Goal: Transaction & Acquisition: Book appointment/travel/reservation

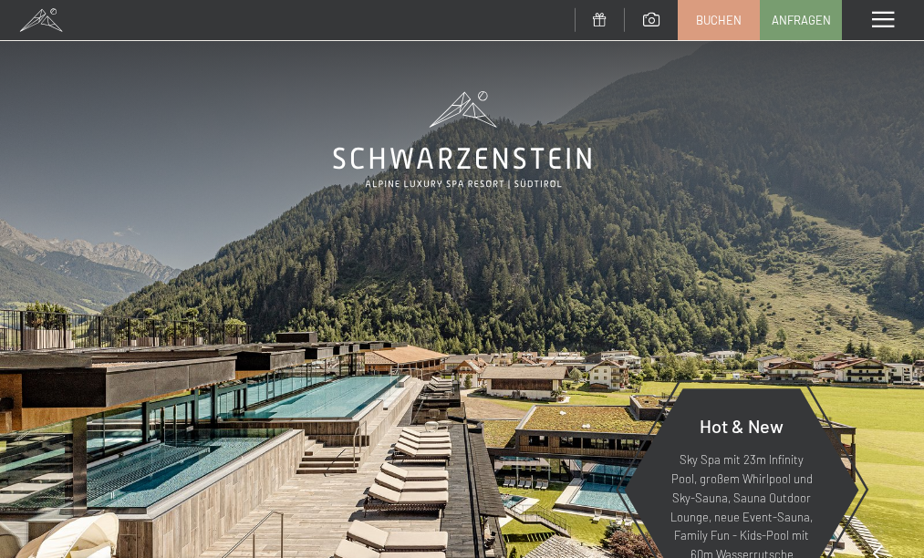
click at [870, 20] on div "Menü" at bounding box center [883, 20] width 82 height 40
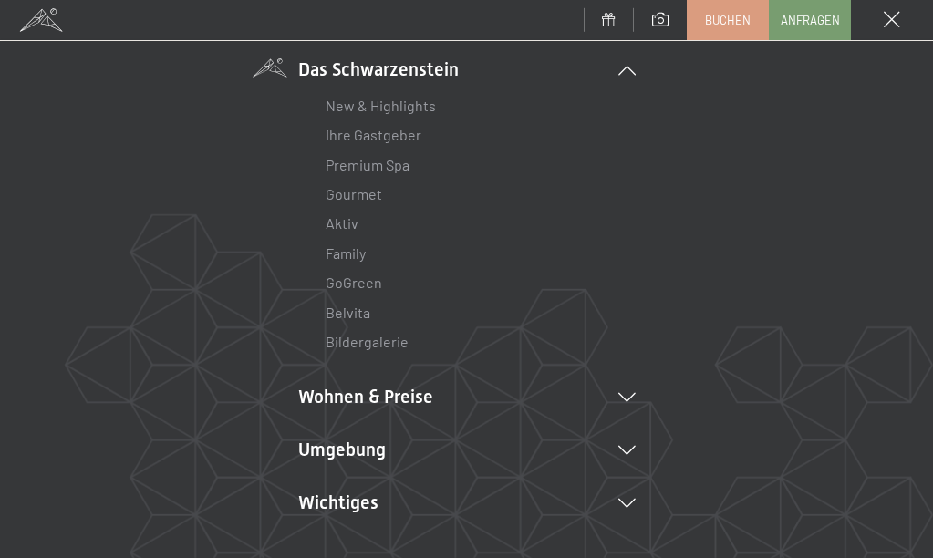
scroll to position [151, 0]
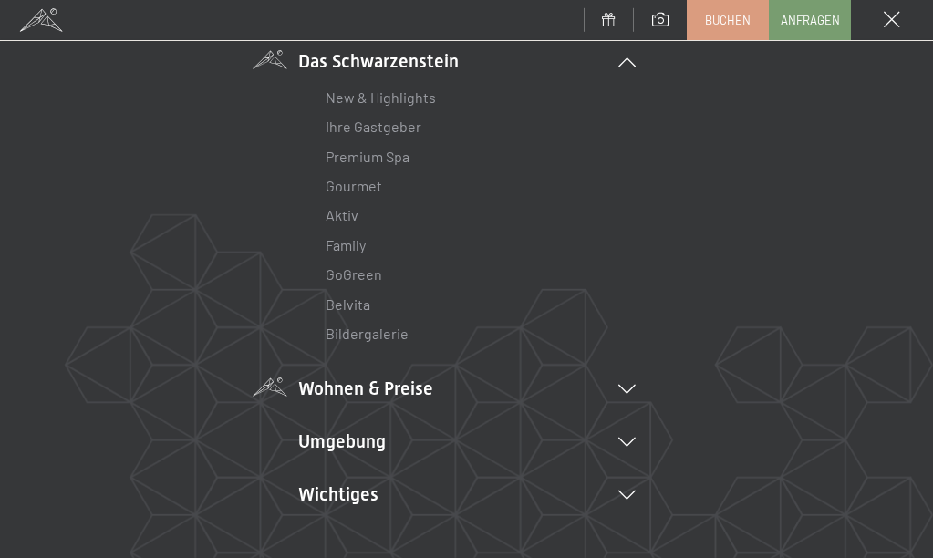
click at [622, 391] on icon at bounding box center [627, 389] width 17 height 9
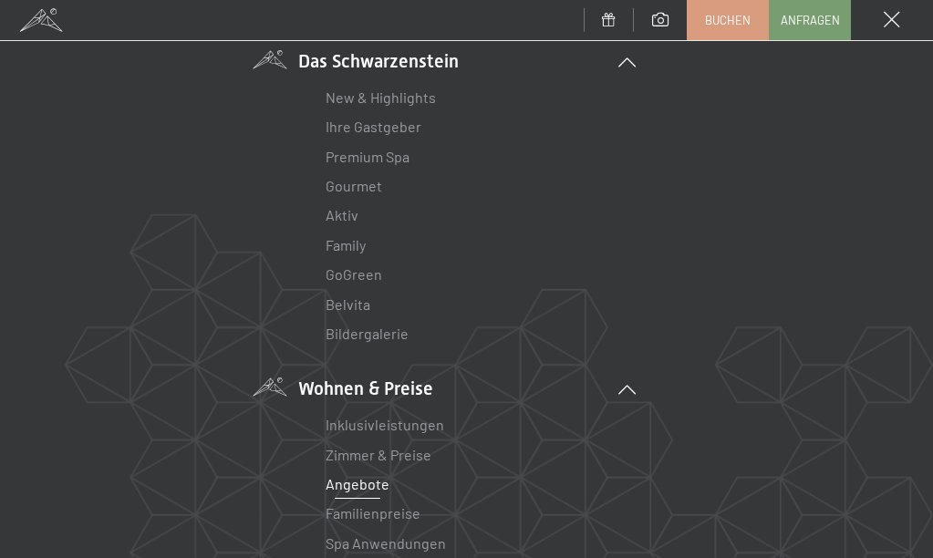
click at [372, 479] on link "Angebote" at bounding box center [358, 483] width 64 height 17
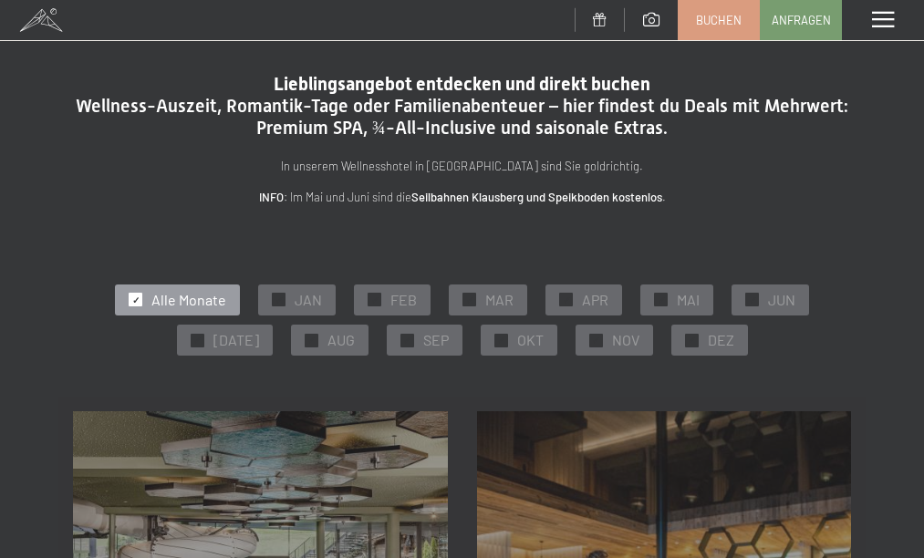
click at [172, 299] on span "Alle Monate" at bounding box center [188, 300] width 75 height 20
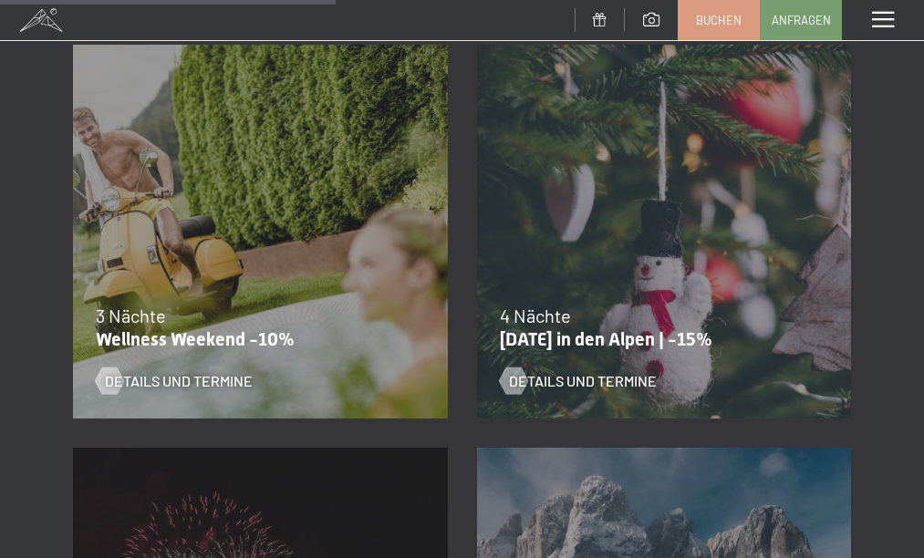
scroll to position [1535, 0]
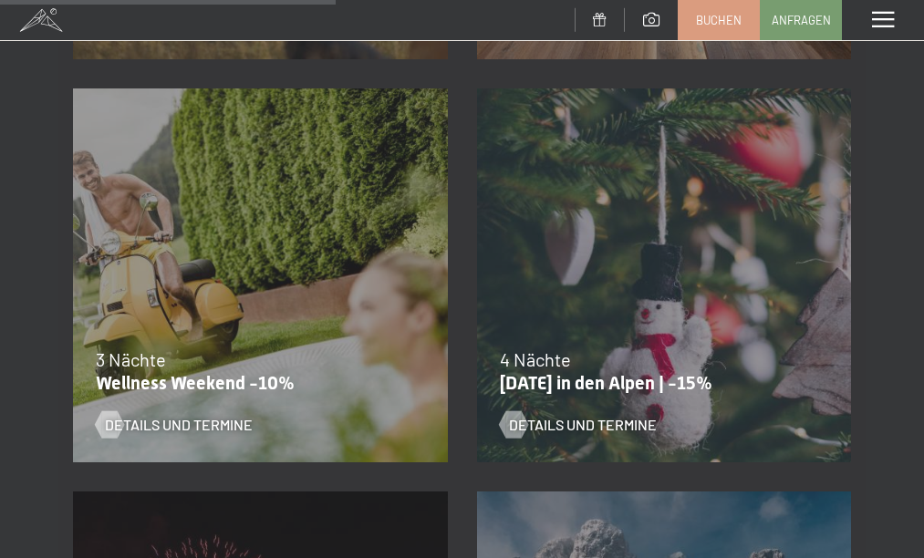
click at [194, 295] on div "13.11.–01.12.2025 11.12.–22.12.2025 15.01.–26.01.2026 12.03.–23.03.2026 14.05.–…" at bounding box center [260, 276] width 404 height 404
click at [219, 431] on span "Details und Termine" at bounding box center [197, 425] width 148 height 20
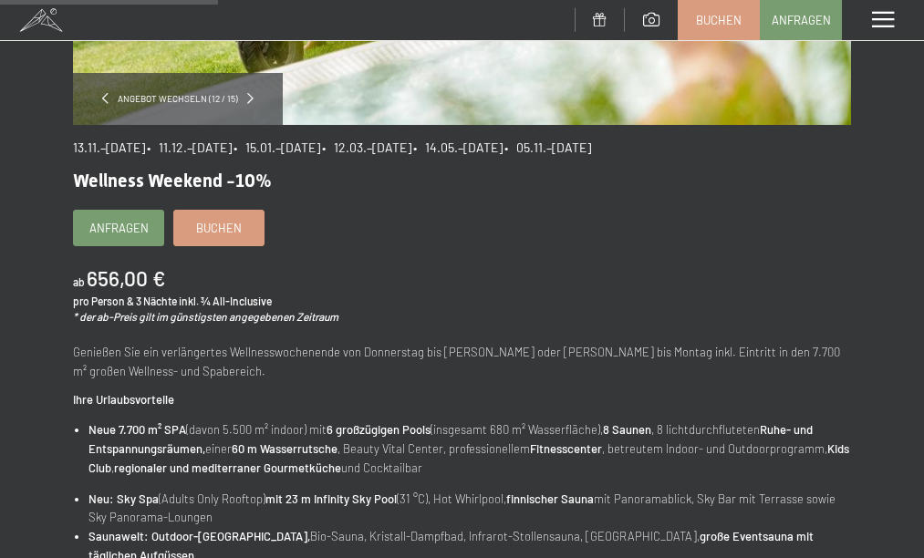
scroll to position [426, 0]
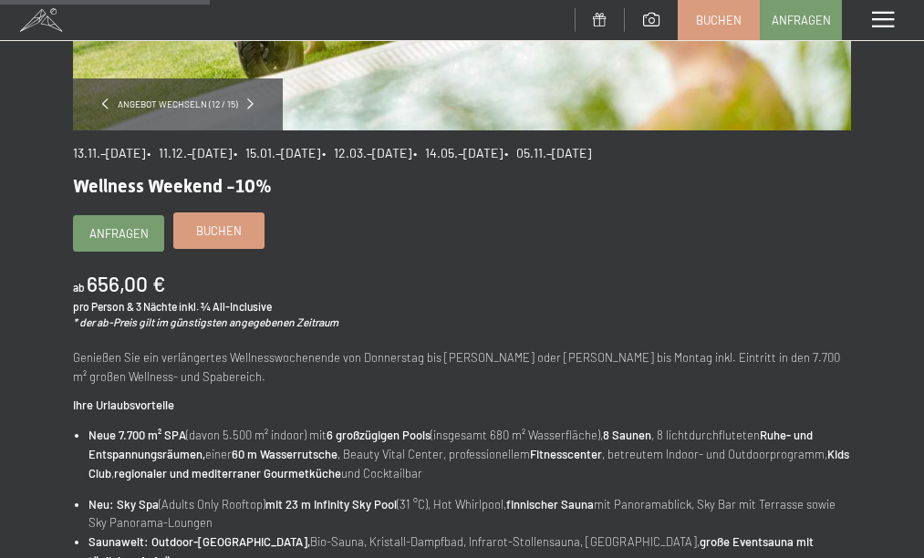
click at [215, 233] on span "Buchen" at bounding box center [219, 231] width 46 height 16
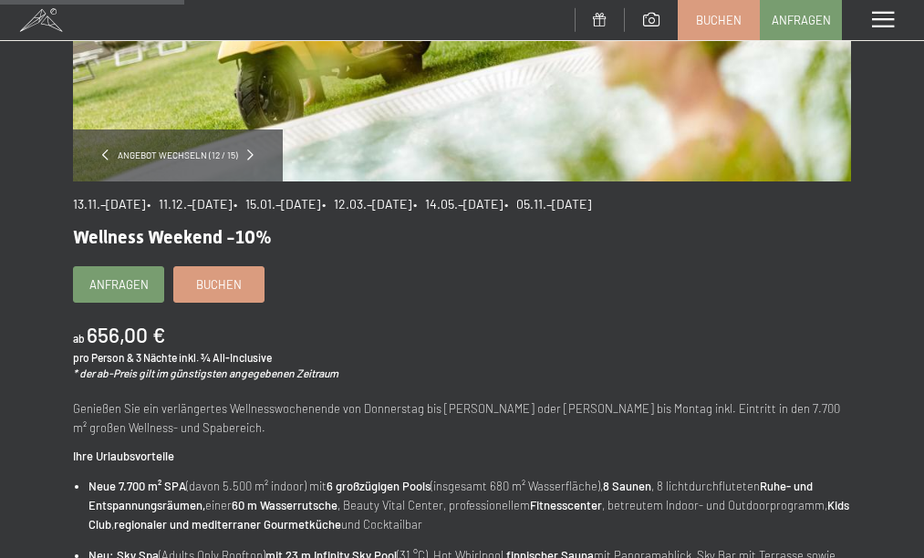
scroll to position [376, 0]
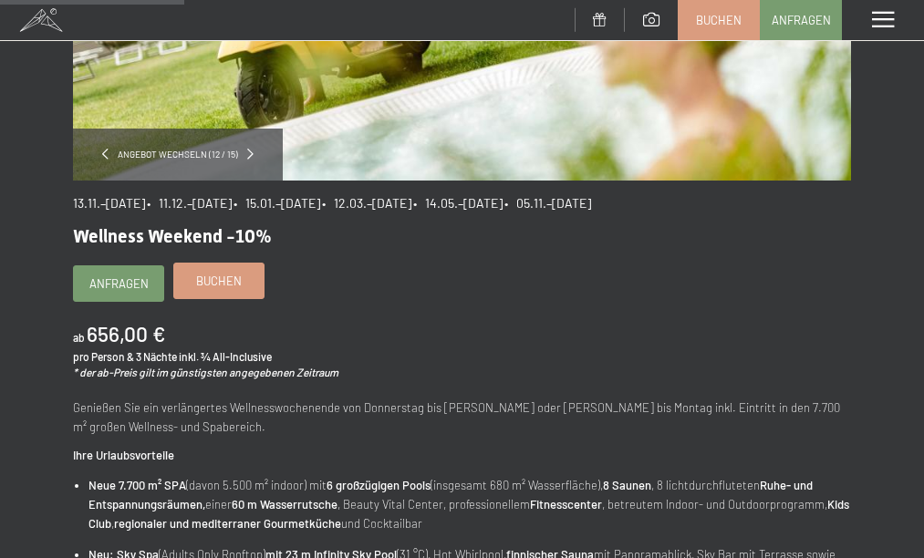
click at [221, 279] on span "Buchen" at bounding box center [219, 281] width 46 height 16
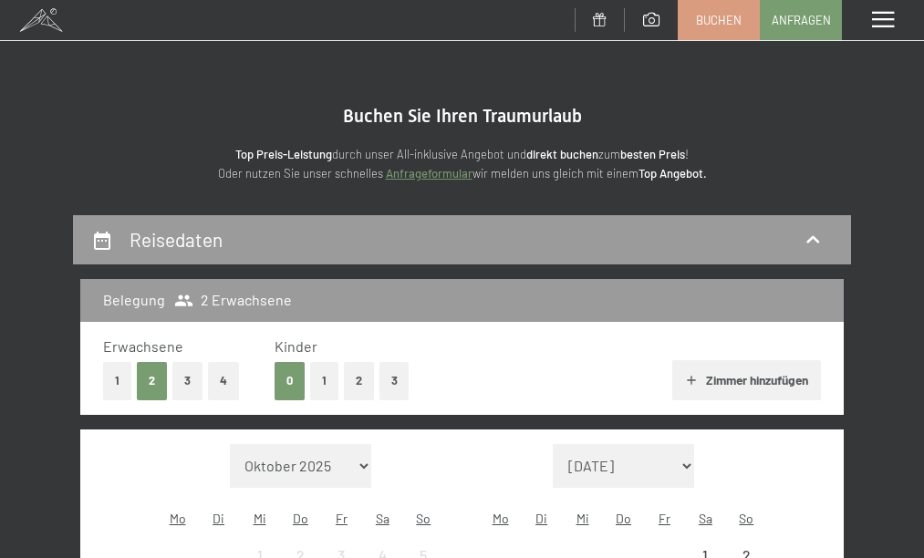
select select "2025-11-01"
select select "2025-12-01"
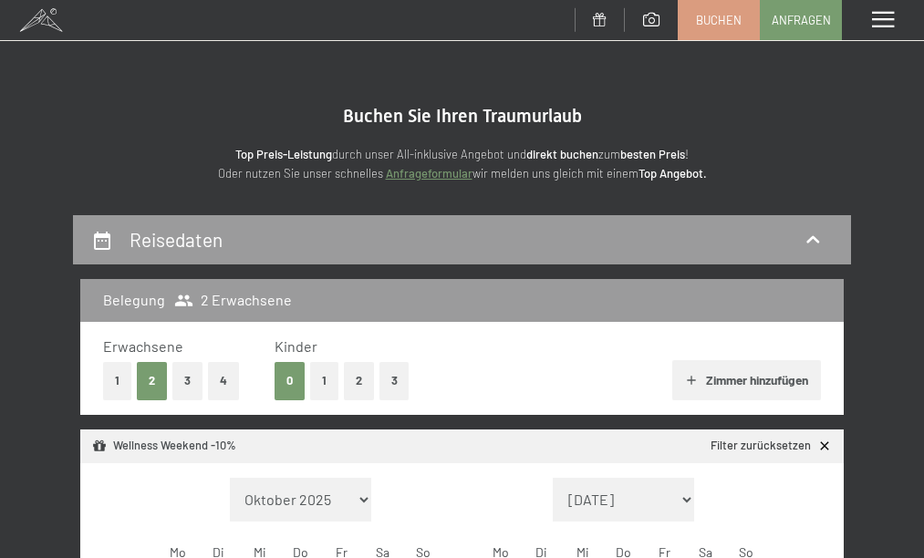
select select "2025-11-01"
select select "2025-12-01"
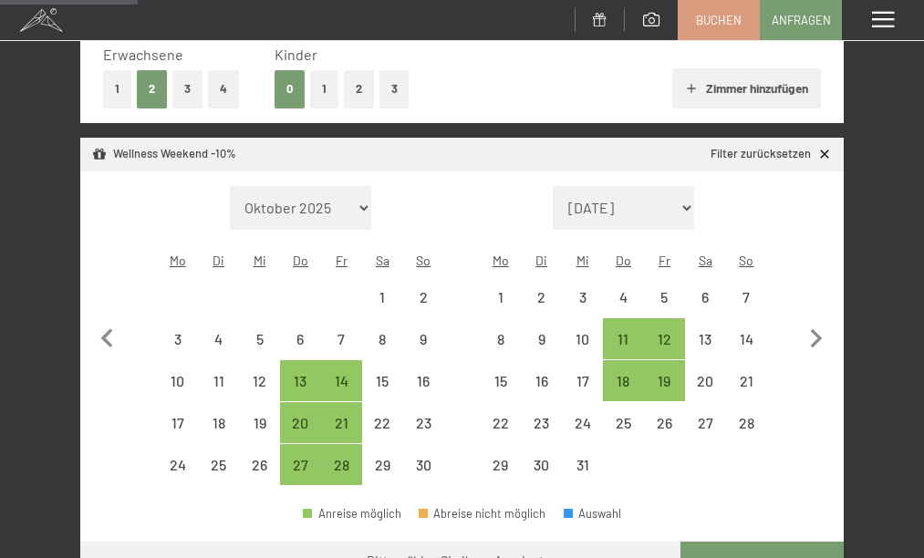
scroll to position [296, 0]
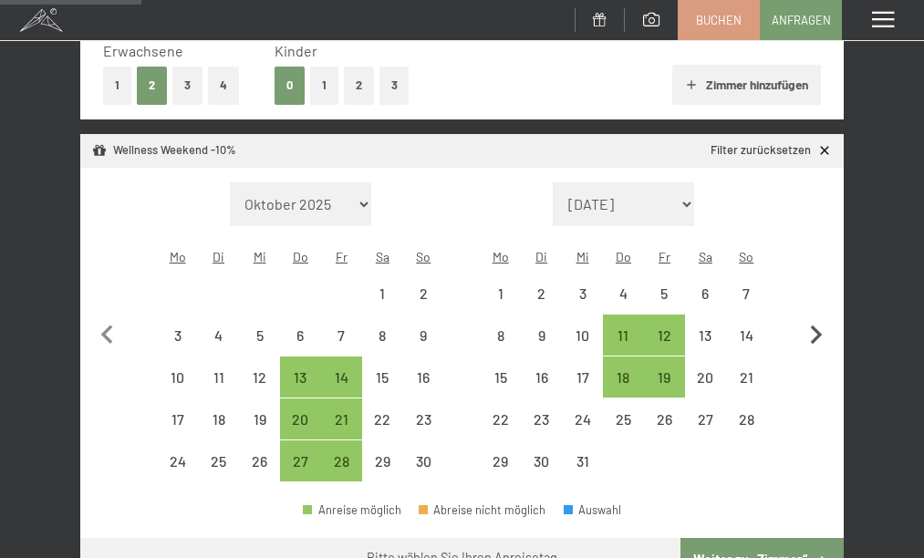
click at [818, 326] on icon "button" at bounding box center [817, 335] width 12 height 19
select select "2025-12-01"
select select "2026-01-01"
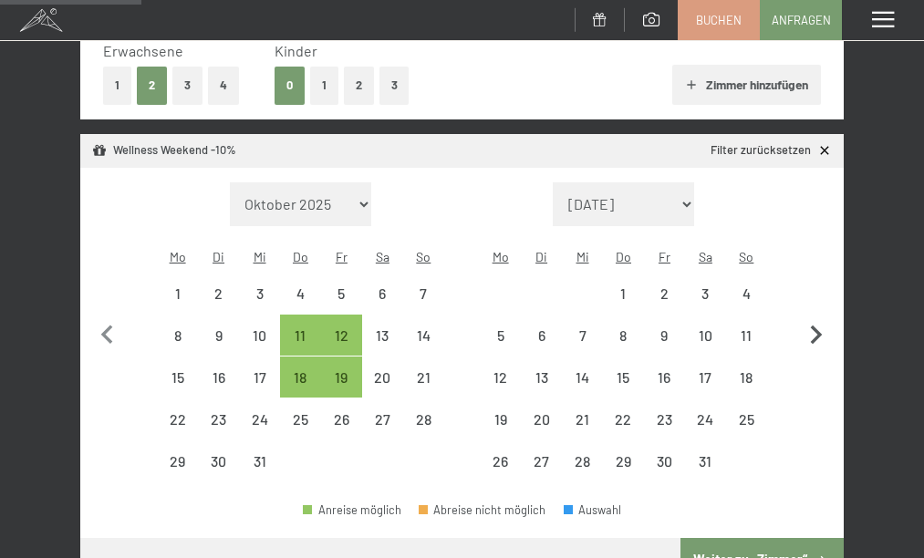
select select "2025-12-01"
select select "2026-01-01"
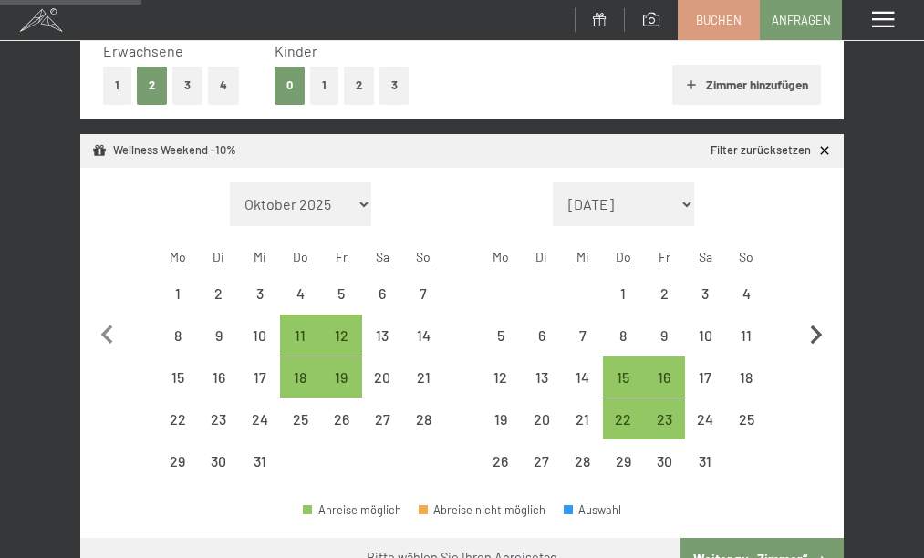
click at [818, 319] on icon "button" at bounding box center [816, 336] width 38 height 38
select select "2026-01-01"
select select "2026-02-01"
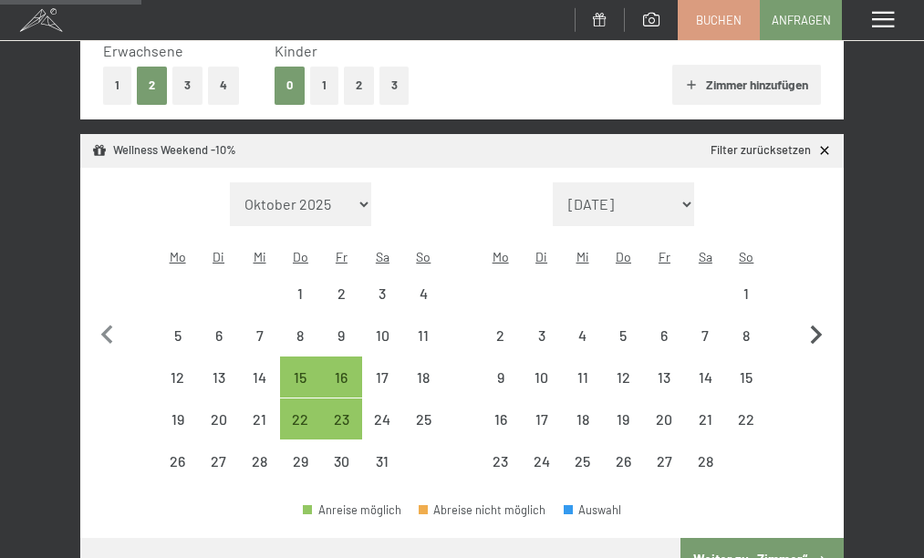
select select "2026-01-01"
select select "2026-02-01"
click at [818, 318] on icon "button" at bounding box center [816, 336] width 38 height 38
select select "2026-02-01"
select select "2026-03-01"
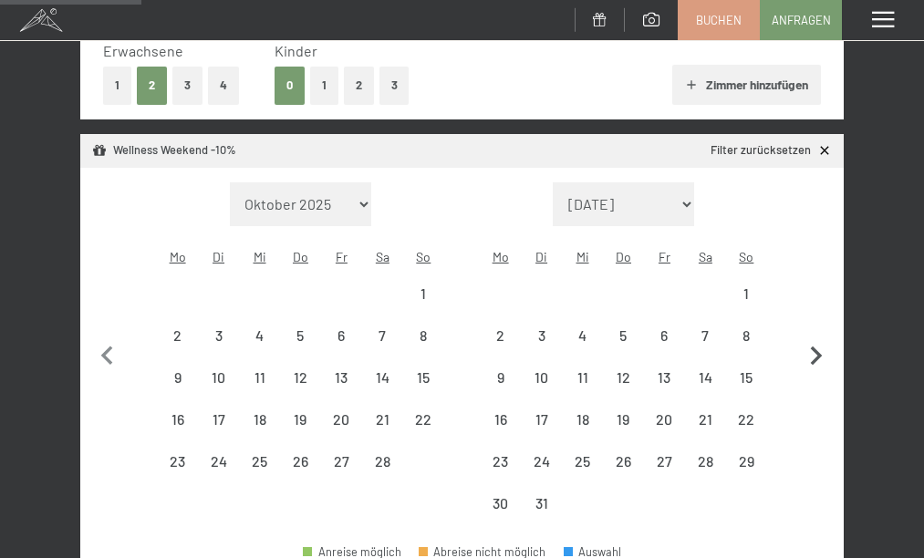
select select "2026-02-01"
select select "2026-03-01"
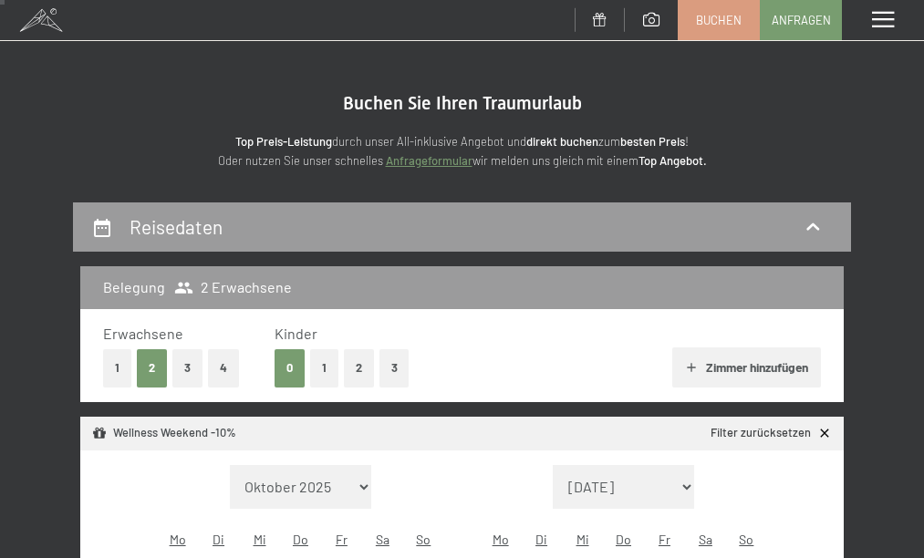
scroll to position [14, 0]
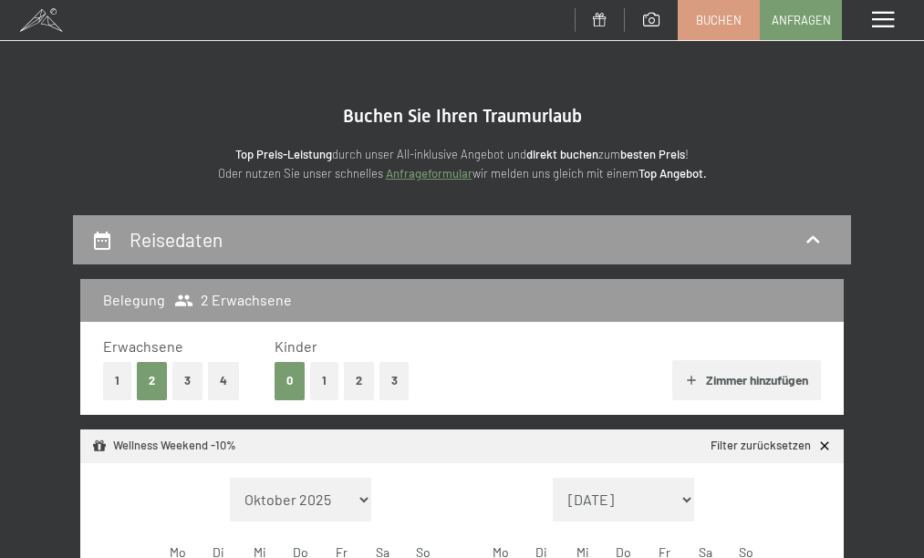
select select "[DATE]"
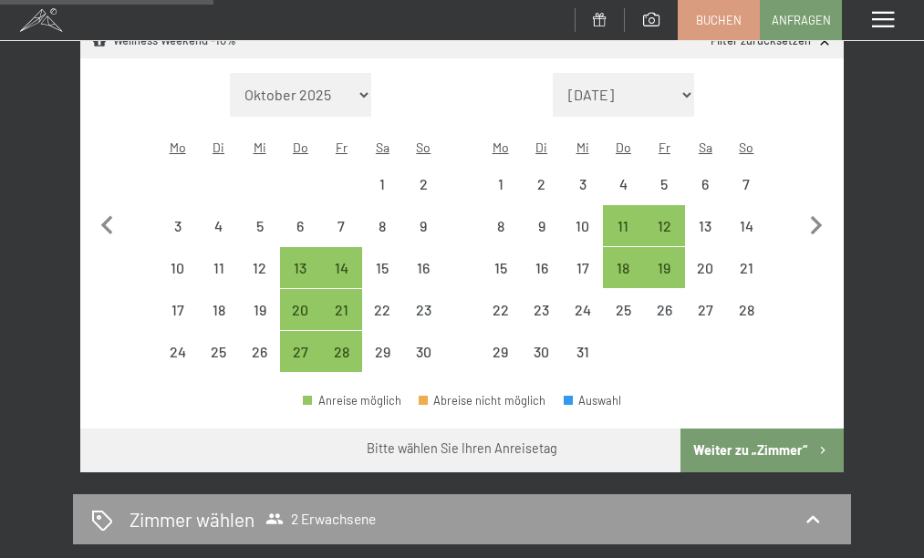
scroll to position [401, 0]
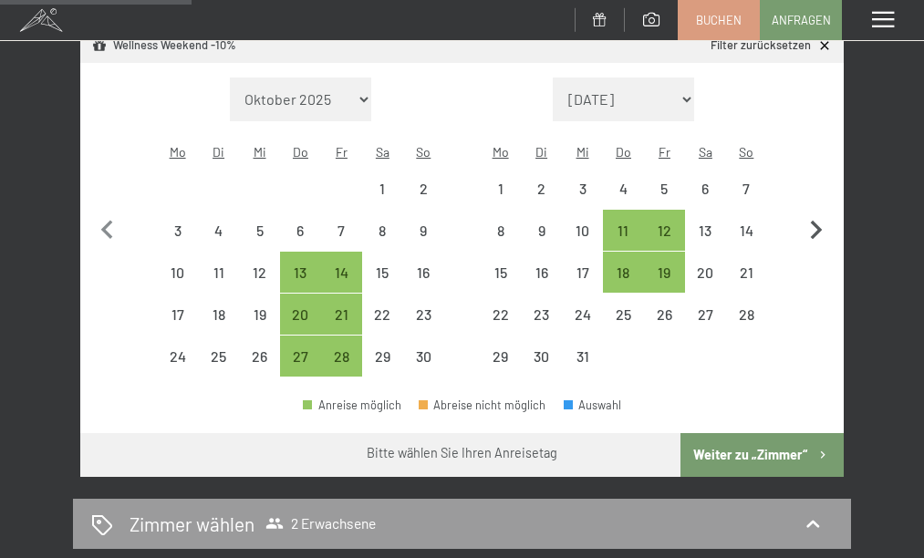
click at [819, 221] on icon "button" at bounding box center [817, 230] width 12 height 19
select select "2025-12-01"
select select "2026-01-01"
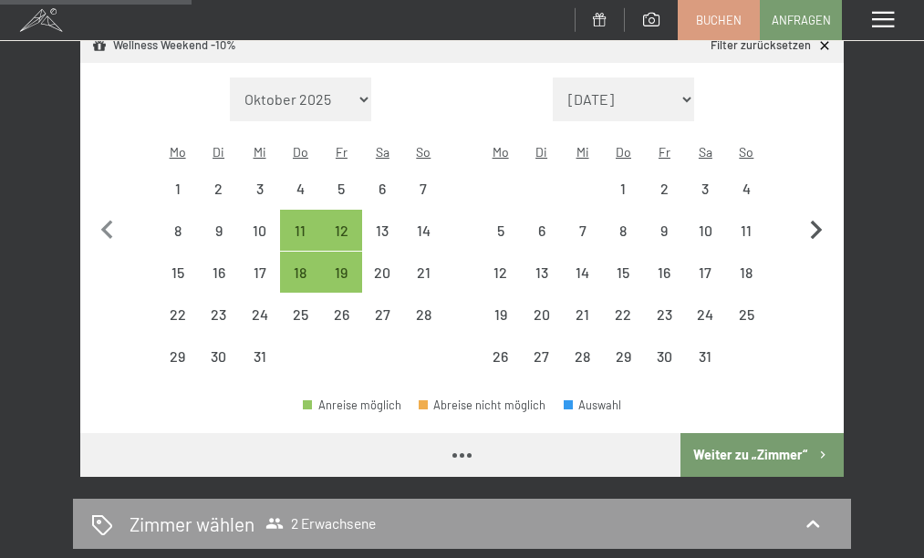
select select "2025-12-01"
select select "2026-01-01"
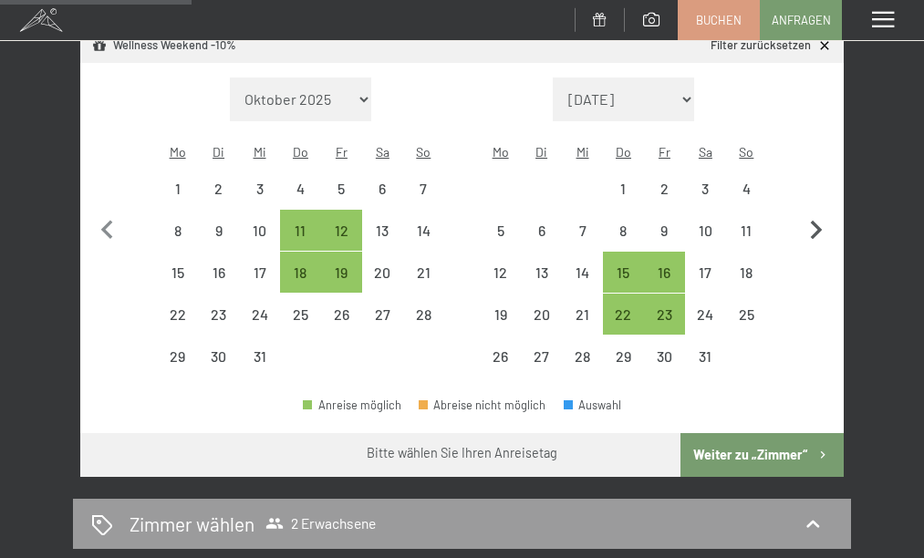
click at [819, 221] on icon "button" at bounding box center [817, 230] width 12 height 19
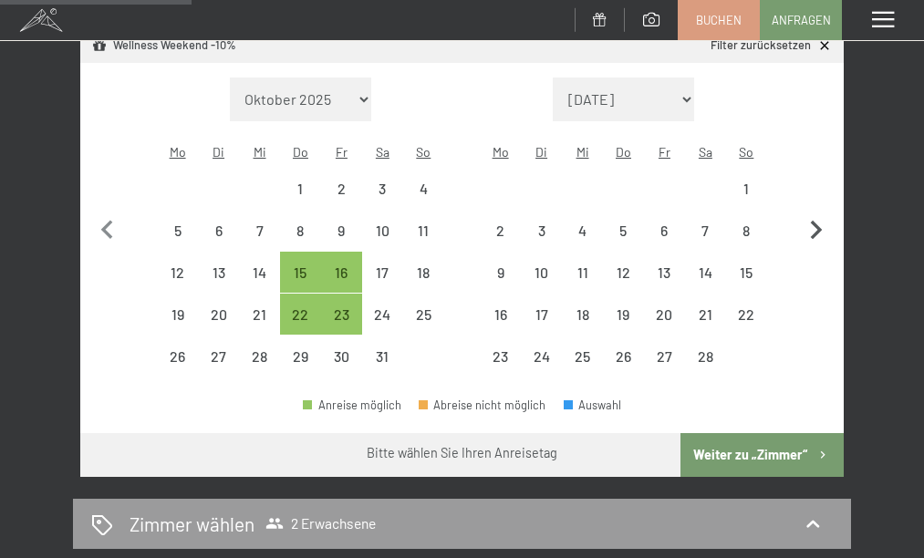
select select "2026-01-01"
select select "2026-02-01"
click at [818, 221] on icon "button" at bounding box center [817, 230] width 12 height 19
select select "2026-02-01"
select select "2026-03-01"
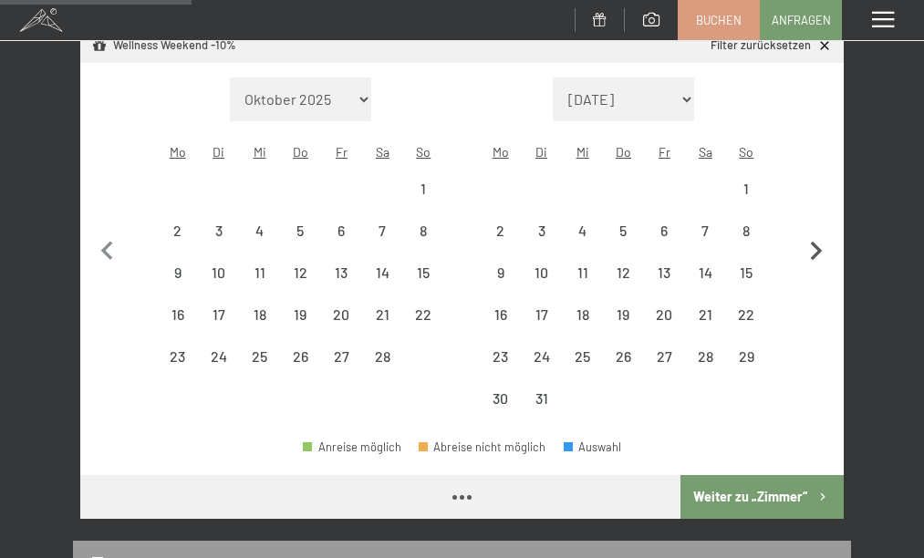
select select "2026-02-01"
select select "2026-03-01"
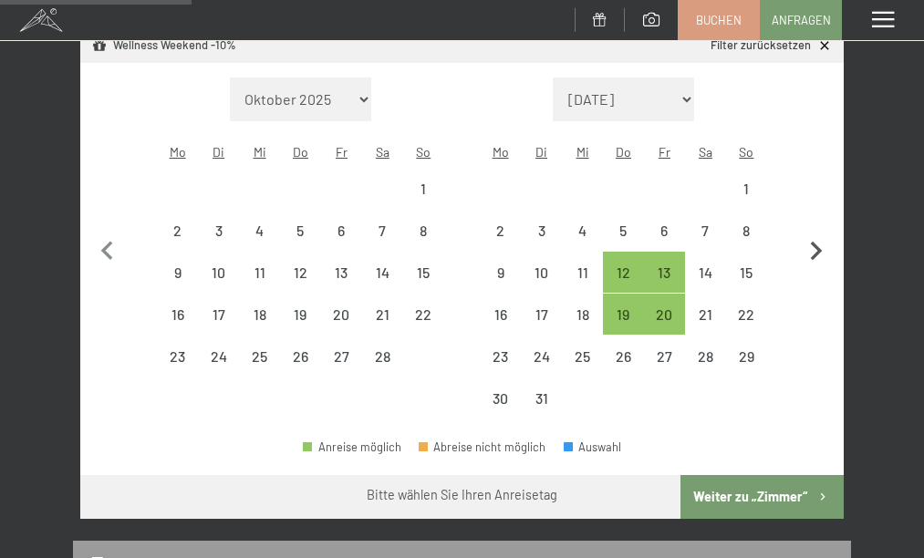
click at [818, 242] on icon "button" at bounding box center [817, 251] width 12 height 19
select select "2026-03-01"
select select "2026-04-01"
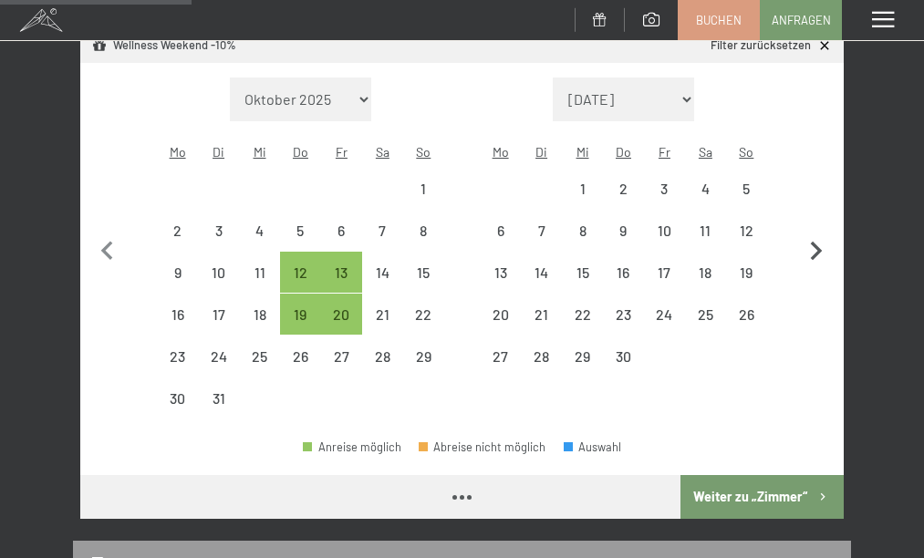
select select "2026-03-01"
select select "2026-04-01"
click at [818, 242] on icon "button" at bounding box center [817, 251] width 12 height 19
select select "2026-04-01"
select select "2026-05-01"
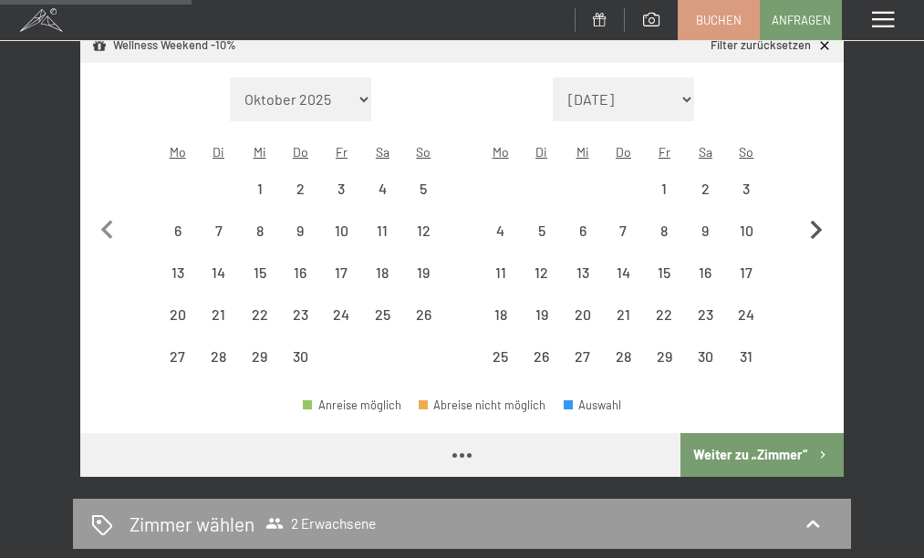
select select "2026-04-01"
select select "2026-05-01"
click at [101, 212] on icon "button" at bounding box center [108, 231] width 38 height 38
select select "2026-03-01"
select select "2026-04-01"
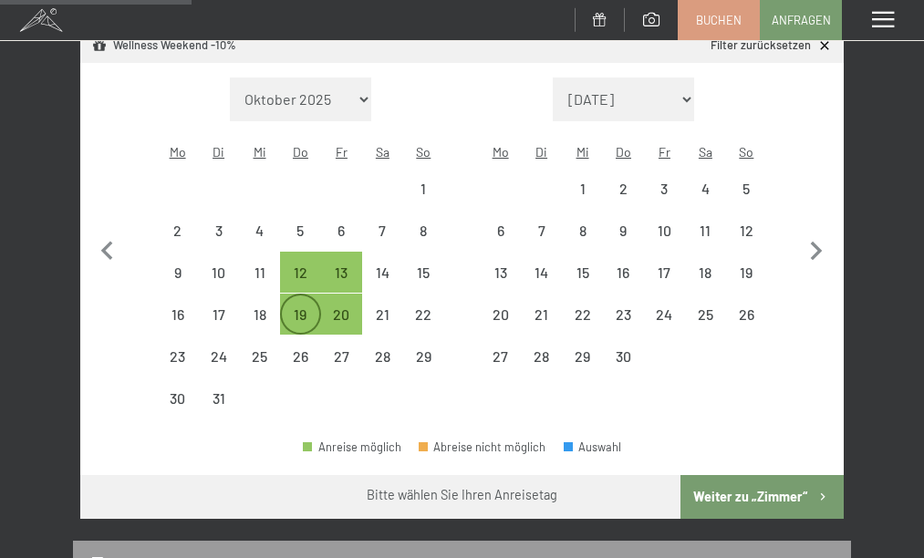
click at [296, 307] on div "19" at bounding box center [300, 325] width 37 height 37
select select "2026-03-01"
select select "2026-04-01"
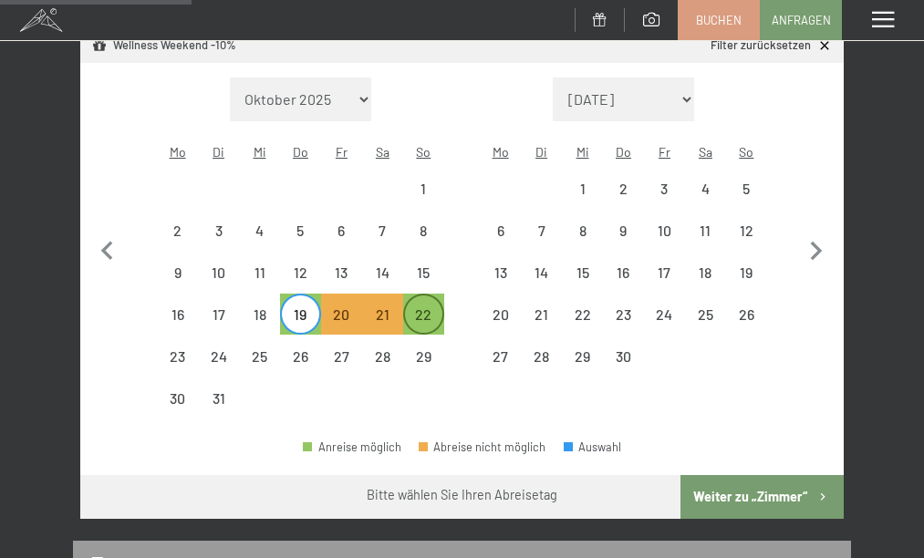
click at [428, 307] on div "22" at bounding box center [423, 325] width 37 height 37
select select "2025-11-01"
select select "2025-12-01"
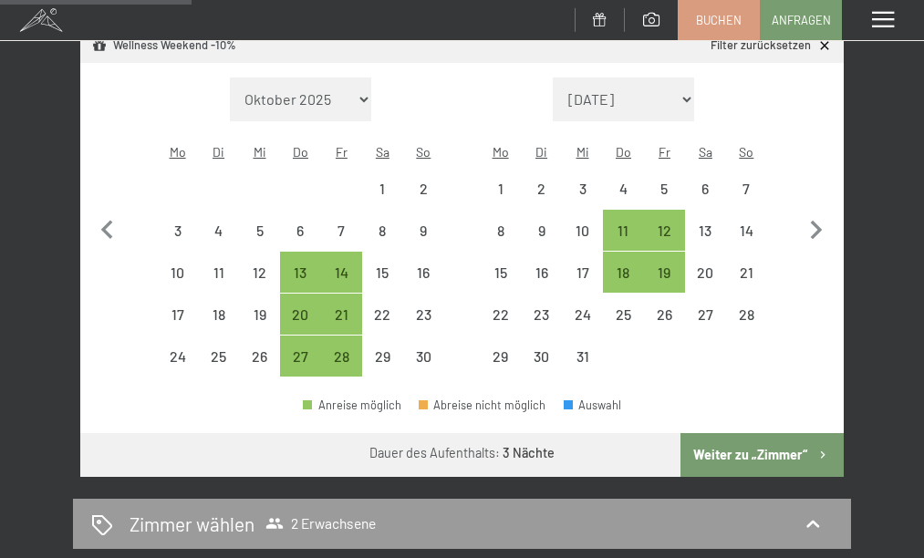
click at [732, 433] on button "Weiter zu „Zimmer“" at bounding box center [762, 455] width 163 height 44
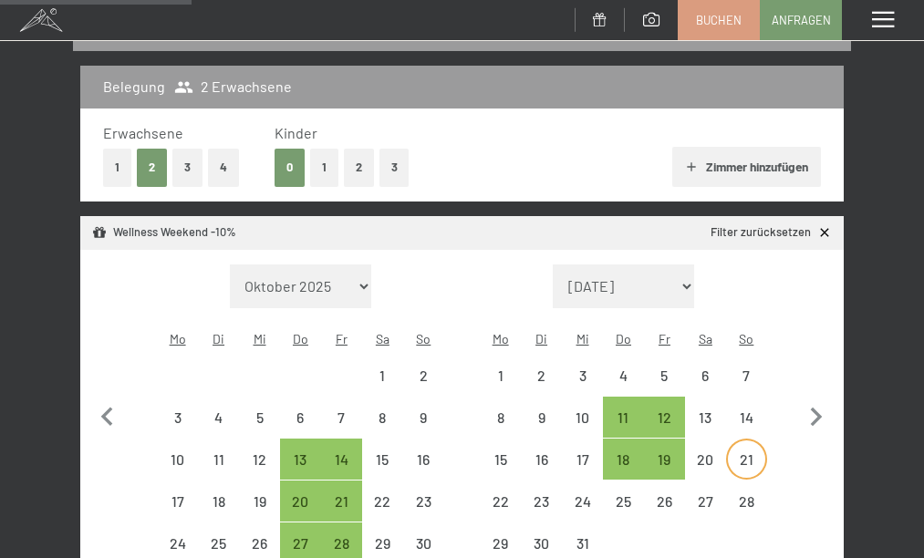
select select "2025-11-01"
select select "2025-12-01"
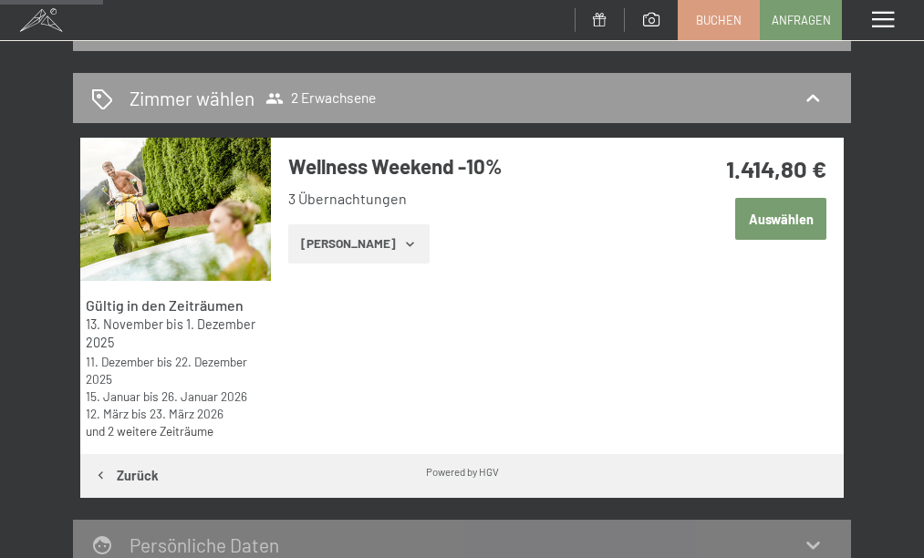
click at [382, 244] on button "Zeige Zimmer" at bounding box center [358, 244] width 141 height 40
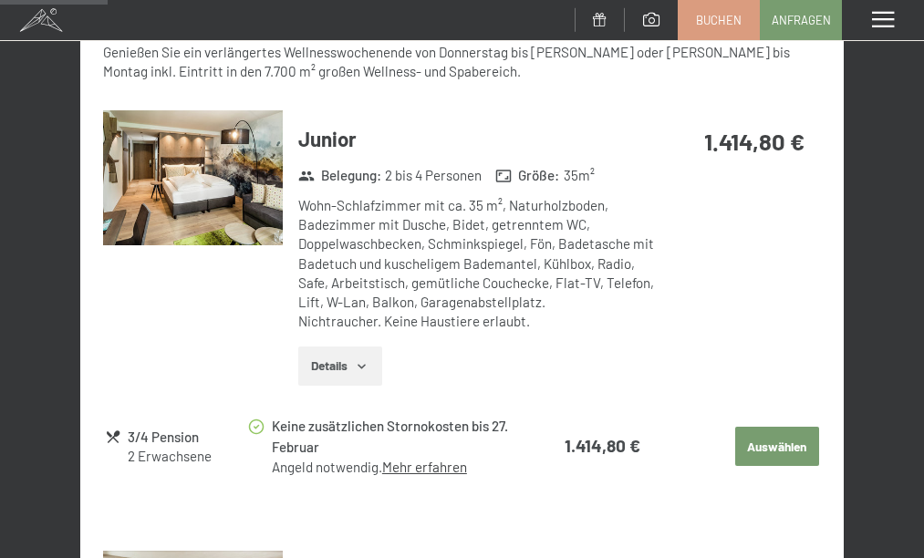
scroll to position [699, 0]
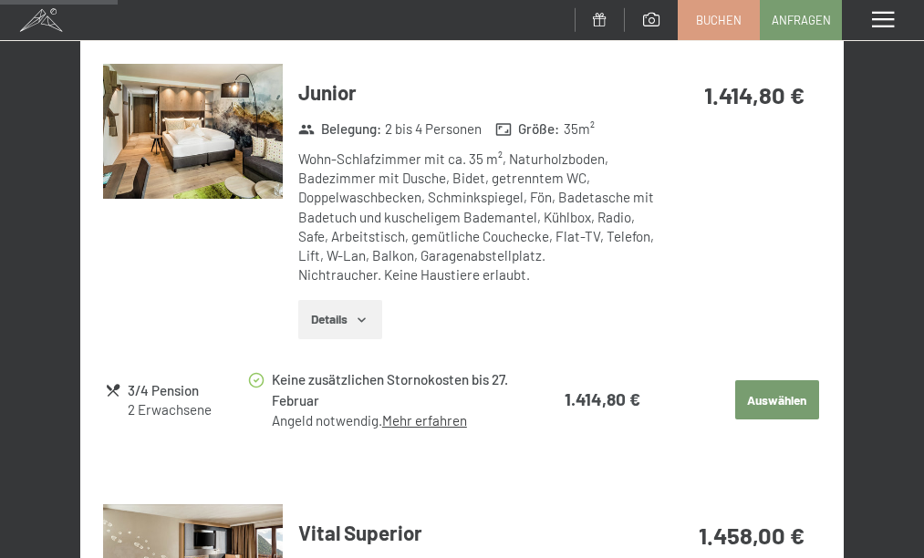
click at [782, 403] on button "Auswählen" at bounding box center [777, 400] width 84 height 40
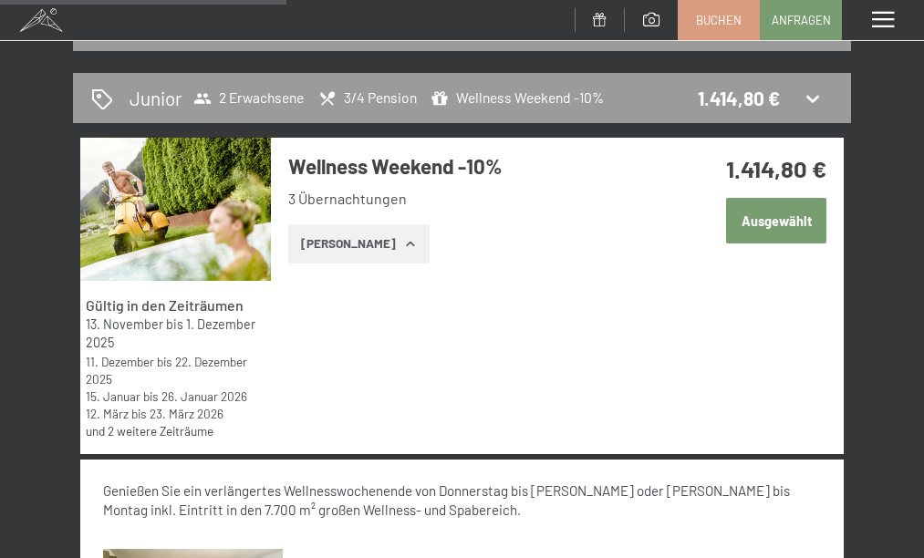
click at [761, 227] on button "Ausgewählt" at bounding box center [776, 221] width 100 height 46
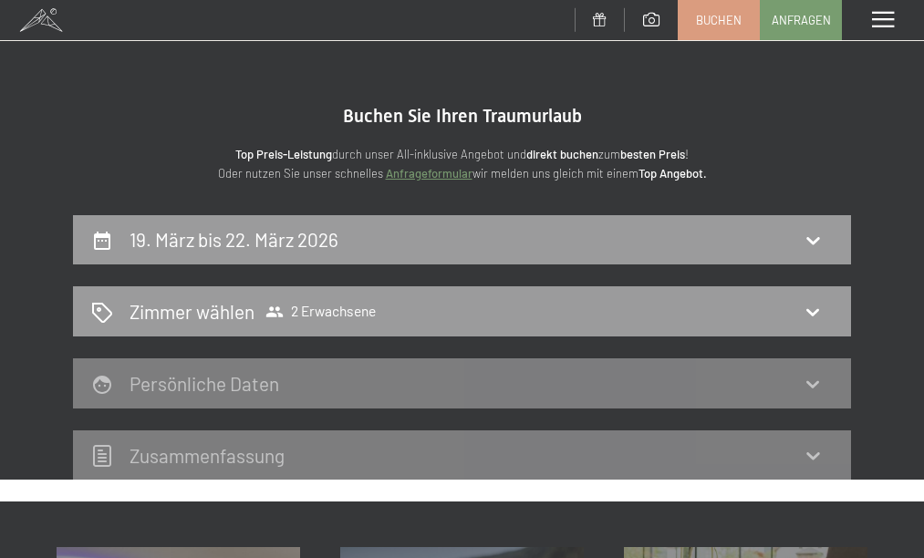
scroll to position [0, 0]
click at [887, 16] on span at bounding box center [883, 20] width 22 height 16
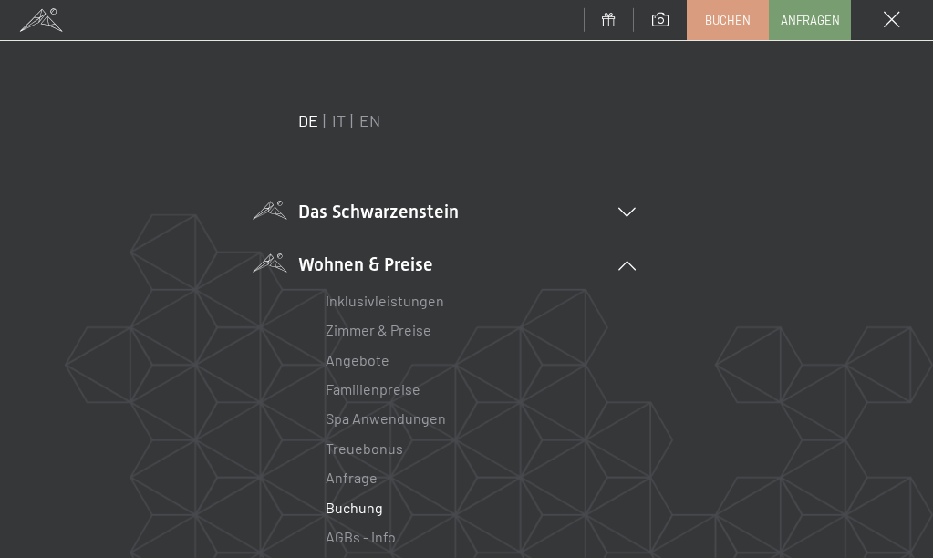
click at [335, 208] on li "Das Schwarzenstein New & Highlights Ihre Gastgeber Premium Spa Gourmet Aktiv Wo…" at bounding box center [467, 212] width 338 height 26
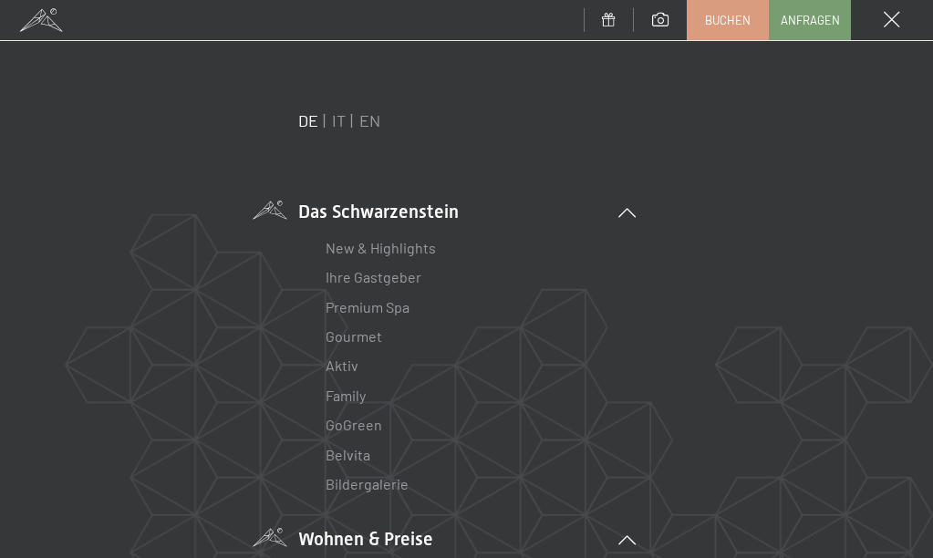
click at [893, 17] on span at bounding box center [892, 20] width 16 height 16
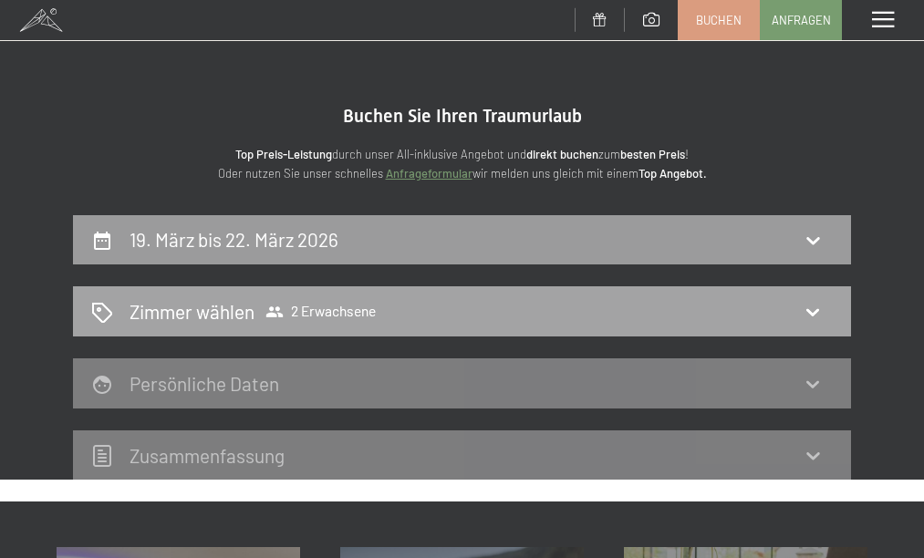
click at [349, 305] on span "2 Erwachsene" at bounding box center [321, 312] width 110 height 18
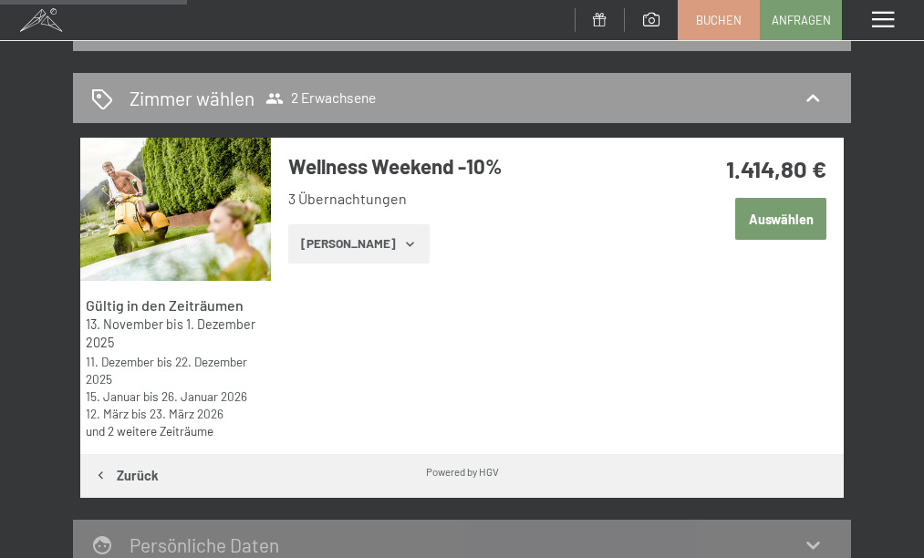
click at [342, 238] on button "[PERSON_NAME]" at bounding box center [358, 244] width 141 height 40
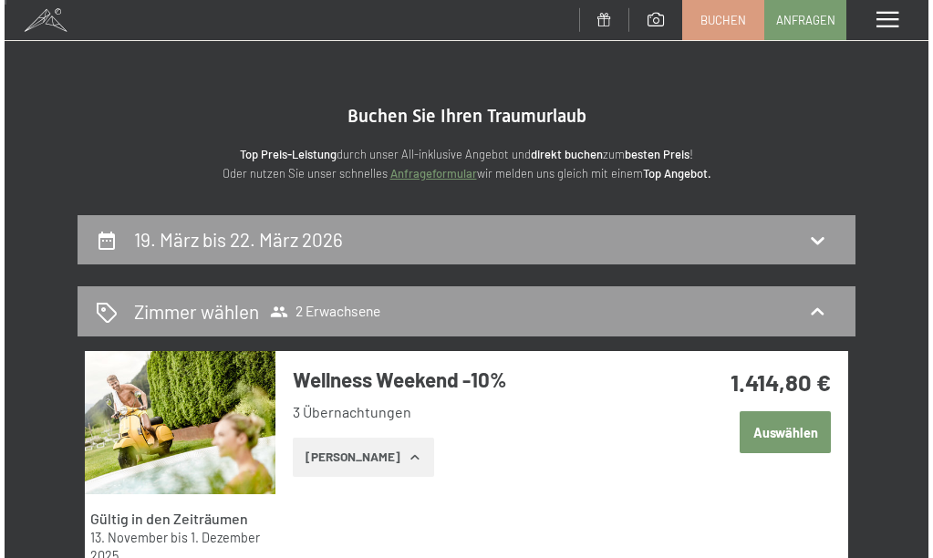
scroll to position [0, 0]
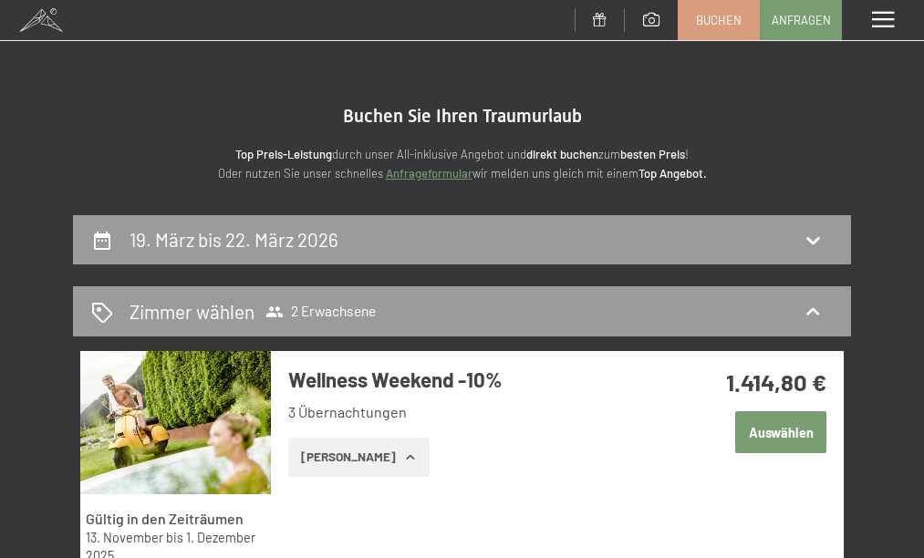
click at [874, 24] on span at bounding box center [883, 20] width 22 height 16
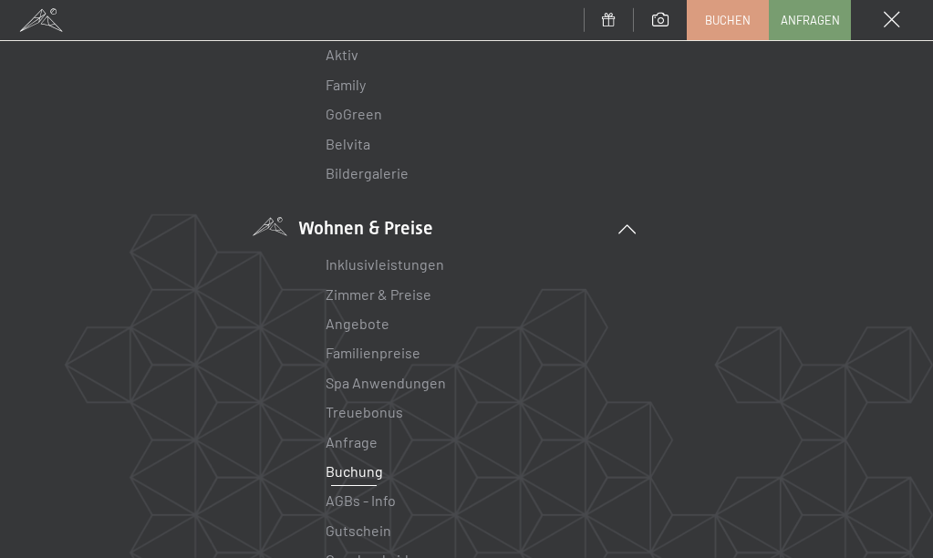
scroll to position [340, 0]
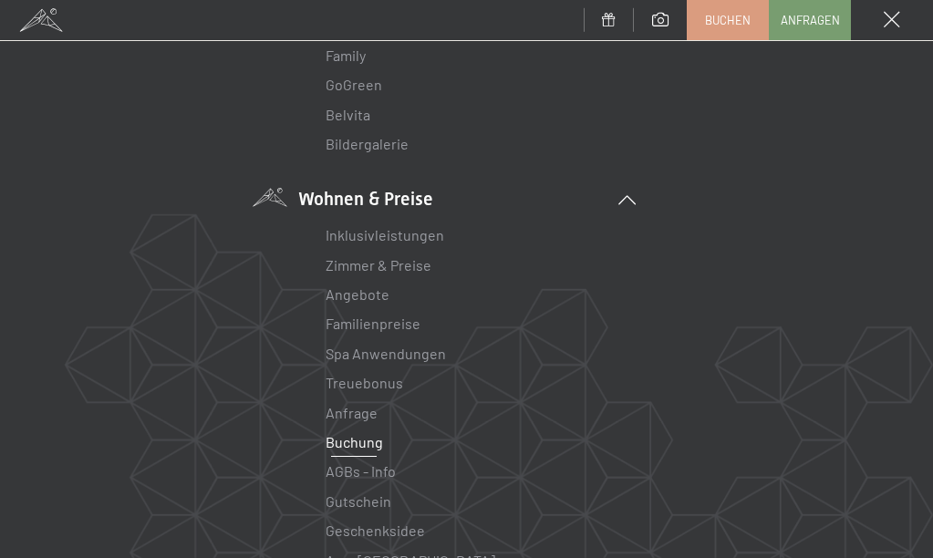
click at [365, 299] on li "Angebote Liste" at bounding box center [467, 294] width 283 height 29
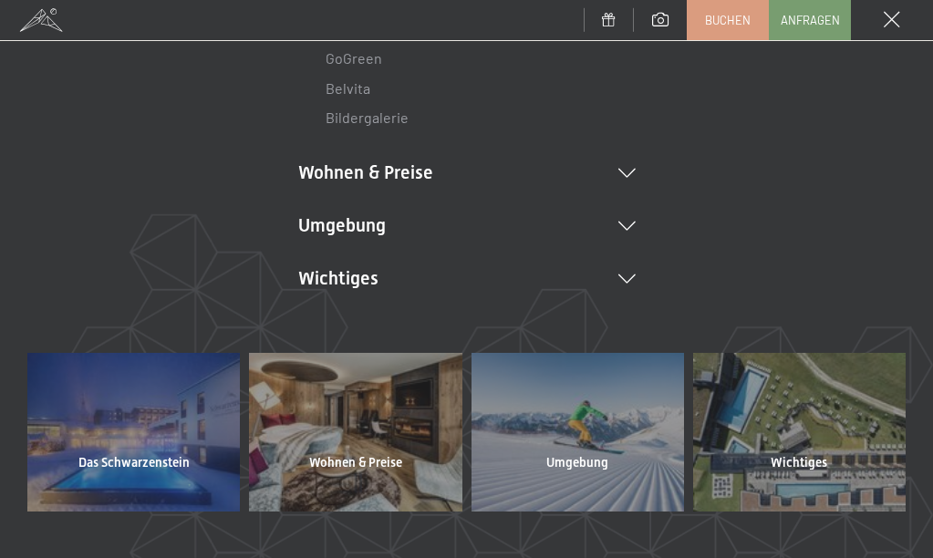
scroll to position [368, 0]
click at [622, 168] on icon at bounding box center [627, 172] width 17 height 9
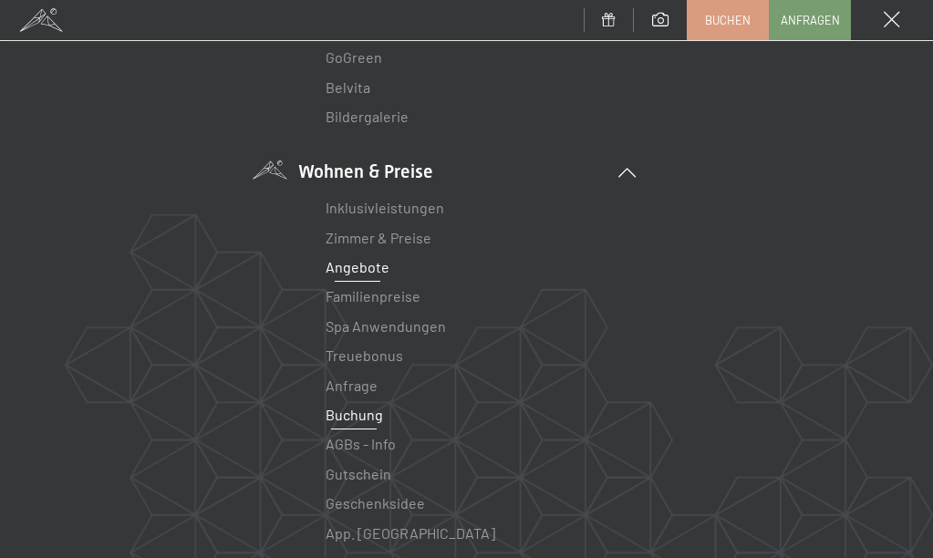
click at [359, 265] on link "Angebote" at bounding box center [358, 266] width 64 height 17
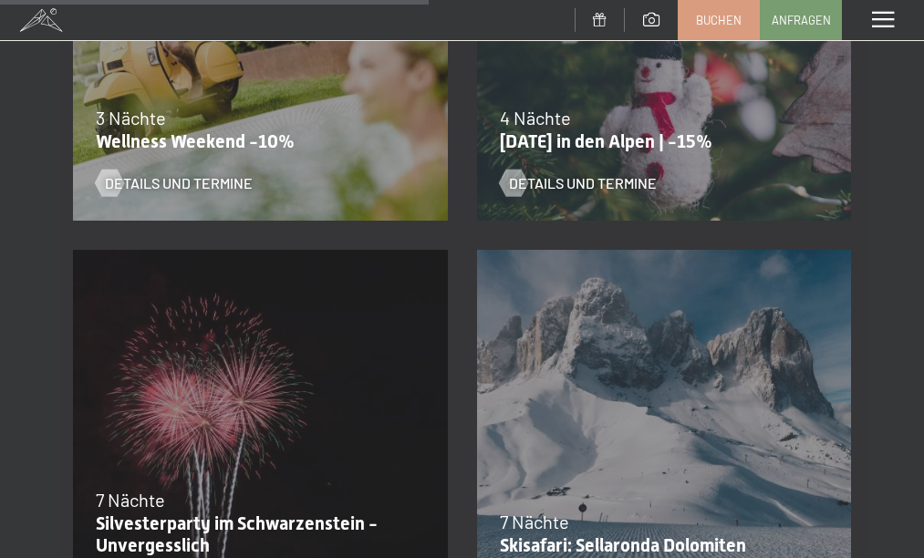
scroll to position [1628, 0]
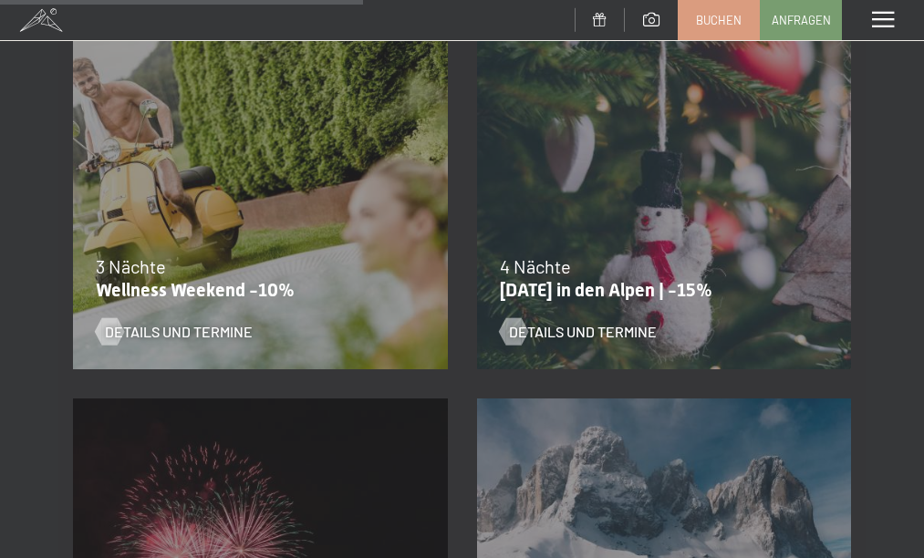
click at [353, 265] on div "3 Nächte" at bounding box center [256, 267] width 320 height 26
click at [193, 326] on span "Details und Termine" at bounding box center [197, 332] width 148 height 20
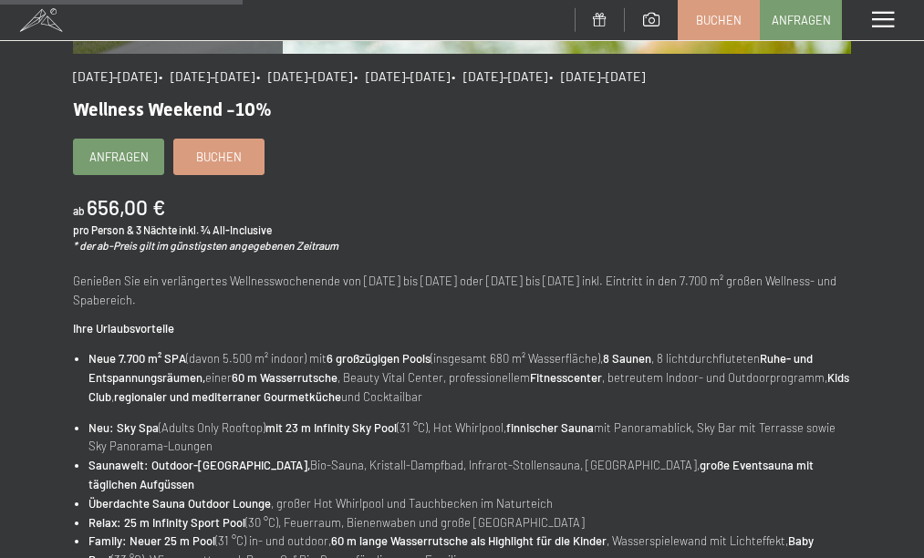
scroll to position [494, 0]
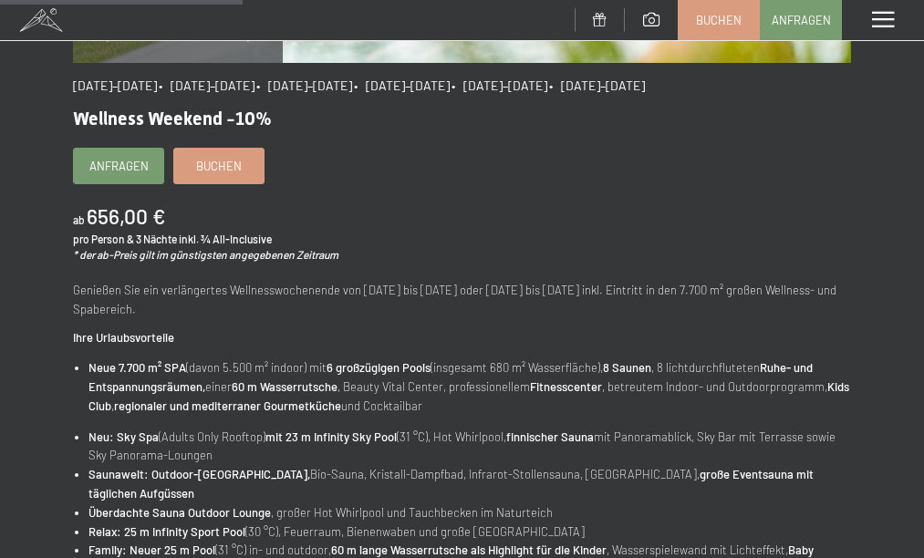
click at [114, 218] on b "656,00 €" at bounding box center [126, 216] width 78 height 26
click at [205, 162] on span "Buchen" at bounding box center [219, 163] width 46 height 16
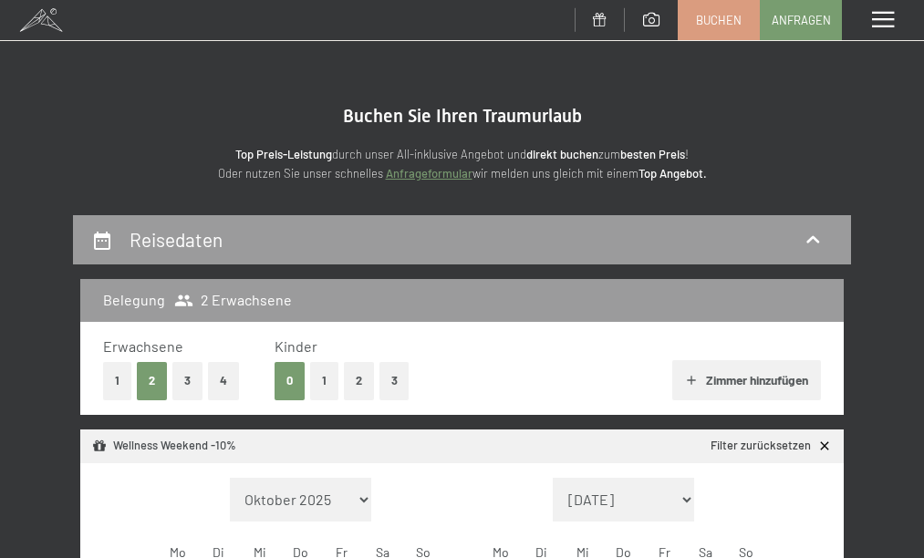
select select "2025-11-01"
select select "2025-12-01"
select select "2025-11-01"
select select "2025-12-01"
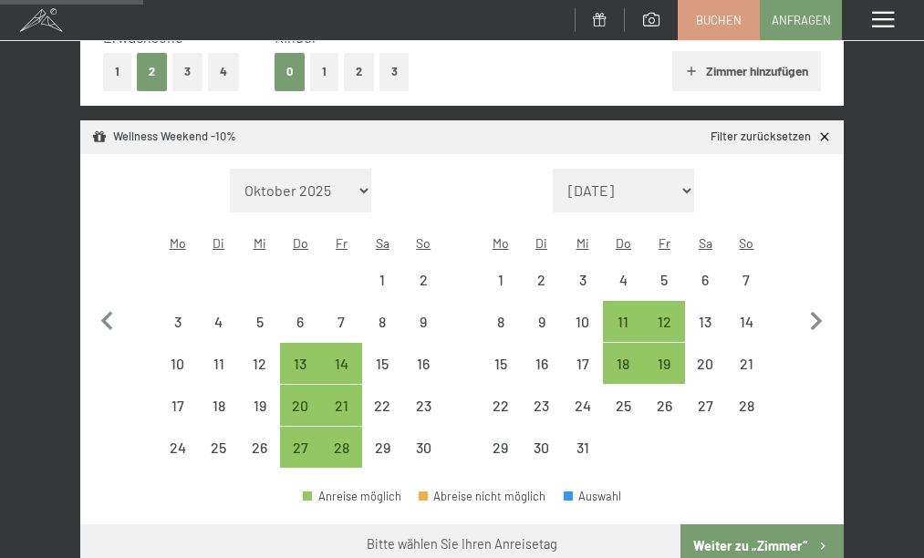
scroll to position [310, 0]
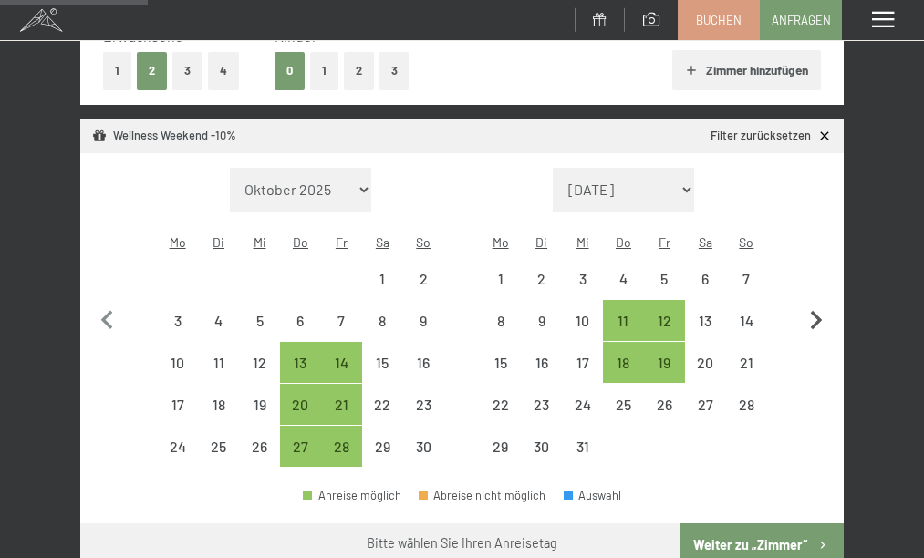
click at [818, 311] on icon "button" at bounding box center [817, 320] width 12 height 19
select select "2025-12-01"
select select "2026-01-01"
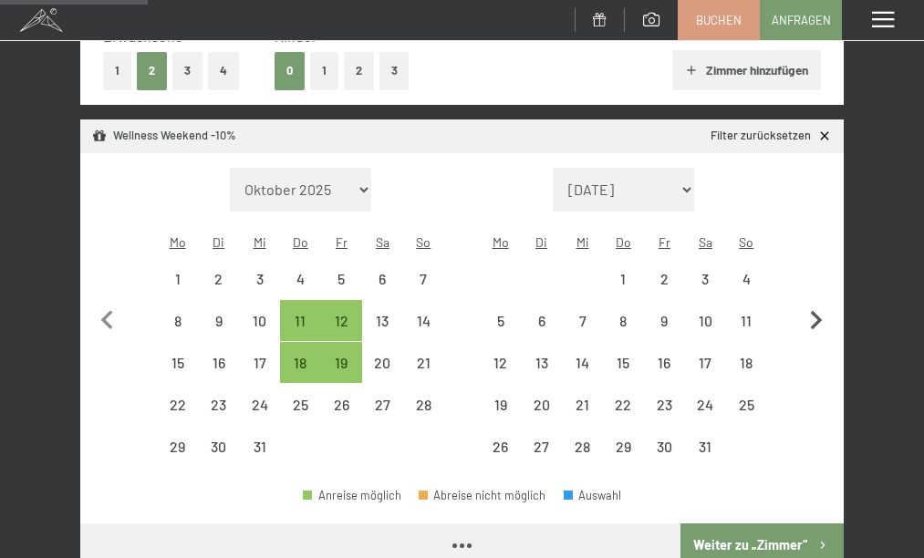
select select "2025-12-01"
select select "2026-01-01"
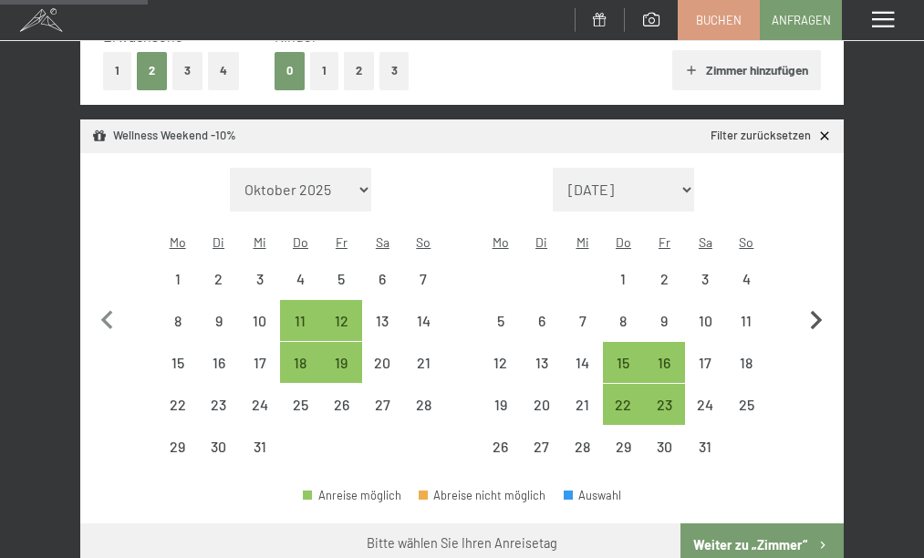
click at [818, 305] on icon "button" at bounding box center [816, 321] width 38 height 38
select select "2026-01-01"
select select "2026-02-01"
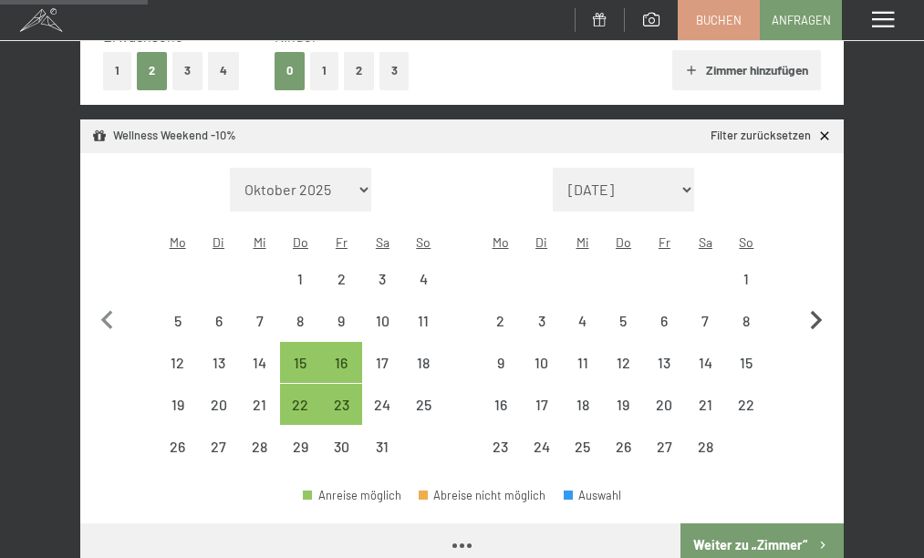
select select "2026-01-01"
select select "2026-02-01"
click at [818, 305] on icon "button" at bounding box center [816, 321] width 38 height 38
select select "2026-02-01"
select select "2026-03-01"
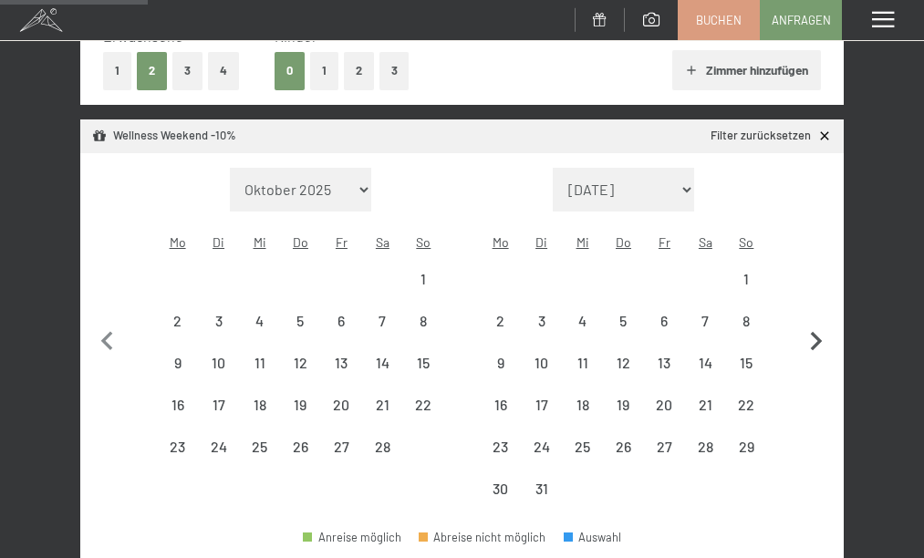
select select "2026-02-01"
select select "2026-03-01"
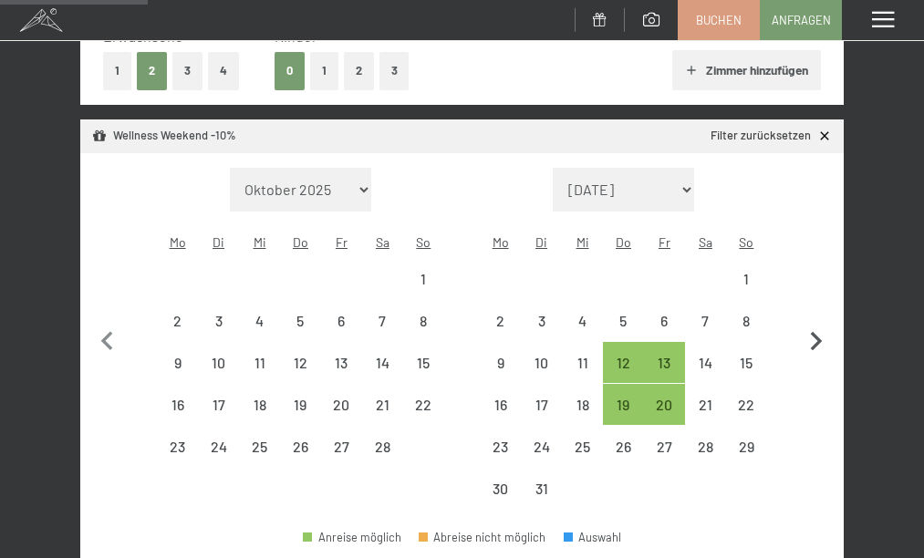
click at [818, 305] on button "button" at bounding box center [816, 339] width 38 height 342
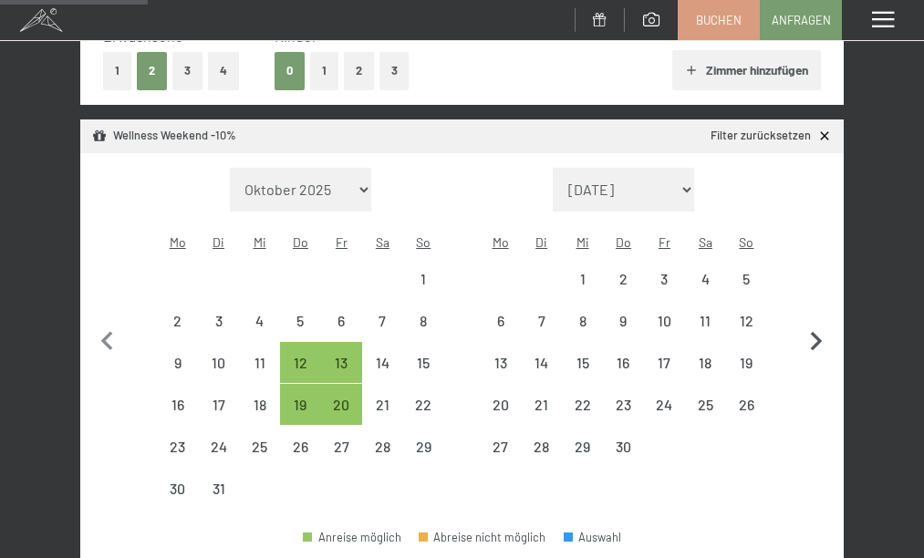
select select "2026-03-01"
select select "2026-04-01"
select select "2026-03-01"
select select "2026-04-01"
click at [818, 305] on button "button" at bounding box center [816, 339] width 38 height 342
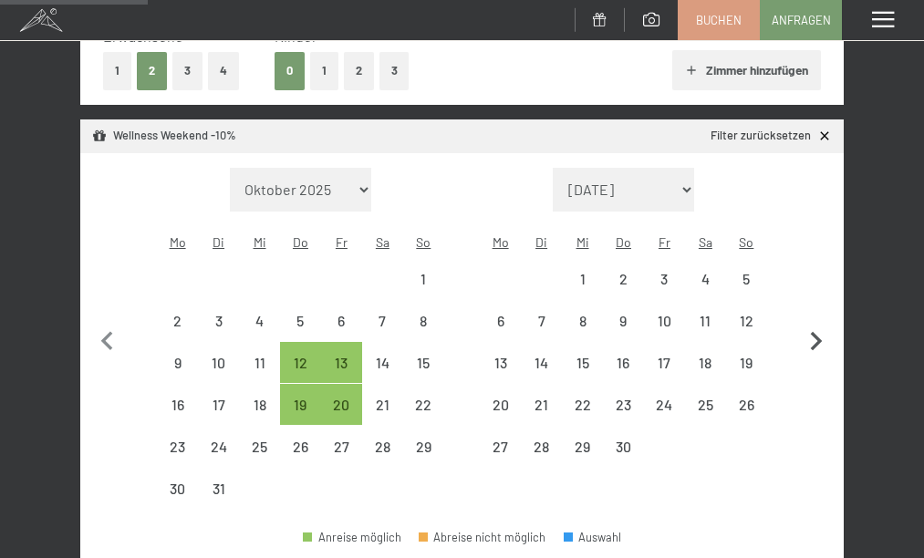
select select "2026-04-01"
select select "2026-05-01"
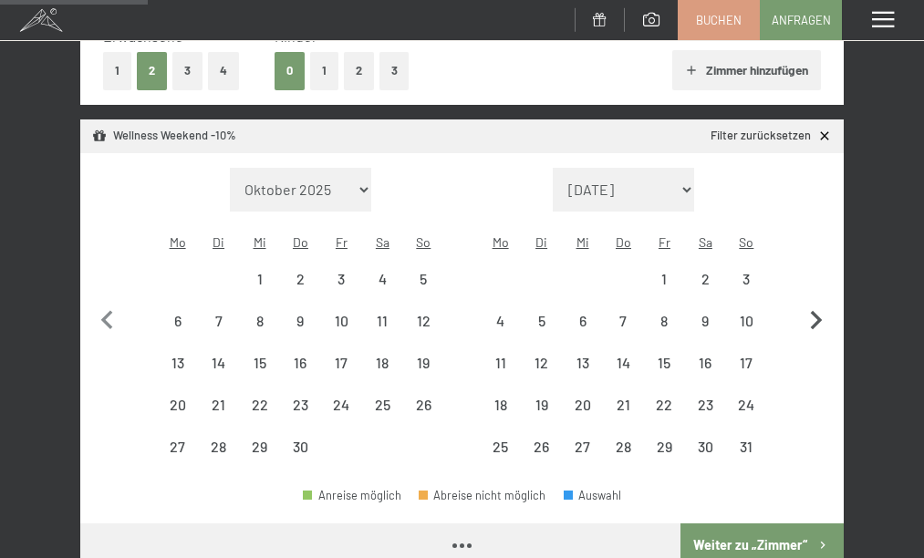
select select "2026-04-01"
select select "2026-05-01"
click at [818, 305] on icon "button" at bounding box center [816, 321] width 38 height 38
select select "2026-05-01"
select select "2026-06-01"
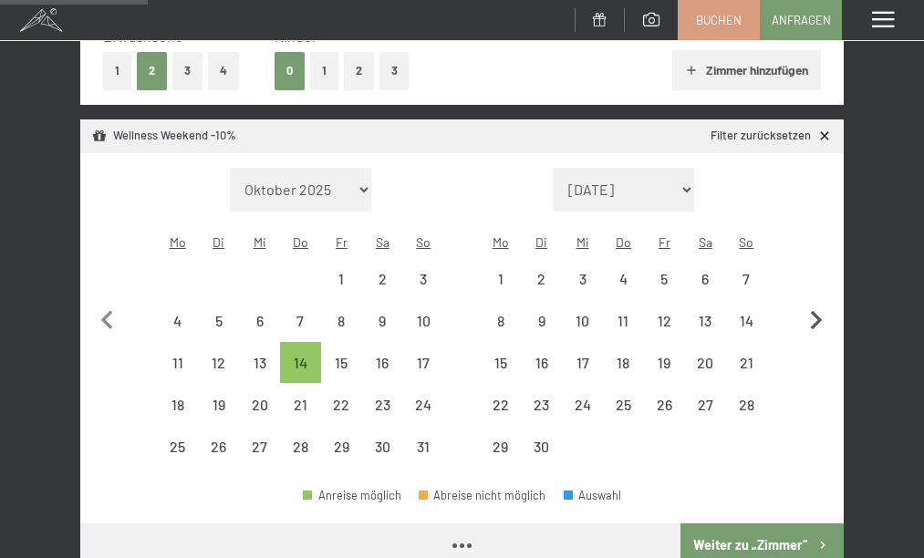
select select "2026-05-01"
select select "2026-06-01"
click at [297, 332] on span "Einwilligung Marketing*" at bounding box center [361, 331] width 151 height 18
click at [276, 332] on input "Einwilligung Marketing*" at bounding box center [267, 331] width 18 height 18
click at [303, 337] on span "Einwilligung Marketing*" at bounding box center [361, 331] width 151 height 18
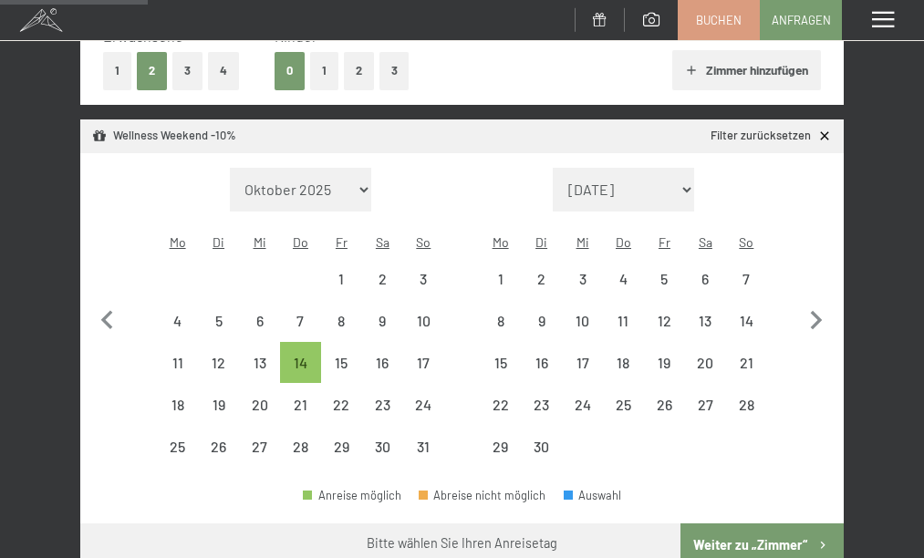
click at [276, 337] on input "Einwilligung Marketing*" at bounding box center [267, 331] width 18 height 18
checkbox input "false"
click at [815, 302] on icon "button" at bounding box center [816, 321] width 38 height 38
select select "2026-06-01"
select select "2026-07-01"
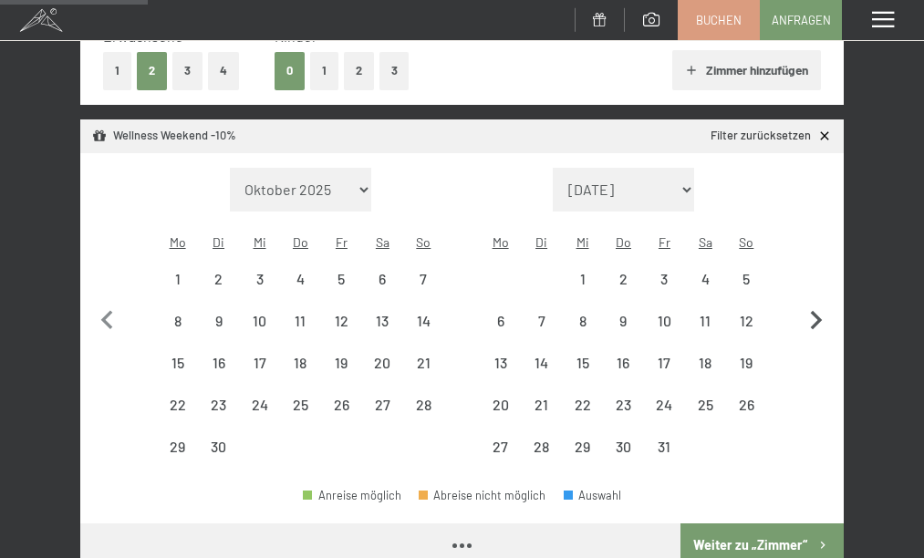
select select "2026-06-01"
select select "2026-07-01"
click at [815, 302] on icon "button" at bounding box center [816, 321] width 38 height 38
select select "2026-07-01"
select select "2026-08-01"
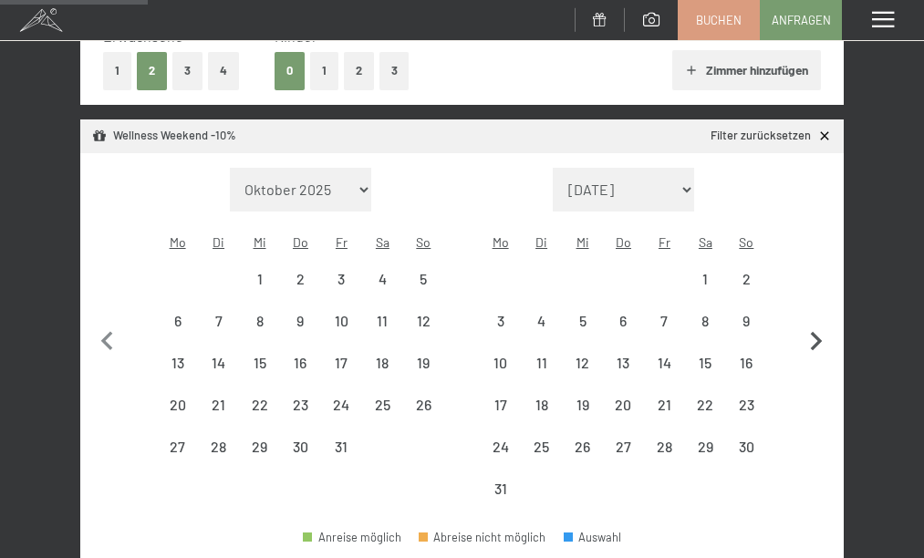
select select "2026-07-01"
select select "2026-08-01"
click at [815, 302] on button "button" at bounding box center [816, 339] width 38 height 342
select select "2026-08-01"
select select "2026-09-01"
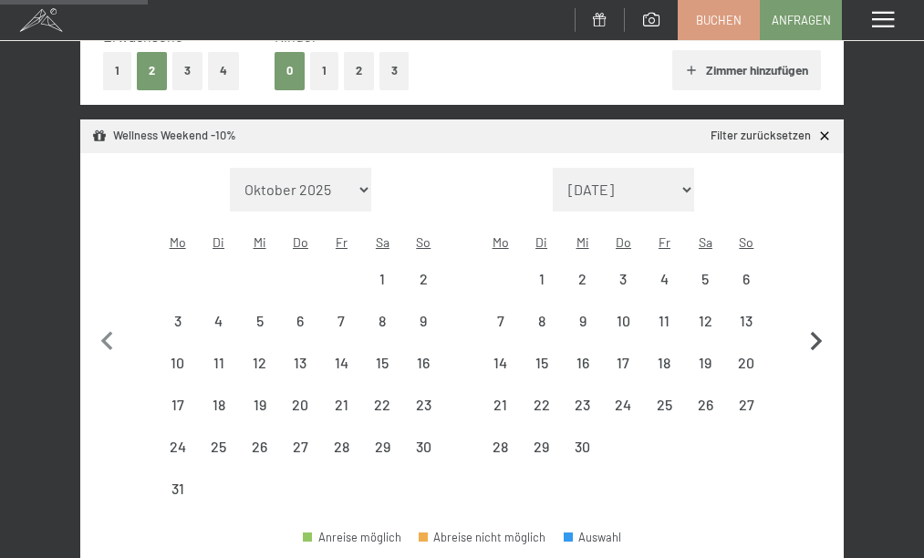
select select "2026-08-01"
select select "2026-09-01"
click at [815, 302] on button "button" at bounding box center [816, 339] width 38 height 342
select select "2026-09-01"
select select "2026-10-01"
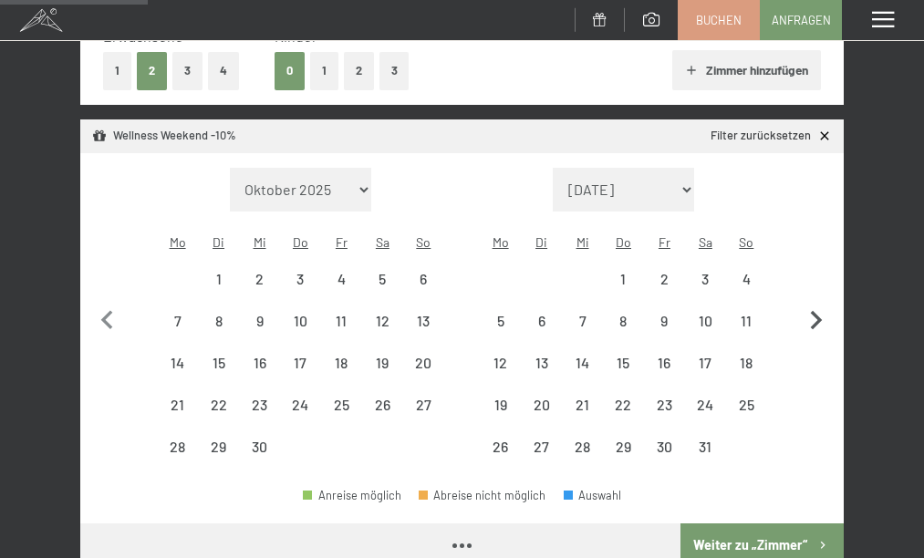
select select "2026-09-01"
select select "2026-10-01"
click at [815, 302] on icon "button" at bounding box center [816, 321] width 38 height 38
select select "2026-10-01"
select select "2026-11-01"
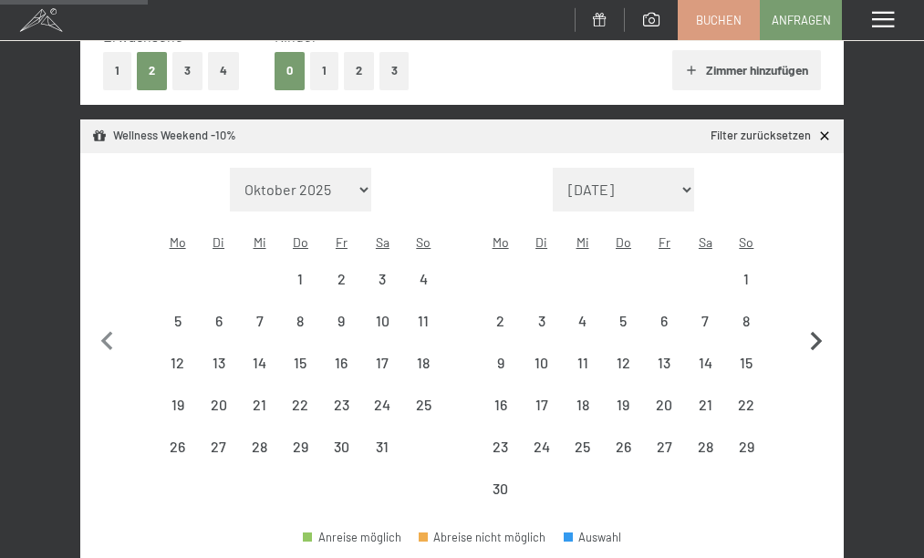
select select "2026-10-01"
select select "2026-11-01"
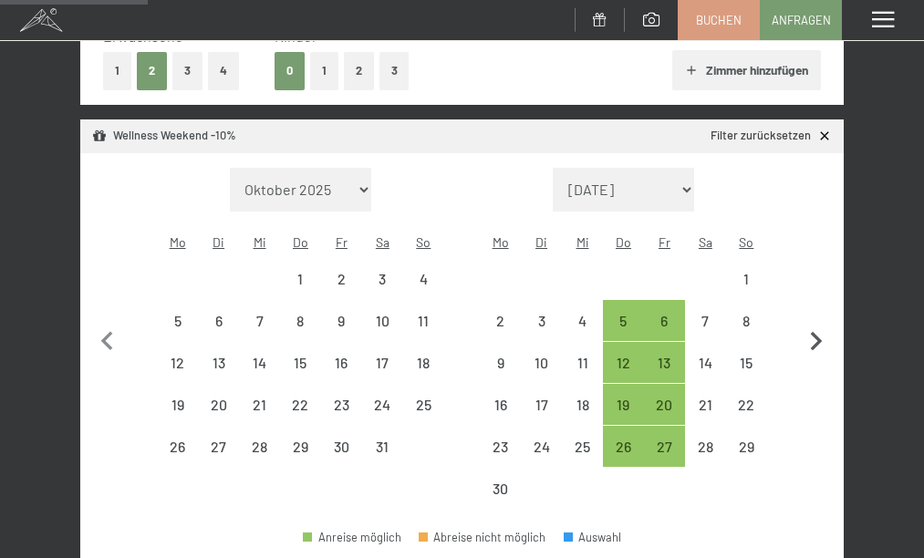
click at [815, 302] on button "button" at bounding box center [816, 339] width 38 height 342
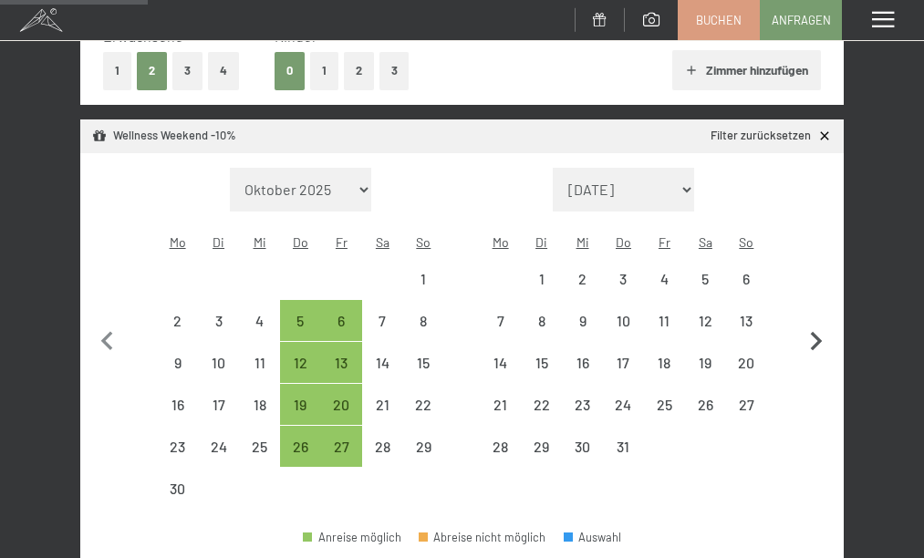
select select "2026-11-01"
select select "2026-12-01"
click at [297, 314] on div "5" at bounding box center [300, 332] width 37 height 37
select select "2026-11-01"
select select "2026-12-01"
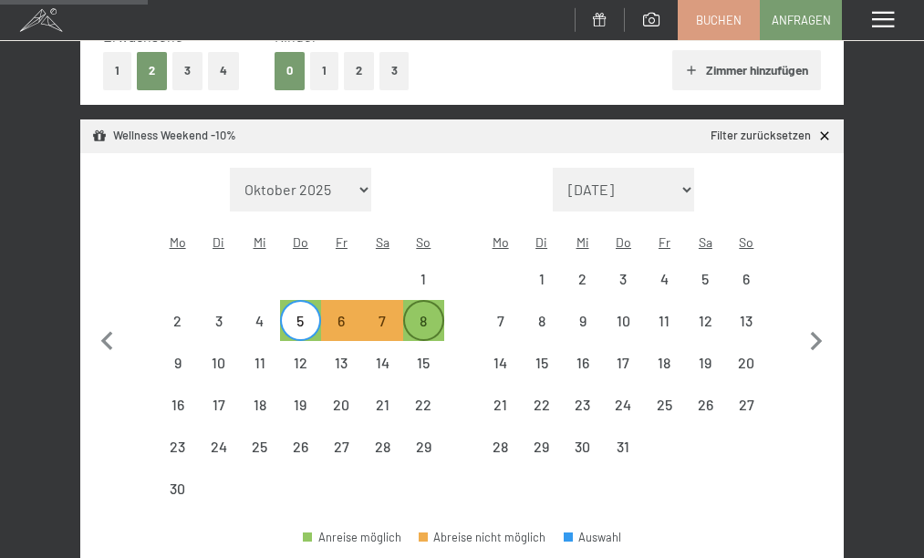
click at [425, 314] on div "8" at bounding box center [423, 332] width 37 height 37
select select "2026-11-01"
select select "2026-12-01"
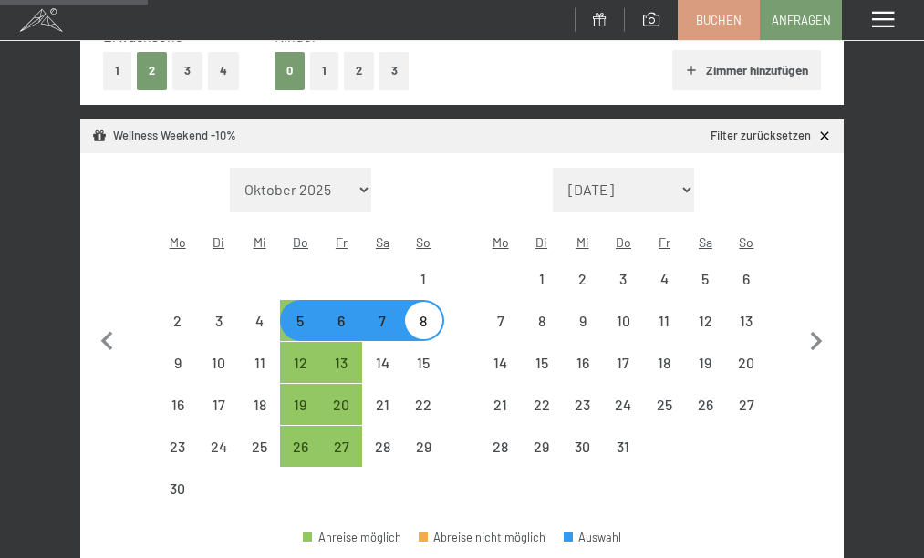
select select "2025-11-01"
select select "2025-12-01"
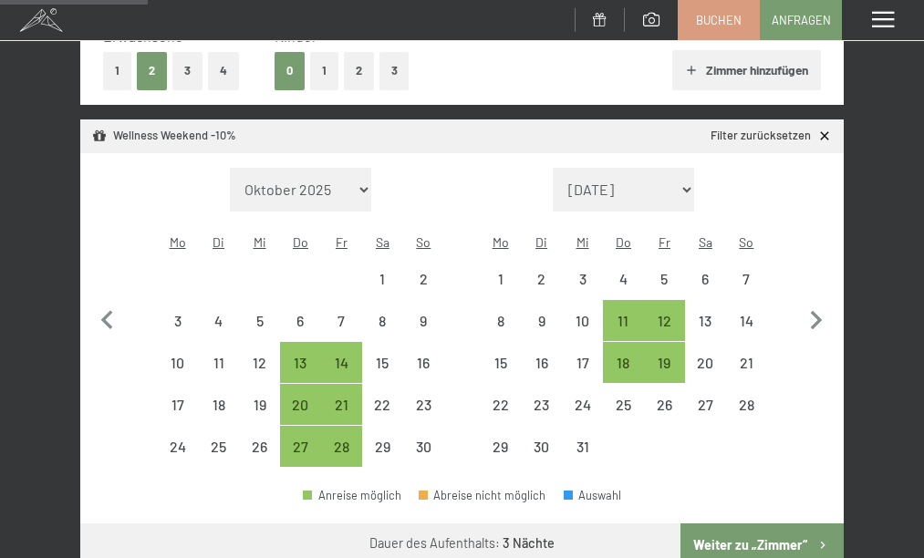
click at [730, 524] on button "Weiter zu „Zimmer“" at bounding box center [762, 546] width 163 height 44
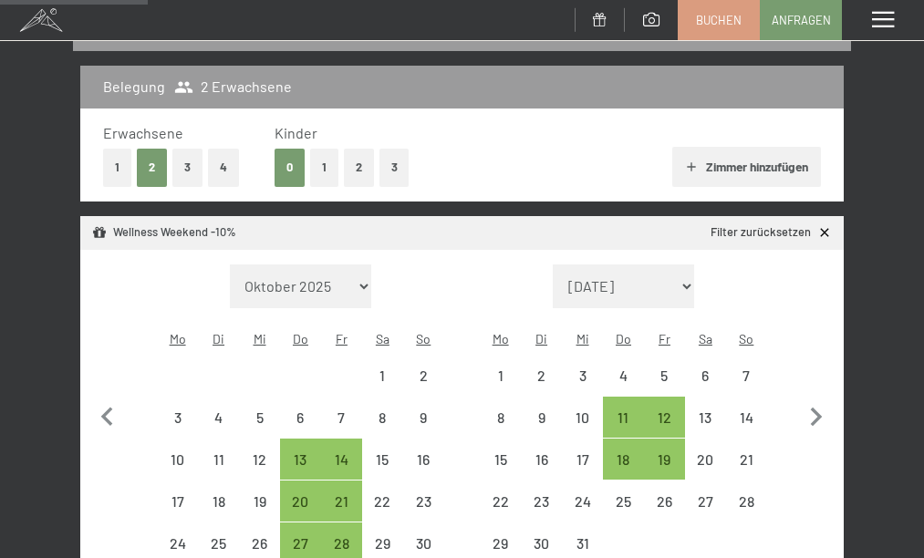
select select "2025-11-01"
select select "2025-12-01"
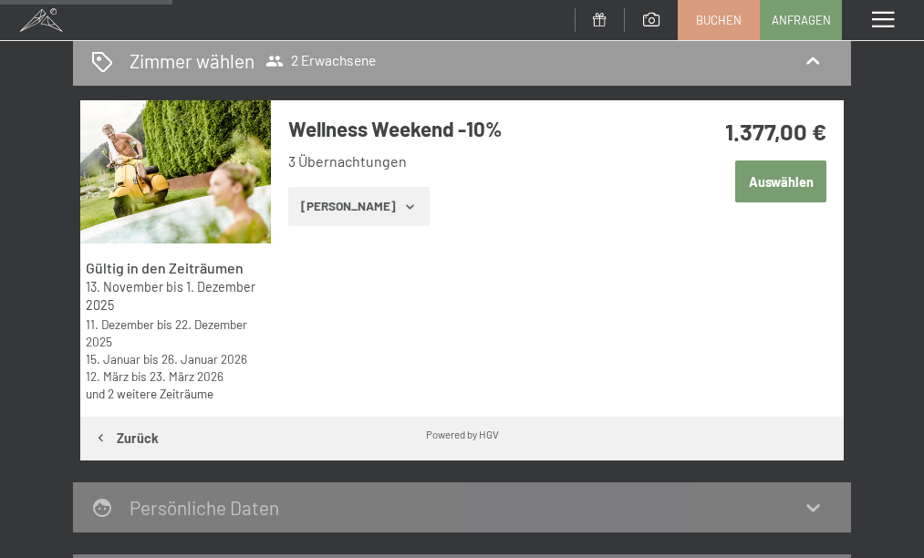
scroll to position [251, 0]
click at [199, 392] on link "und 2 weitere Zeiträume" at bounding box center [150, 394] width 128 height 16
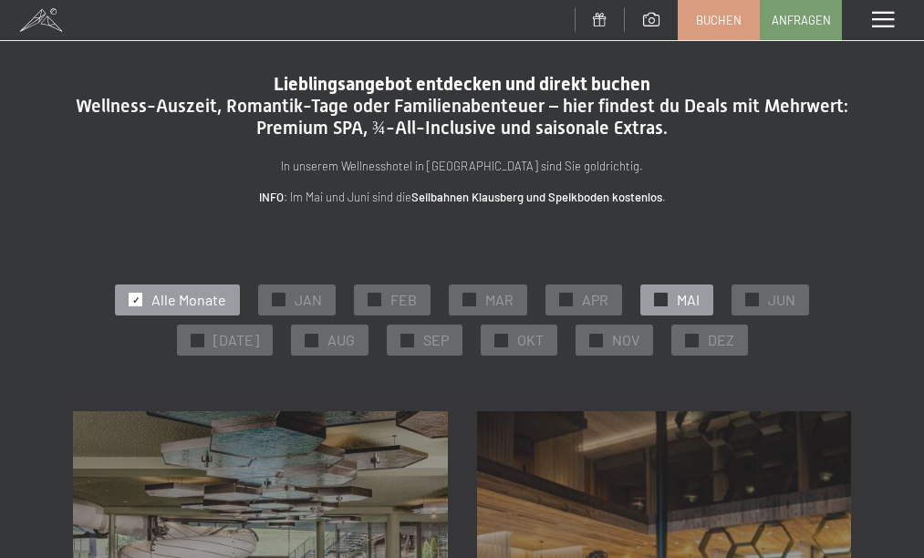
click at [668, 294] on div "✓ MAI" at bounding box center [677, 300] width 73 height 31
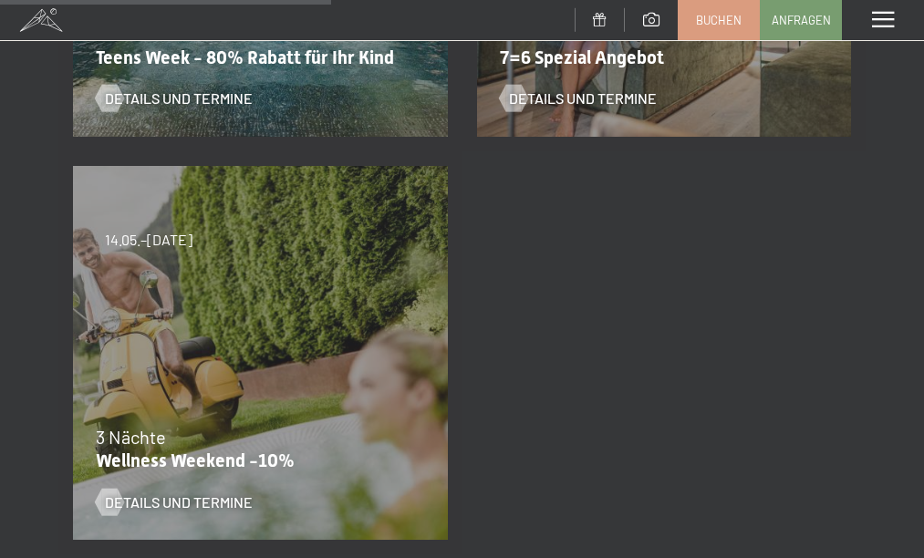
scroll to position [658, 0]
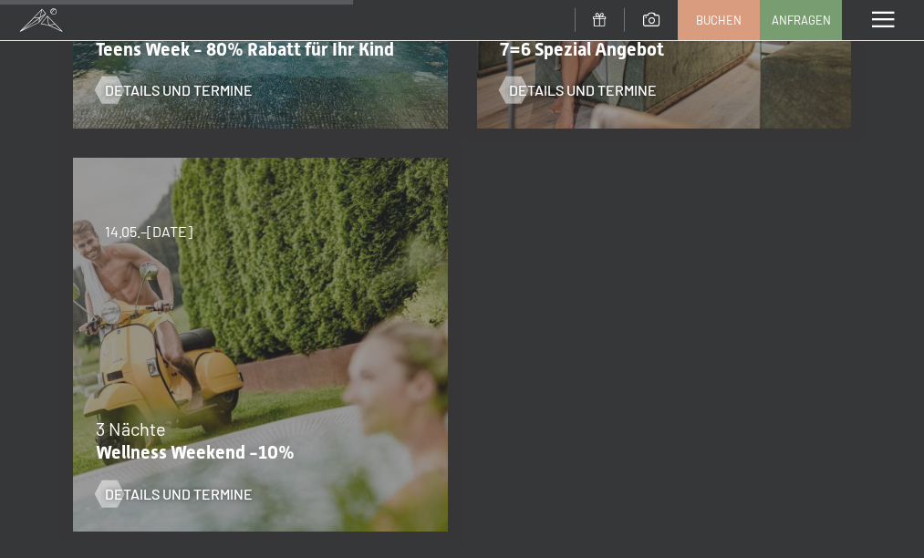
click at [352, 306] on div "13.11.–01.12.2025 11.12.–22.12.2025 15.01.–26.01.2026 12.03.–23.03.2026 14.05.–…" at bounding box center [260, 345] width 404 height 404
click at [224, 394] on div "13.11.–01.12.2025 11.12.–22.12.2025 15.01.–26.01.2026 12.03.–23.03.2026 14.05.–…" at bounding box center [260, 345] width 404 height 404
click at [233, 490] on span "Details und Termine" at bounding box center [197, 495] width 148 height 20
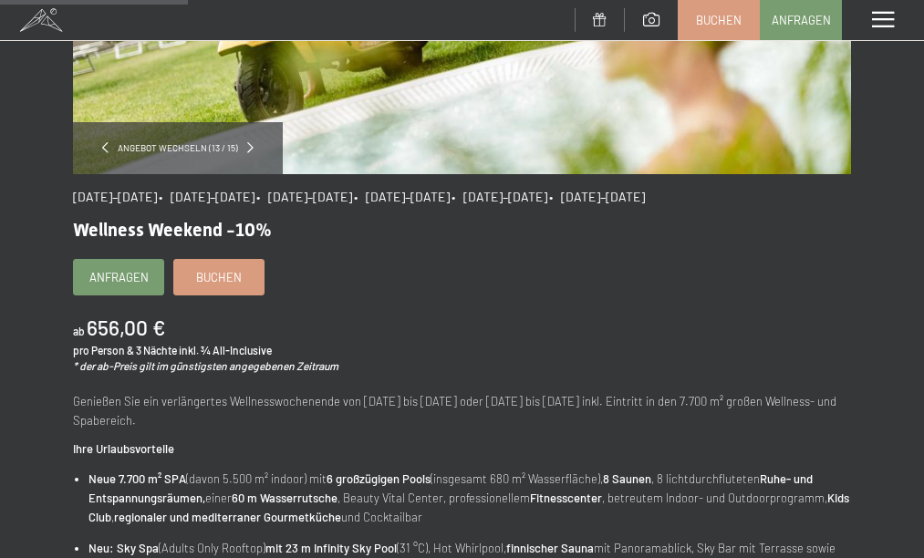
scroll to position [384, 0]
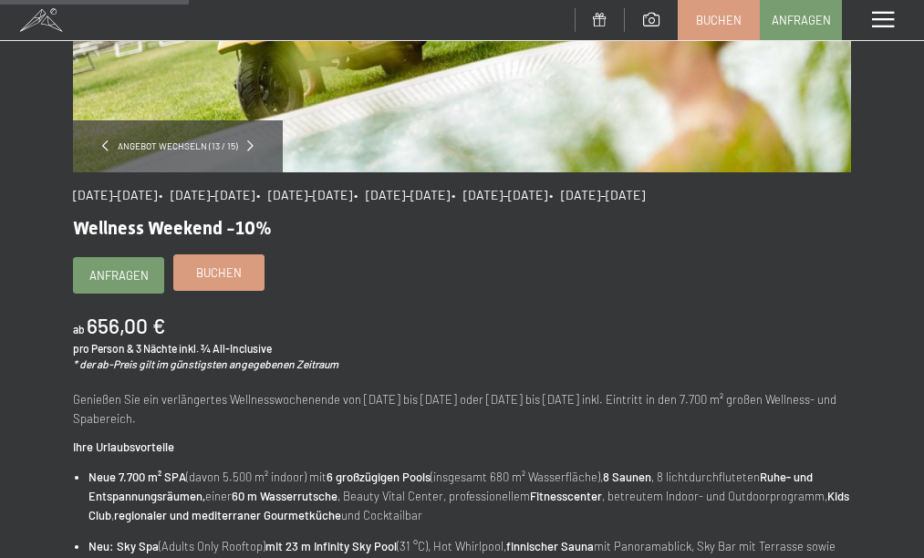
click at [217, 274] on span "Buchen" at bounding box center [219, 273] width 46 height 16
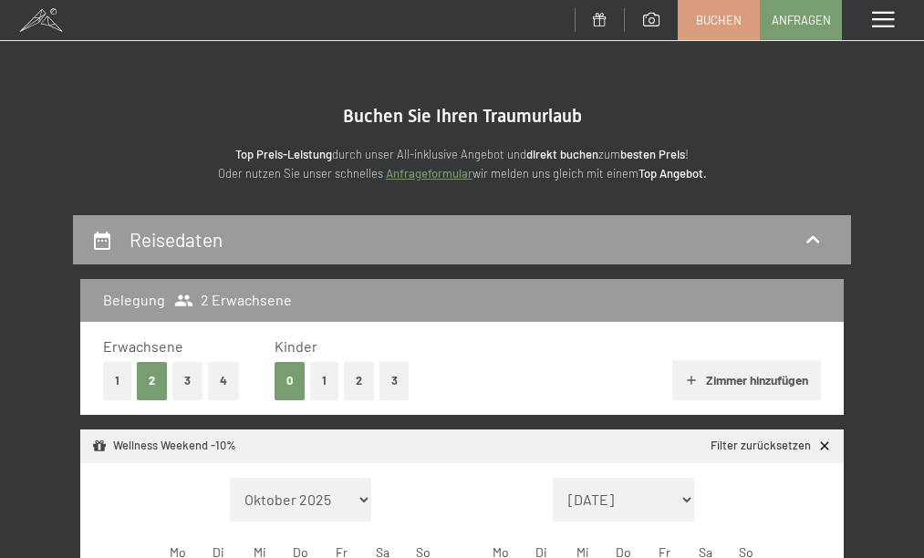
select select "[DATE]"
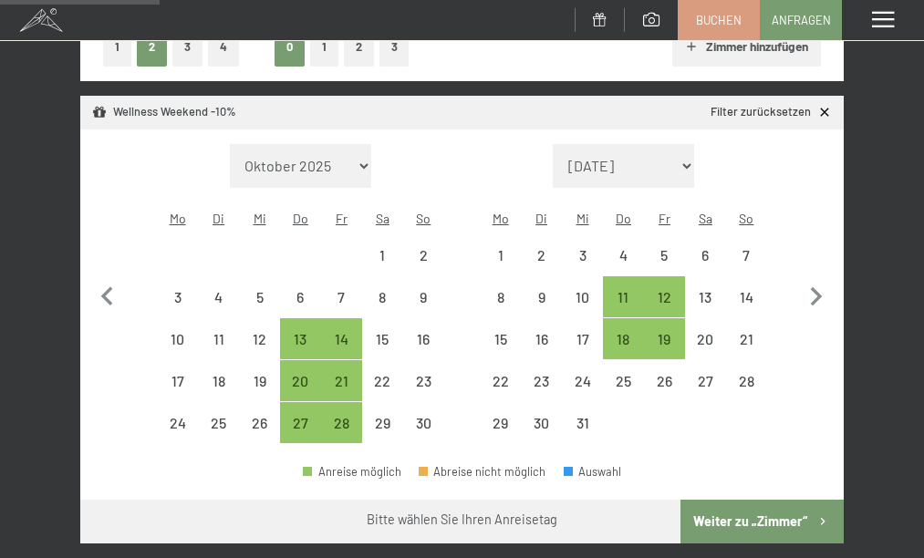
scroll to position [336, 0]
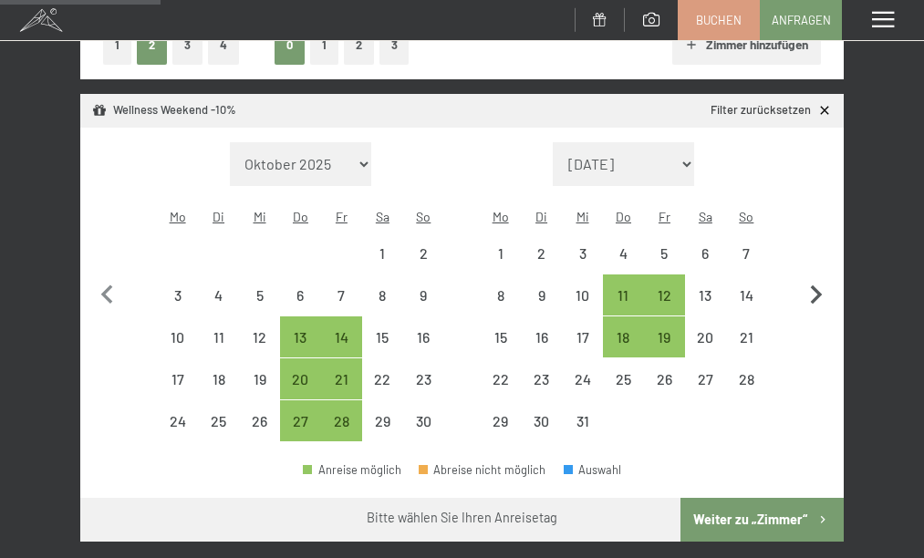
click at [811, 276] on icon "button" at bounding box center [816, 295] width 38 height 38
select select "[DATE]"
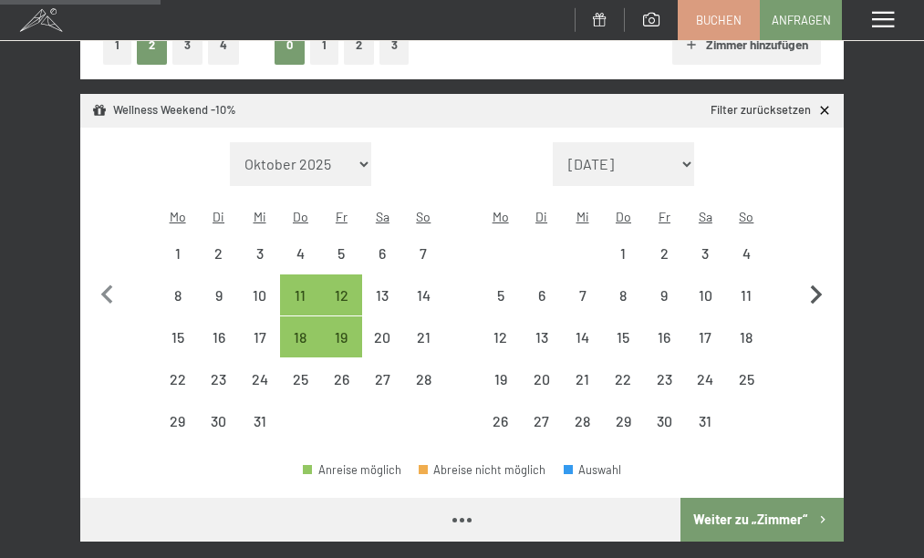
select select "[DATE]"
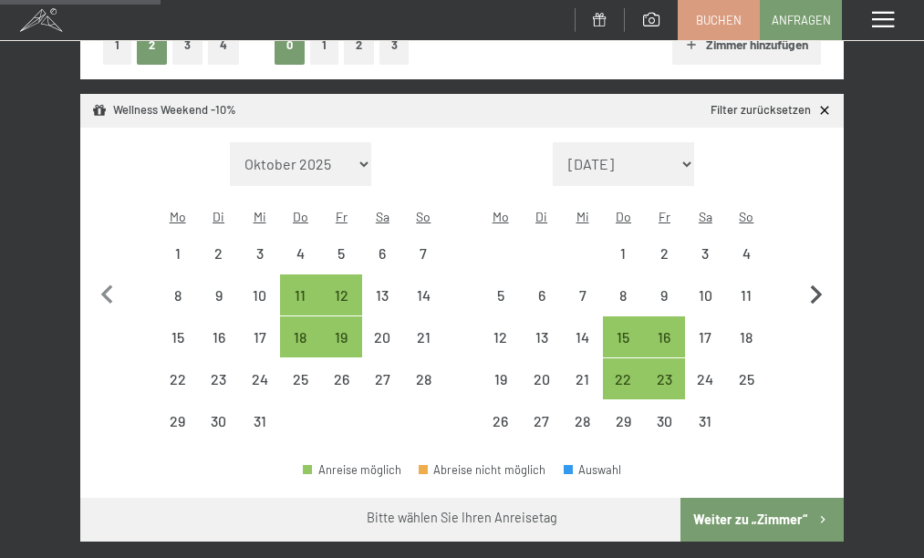
click at [811, 276] on icon "button" at bounding box center [816, 295] width 38 height 38
select select "[DATE]"
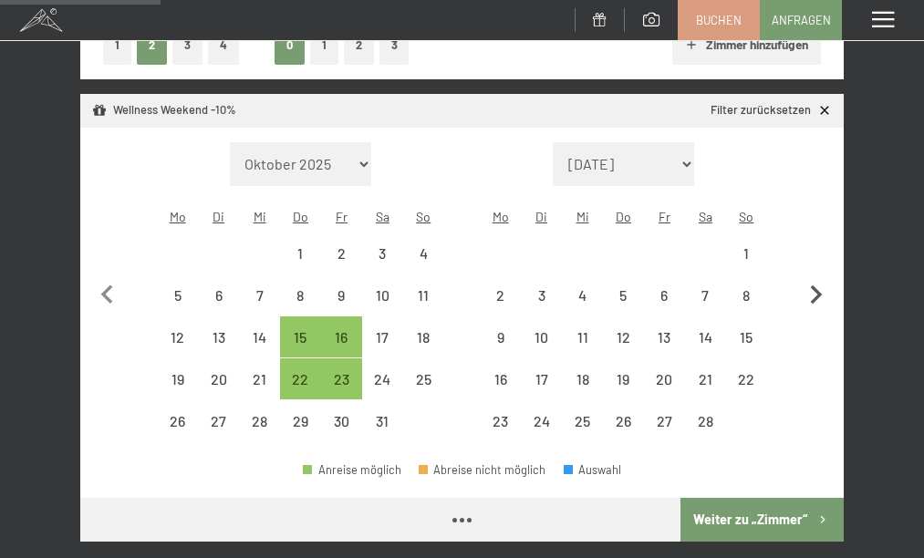
select select "[DATE]"
click at [811, 276] on icon "button" at bounding box center [816, 295] width 38 height 38
select select "[DATE]"
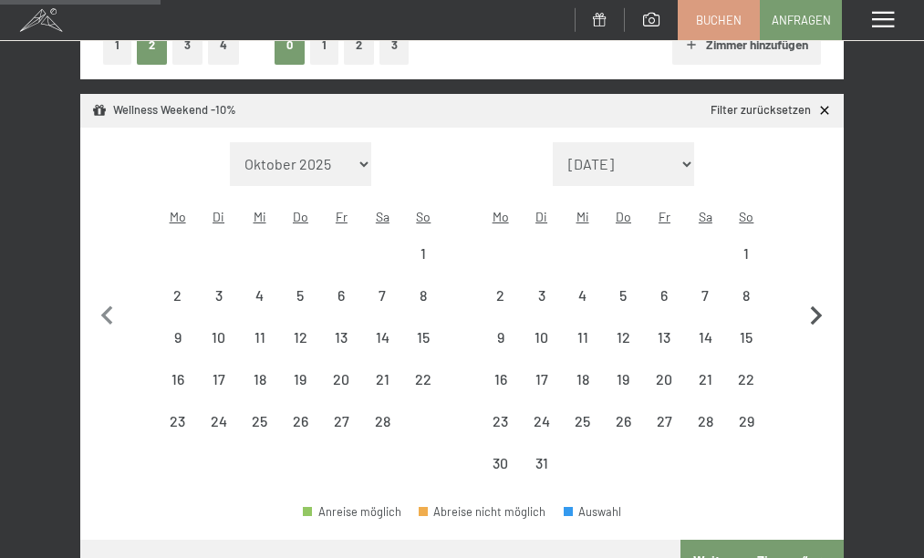
select select "[DATE]"
select select "2026-03-01"
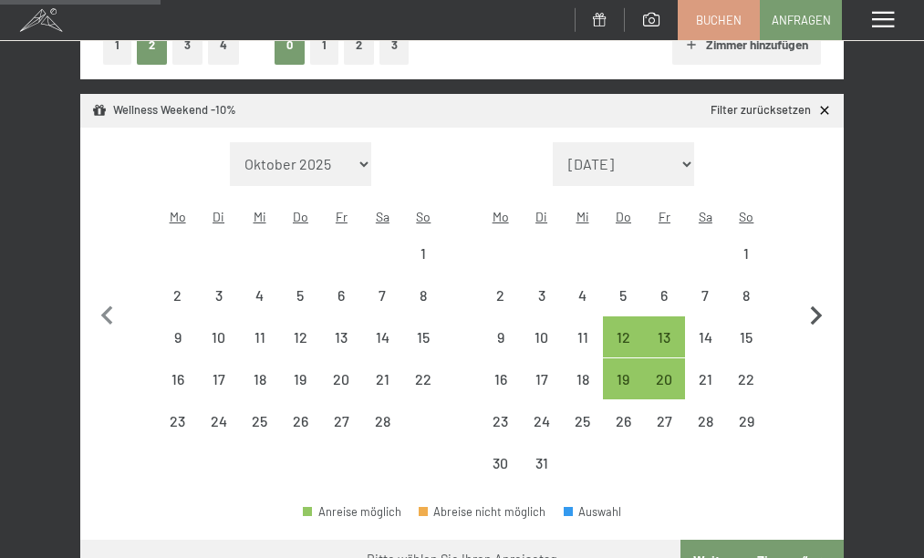
click at [811, 273] on button "button" at bounding box center [816, 313] width 38 height 342
select select "2026-03-01"
select select "2026-04-01"
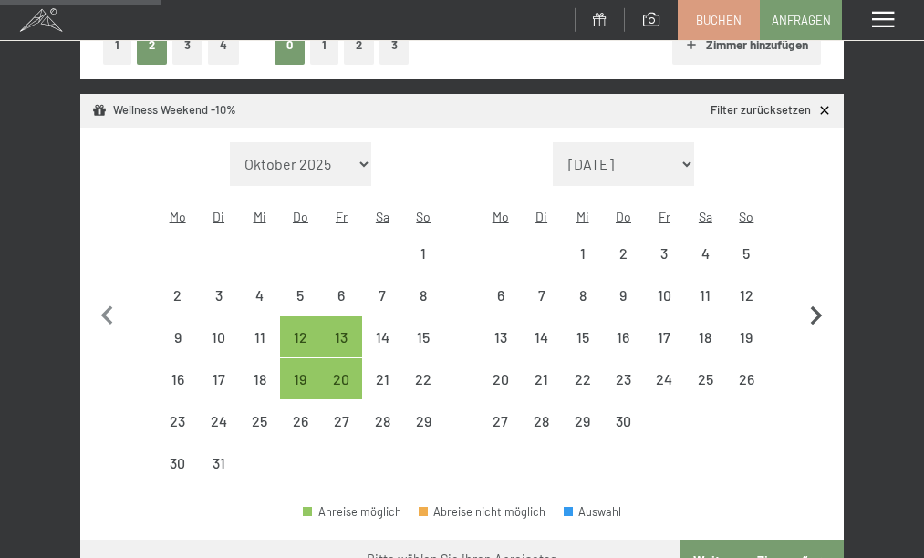
click at [811, 273] on button "button" at bounding box center [816, 313] width 38 height 342
select select "2026-04-01"
select select "2026-05-01"
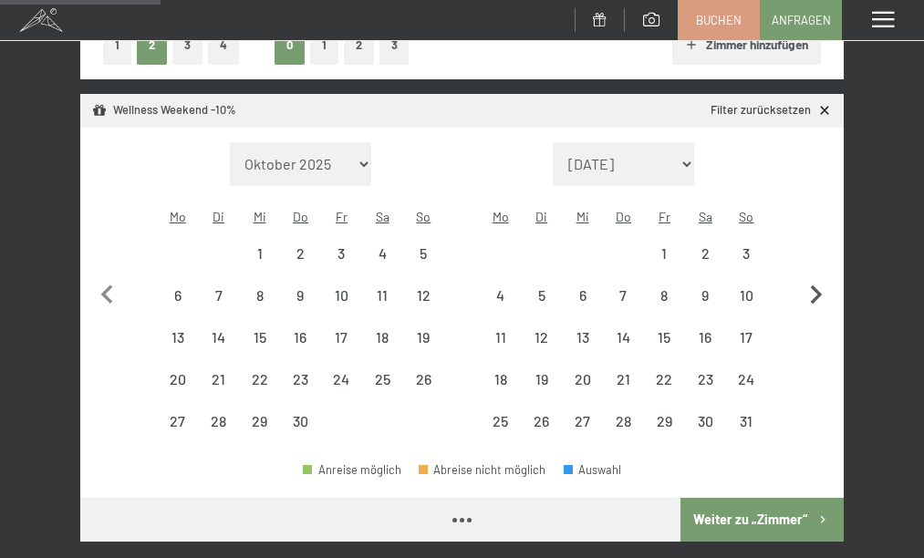
select select "2026-04-01"
select select "2026-05-01"
click at [623, 330] on div "14" at bounding box center [623, 348] width 37 height 37
select select "2026-04-01"
select select "2026-05-01"
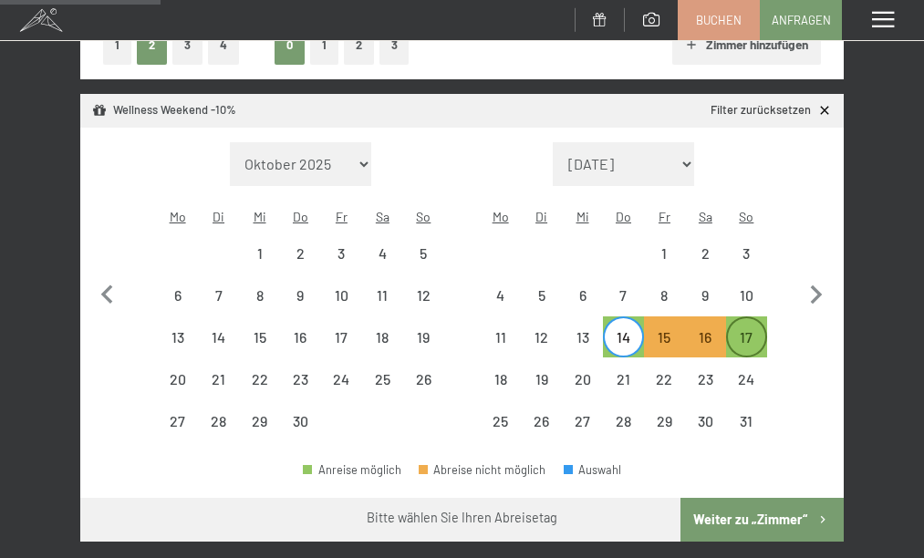
click at [762, 330] on div "17" at bounding box center [746, 348] width 37 height 37
select select "2026-04-01"
select select "2026-05-01"
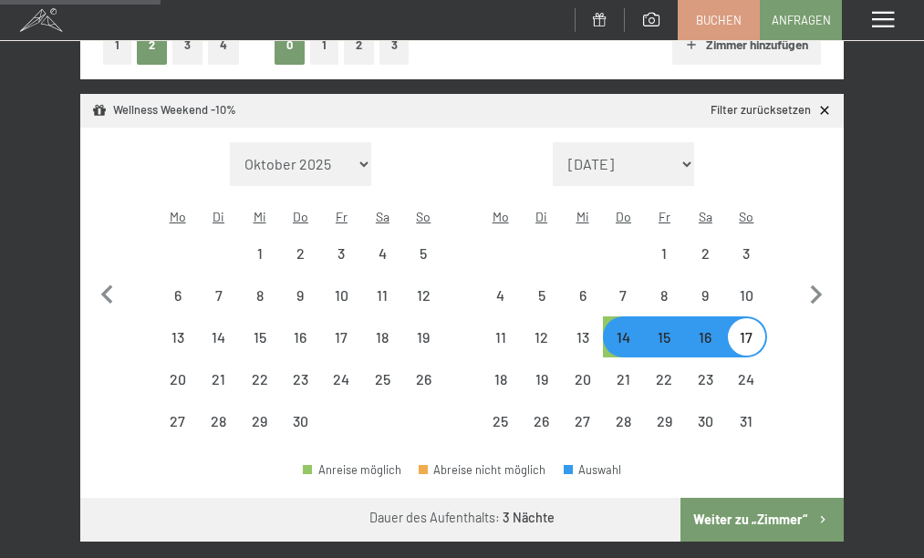
select select "2025-11-01"
select select "2025-12-01"
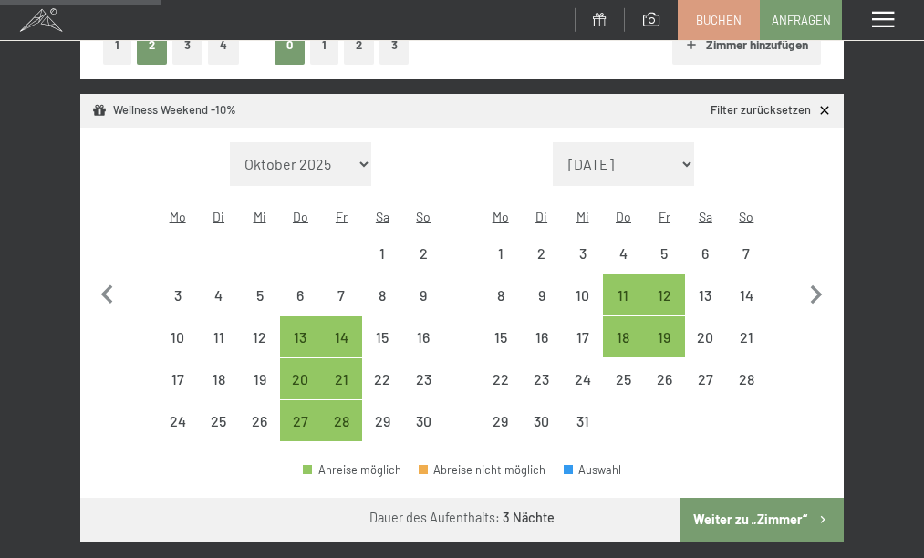
click at [756, 498] on button "Weiter zu „Zimmer“" at bounding box center [762, 520] width 163 height 44
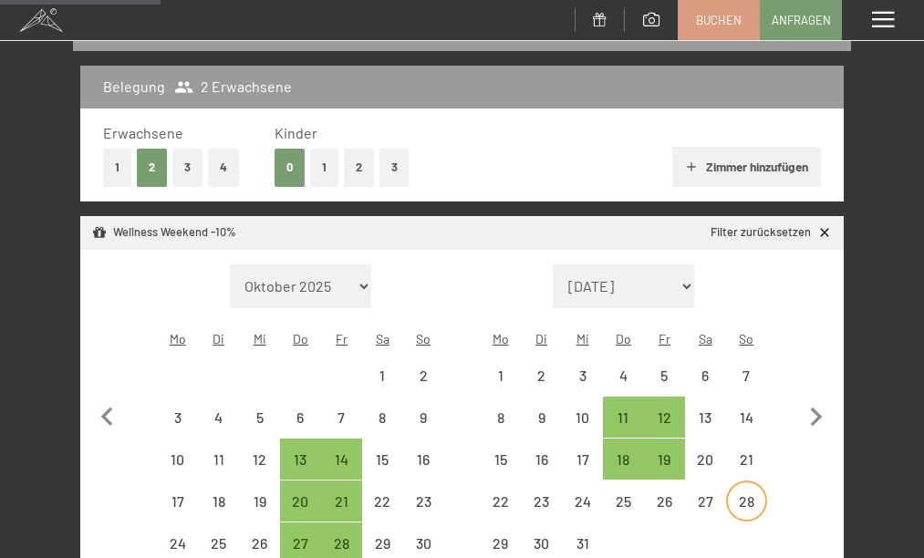
select select "2025-11-01"
select select "2025-12-01"
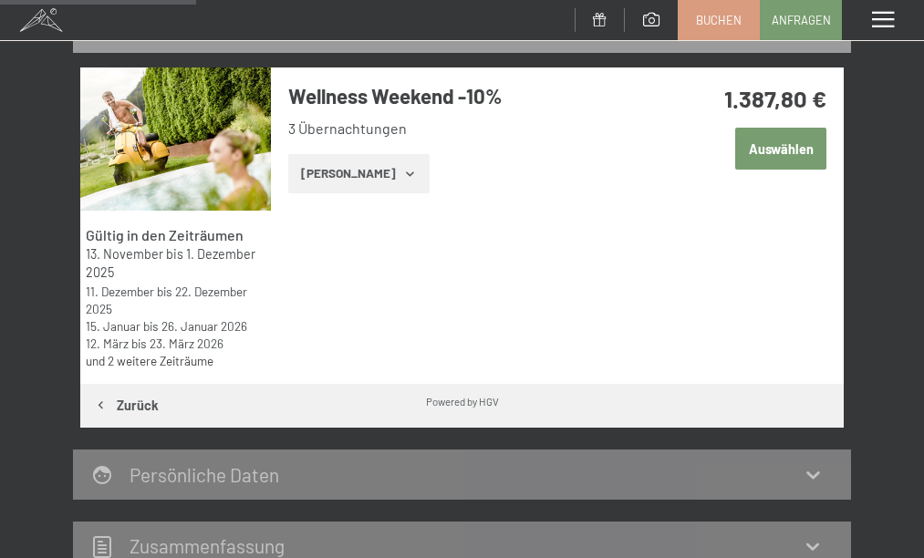
scroll to position [271, 0]
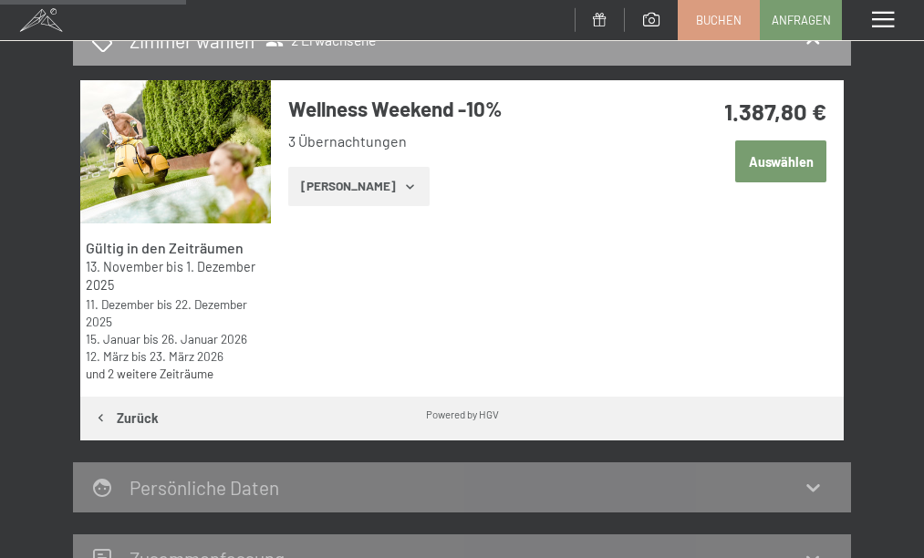
click at [774, 163] on button "Auswählen" at bounding box center [780, 162] width 91 height 42
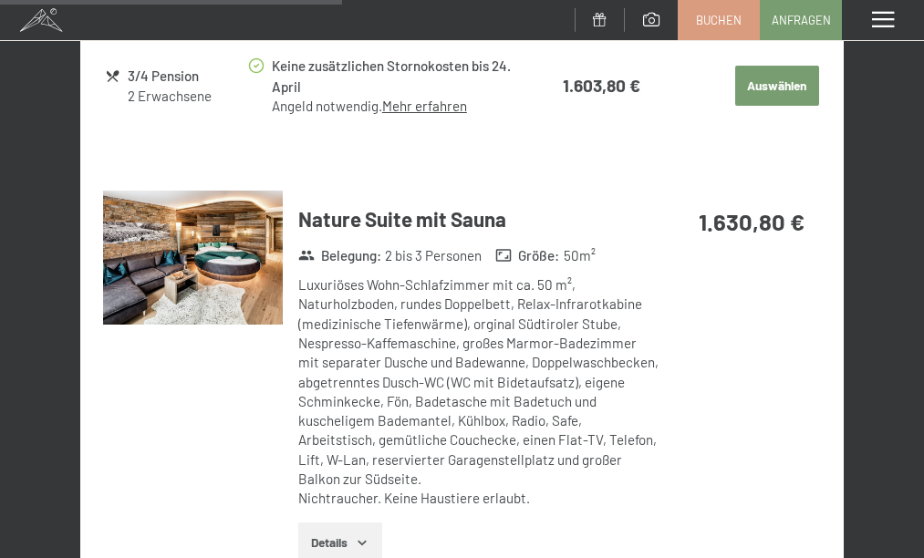
scroll to position [2029, 0]
click at [217, 203] on img at bounding box center [193, 259] width 180 height 135
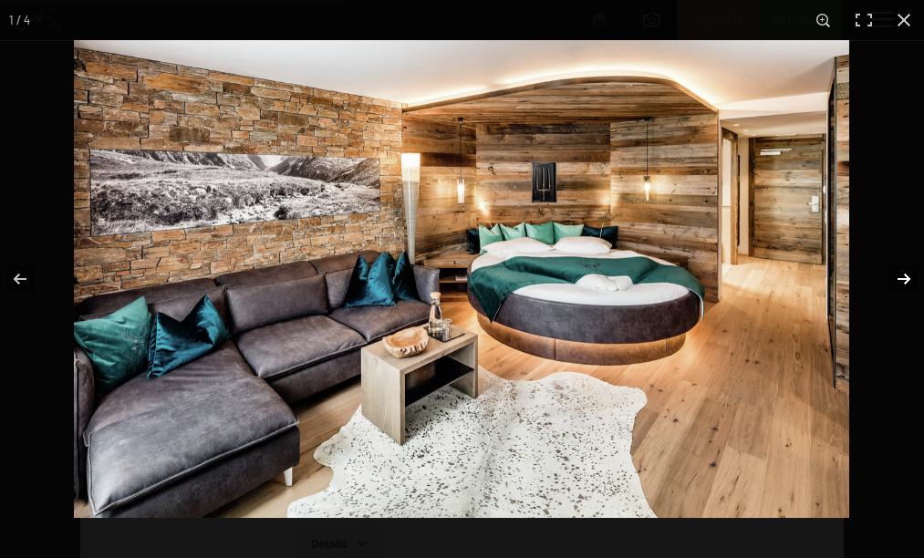
click at [903, 268] on button "button" at bounding box center [892, 279] width 64 height 91
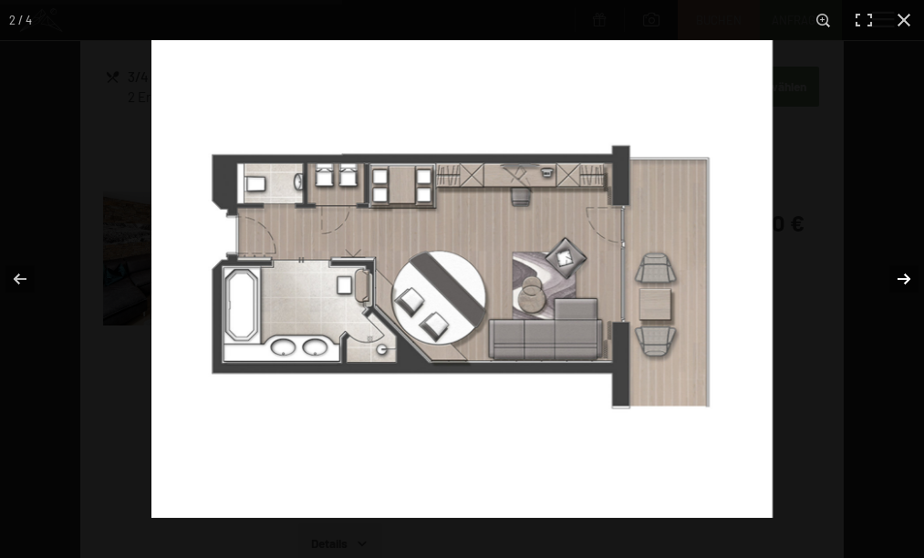
click at [903, 268] on button "button" at bounding box center [892, 279] width 64 height 91
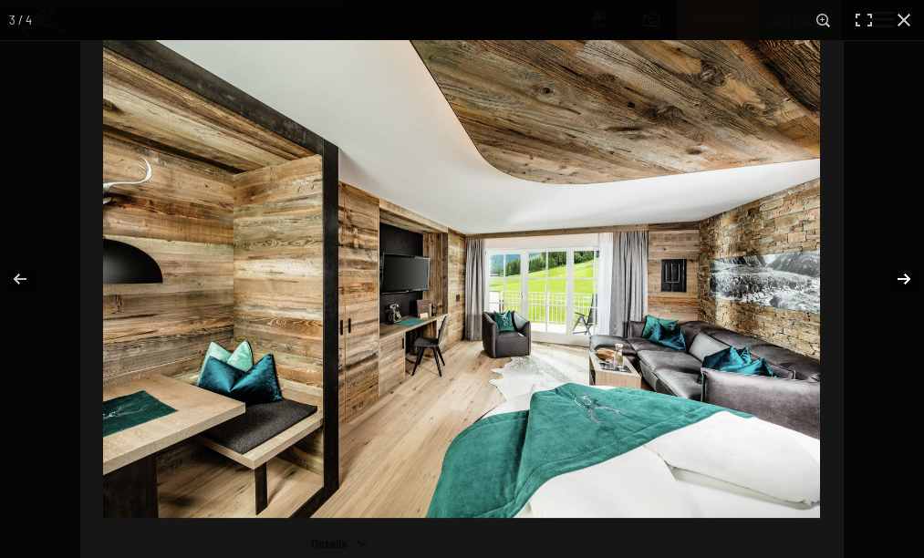
click at [903, 268] on button "button" at bounding box center [892, 279] width 64 height 91
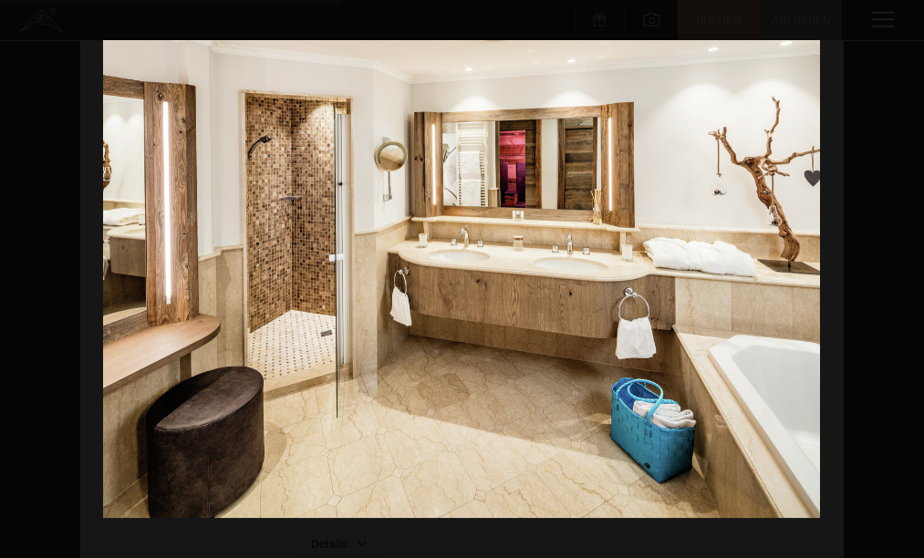
click at [903, 268] on button "button" at bounding box center [892, 279] width 64 height 91
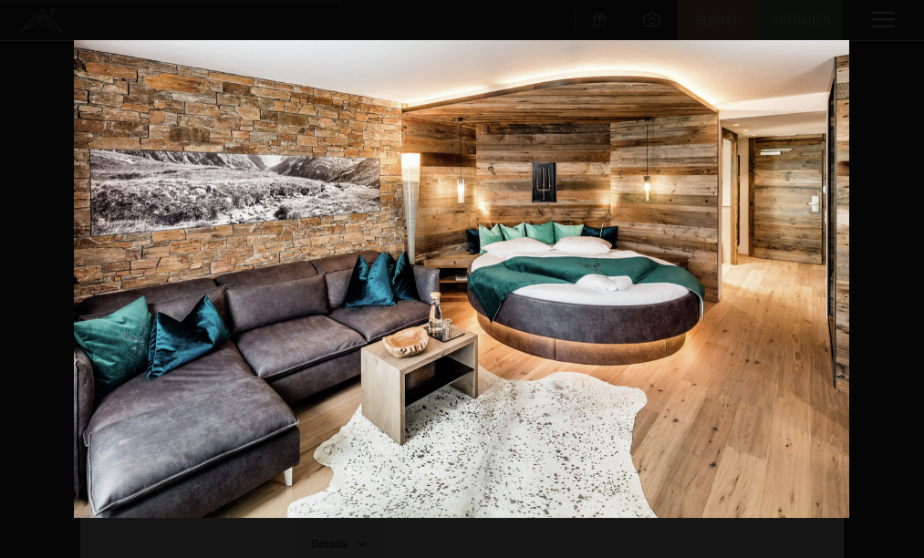
click at [903, 268] on button "button" at bounding box center [892, 279] width 64 height 91
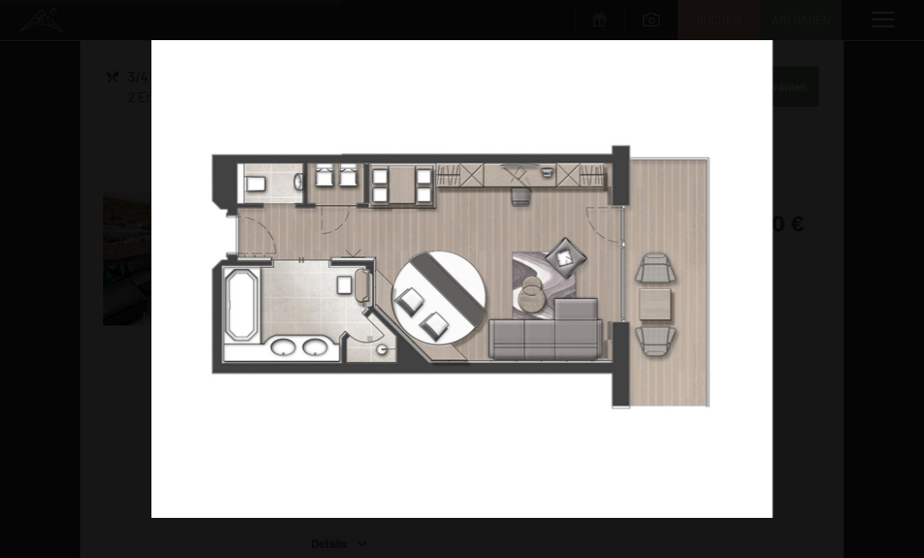
click at [903, 268] on button "button" at bounding box center [892, 279] width 64 height 91
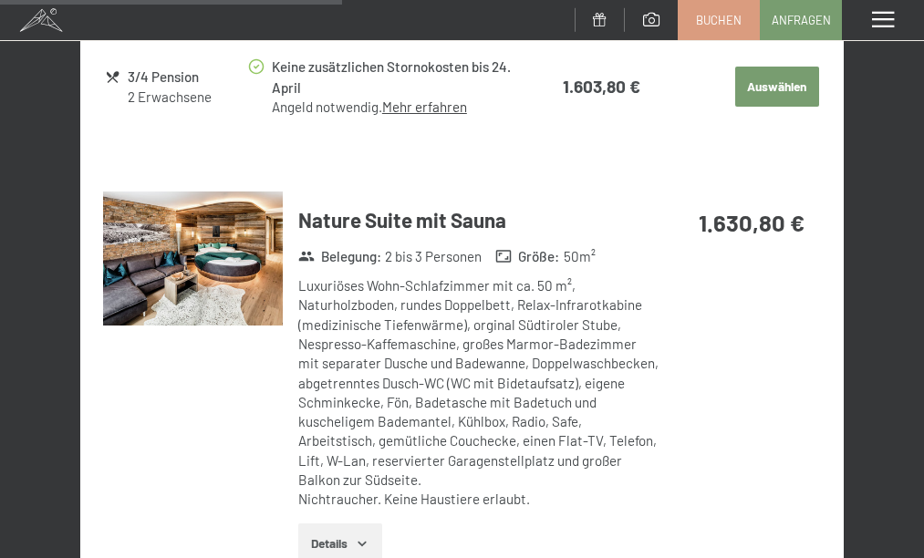
click at [0, 0] on button "button" at bounding box center [0, 0] width 0 height 0
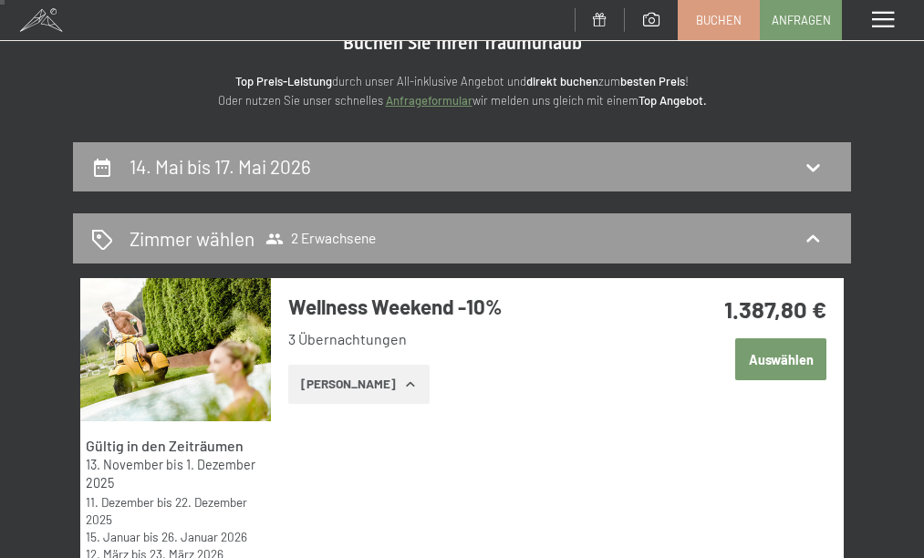
scroll to position [301, 0]
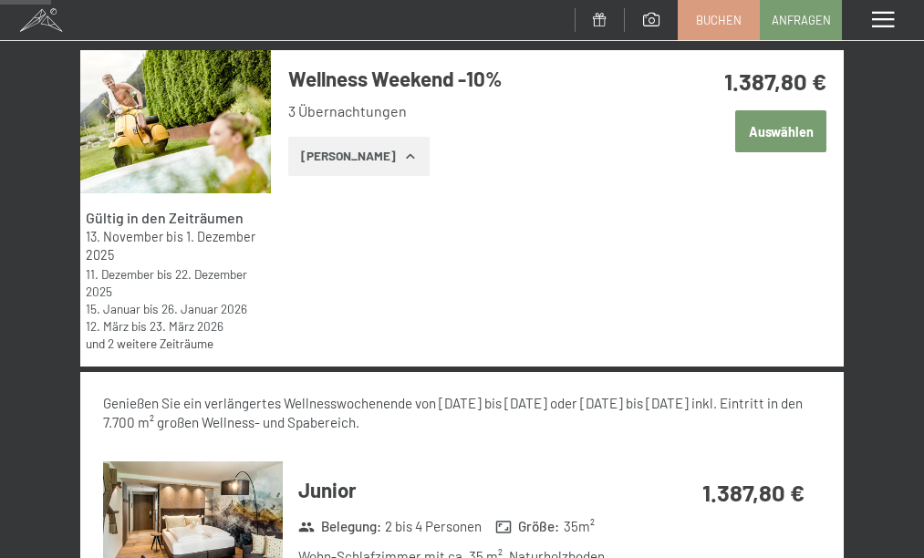
click at [331, 145] on button "Zeige Zimmer" at bounding box center [358, 157] width 141 height 40
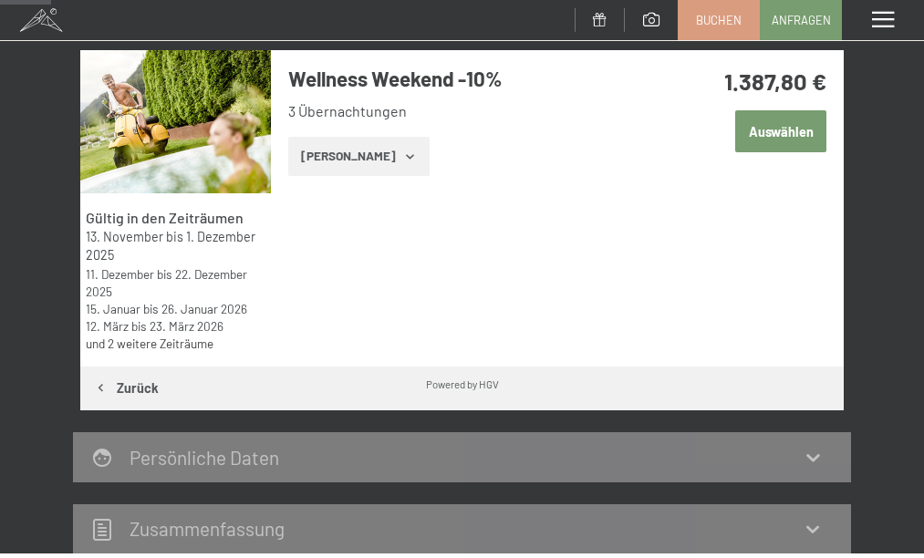
click at [604, 203] on div "Gültig in den Zeiträumen 13. November bis 1. Dezember 2025 11. Dezember bis 22.…" at bounding box center [462, 208] width 764 height 317
click at [214, 124] on img at bounding box center [175, 121] width 191 height 143
click at [0, 0] on button "button" at bounding box center [0, 0] width 0 height 0
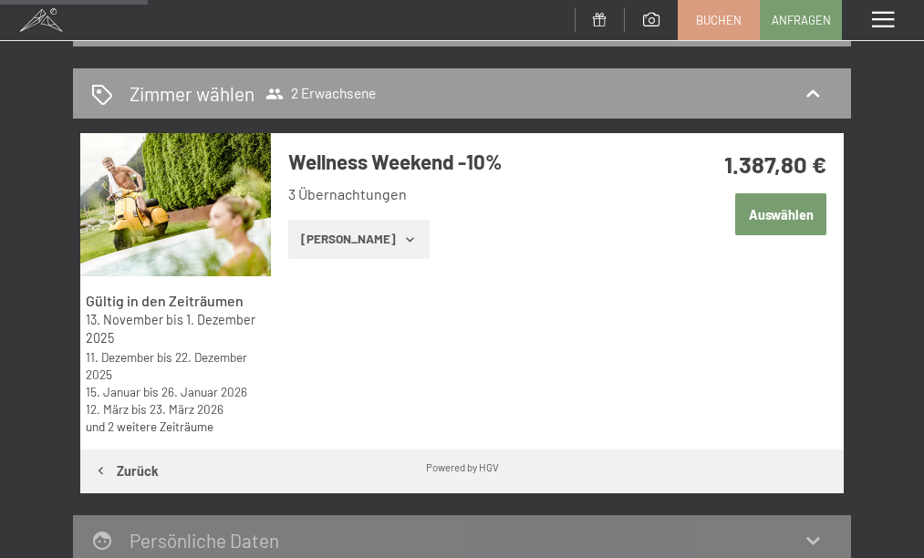
scroll to position [214, 0]
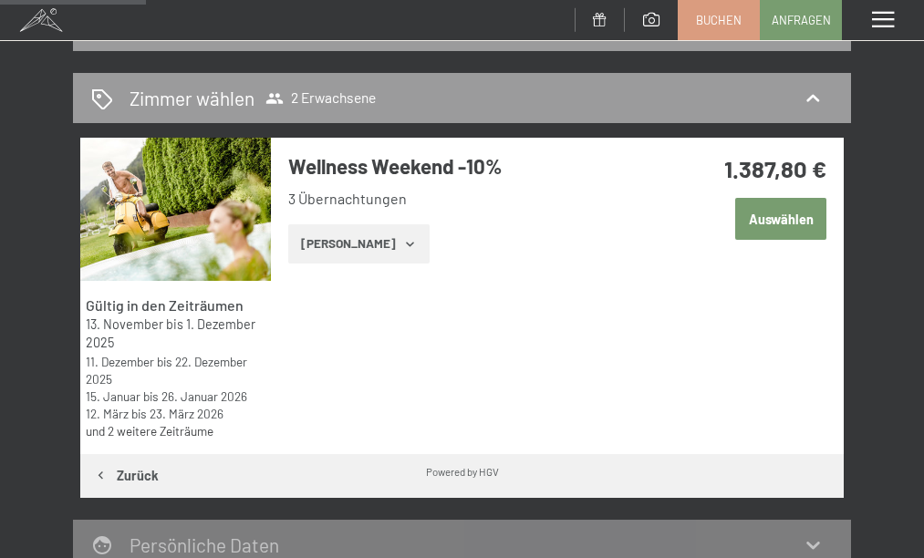
click at [799, 215] on button "Auswählen" at bounding box center [780, 219] width 91 height 42
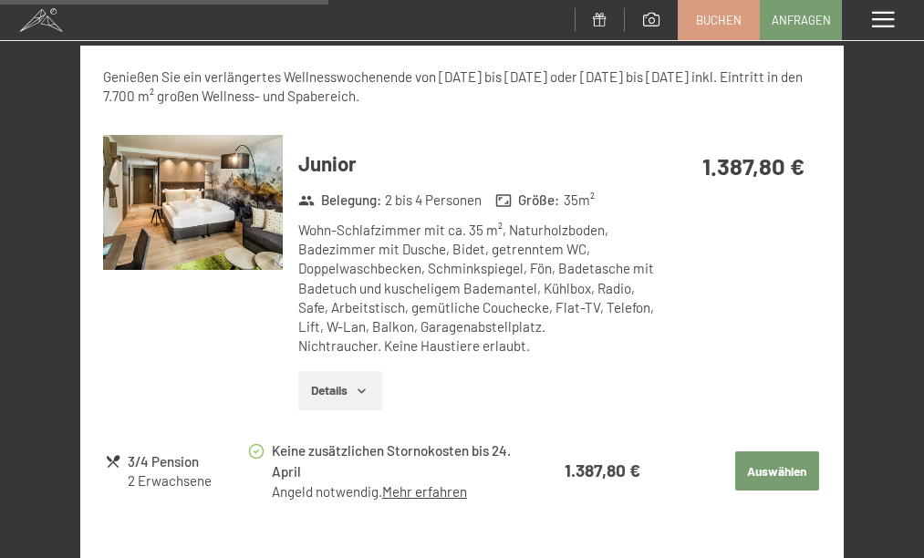
scroll to position [665, 0]
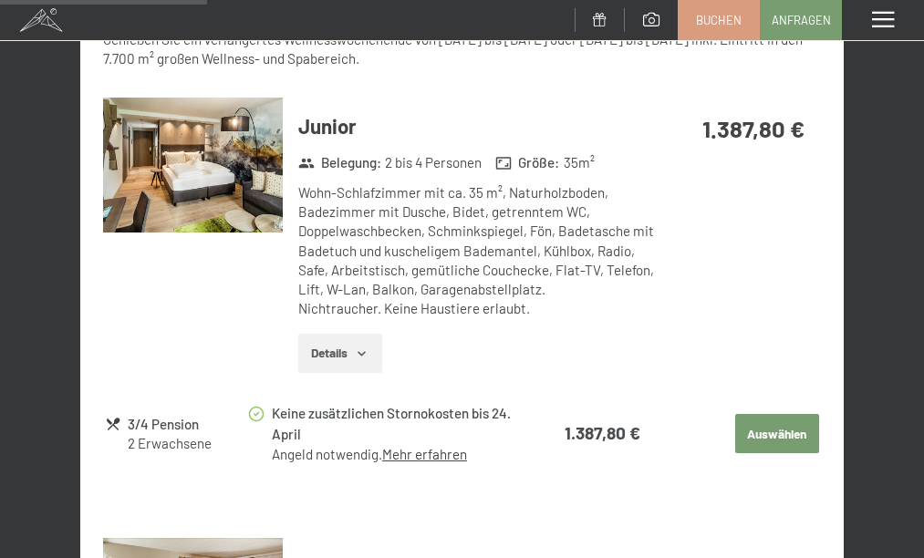
click at [228, 158] on img at bounding box center [193, 165] width 180 height 135
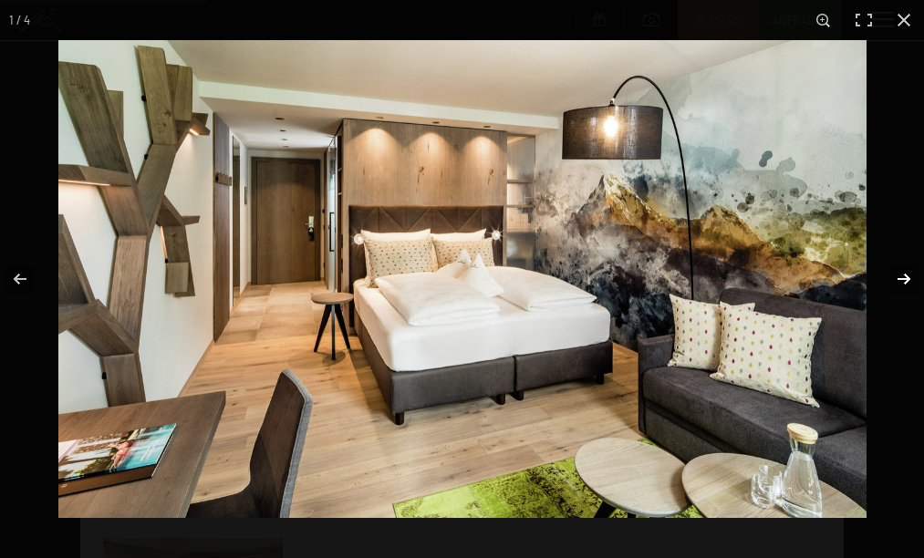
click at [905, 276] on button "button" at bounding box center [892, 279] width 64 height 91
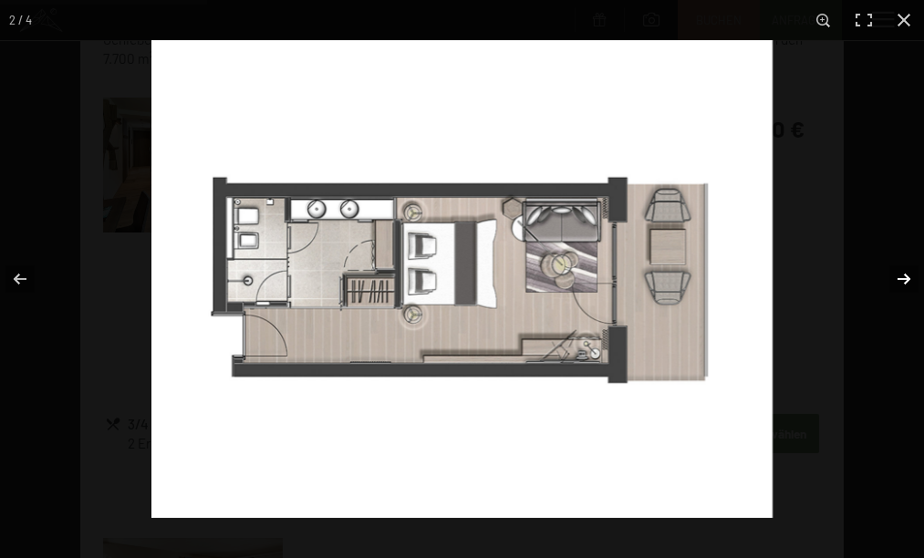
click at [905, 276] on button "button" at bounding box center [892, 279] width 64 height 91
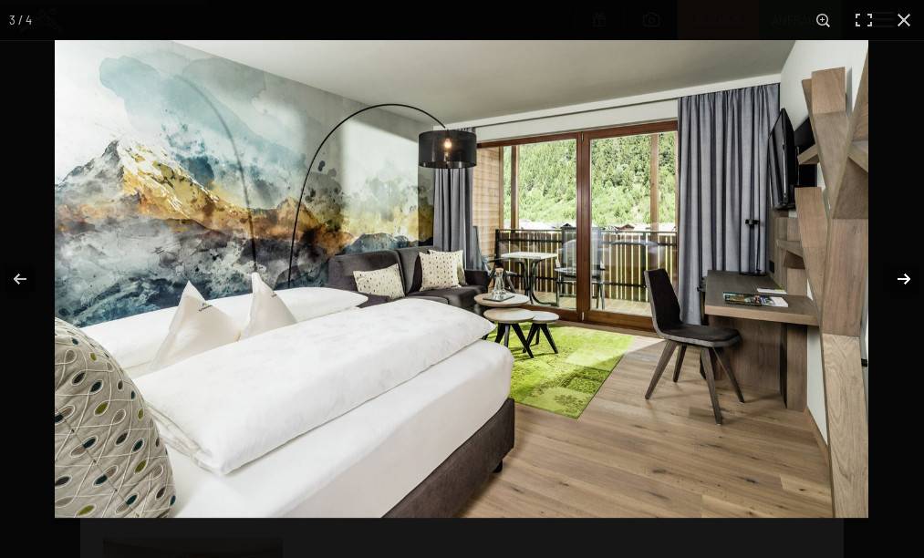
click at [903, 273] on button "button" at bounding box center [892, 279] width 64 height 91
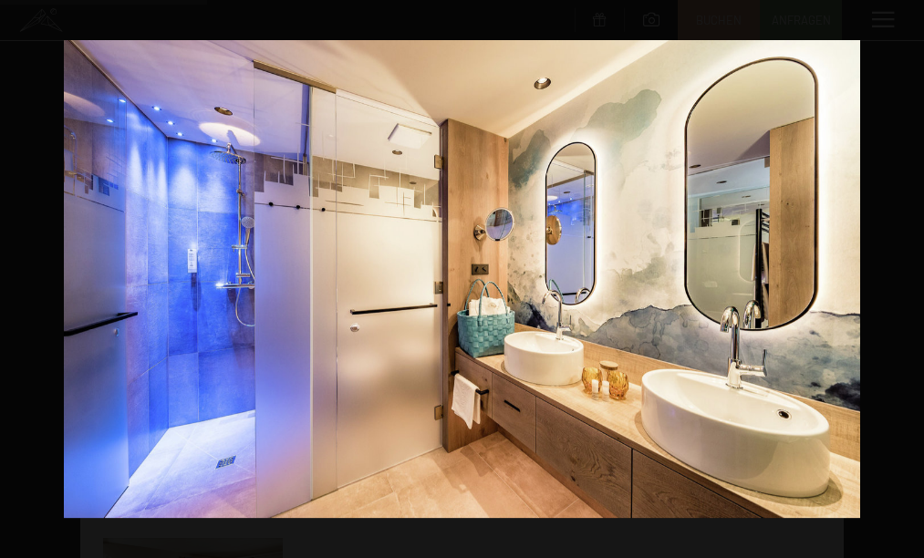
click at [903, 273] on button "button" at bounding box center [892, 279] width 64 height 91
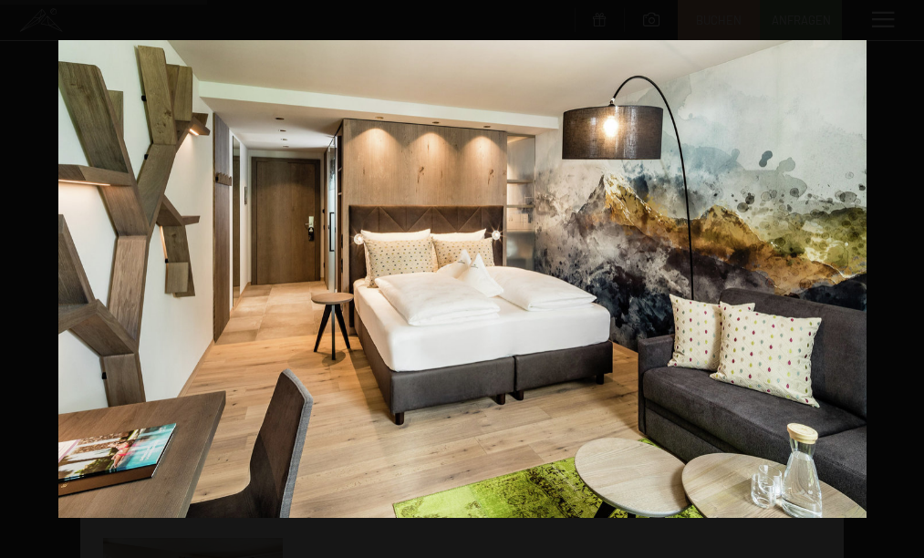
click at [903, 273] on button "button" at bounding box center [892, 279] width 64 height 91
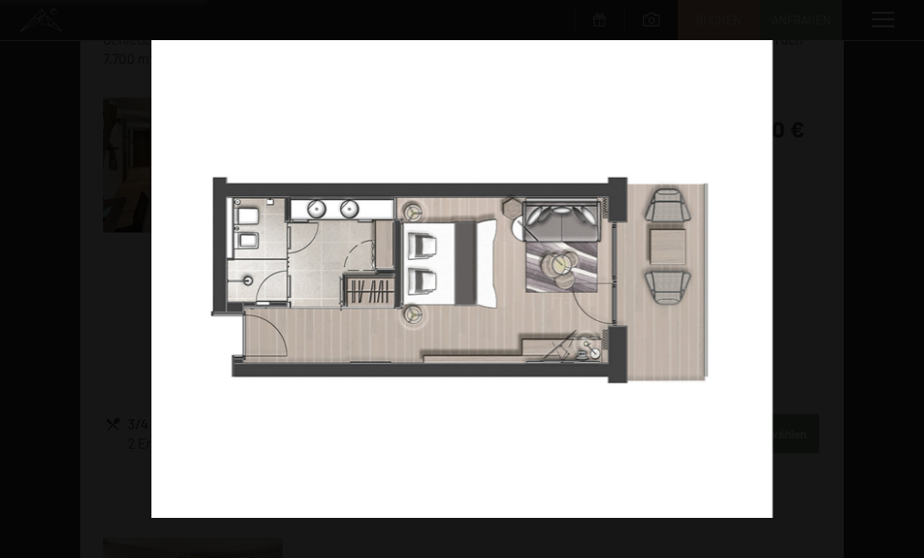
click at [903, 273] on button "button" at bounding box center [892, 279] width 64 height 91
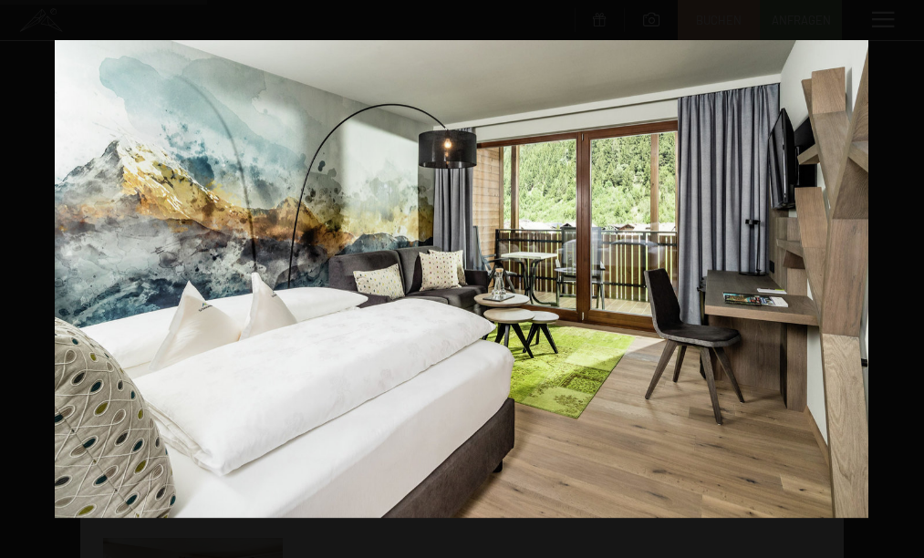
click at [903, 273] on button "button" at bounding box center [892, 279] width 64 height 91
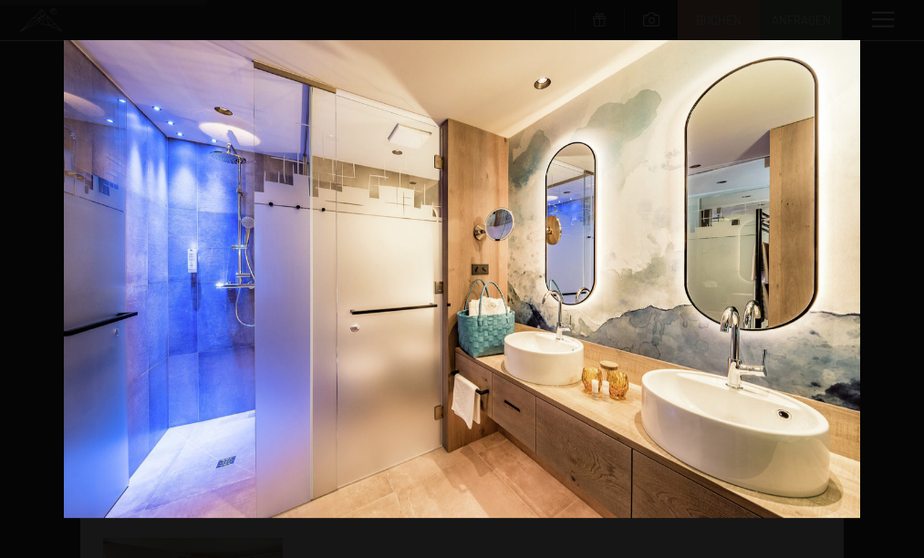
click at [903, 273] on button "button" at bounding box center [892, 279] width 64 height 91
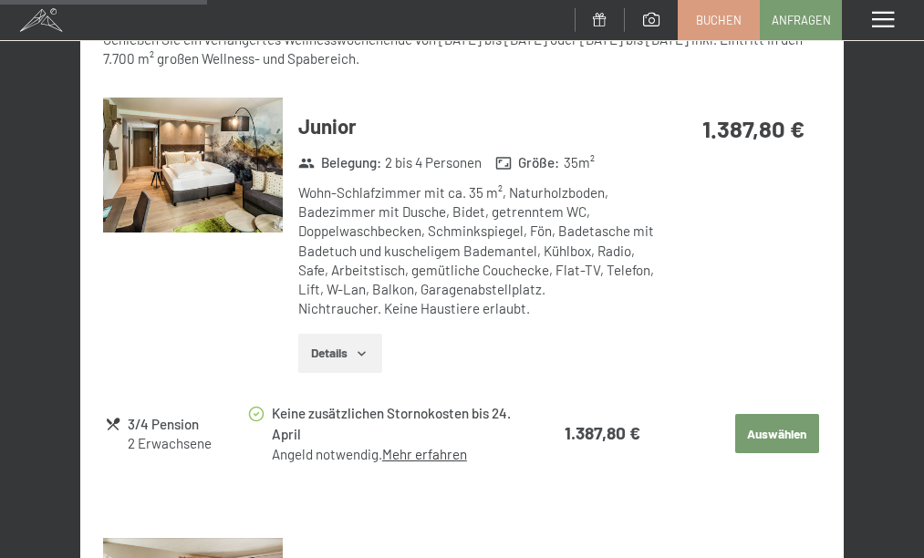
click at [0, 0] on button "button" at bounding box center [0, 0] width 0 height 0
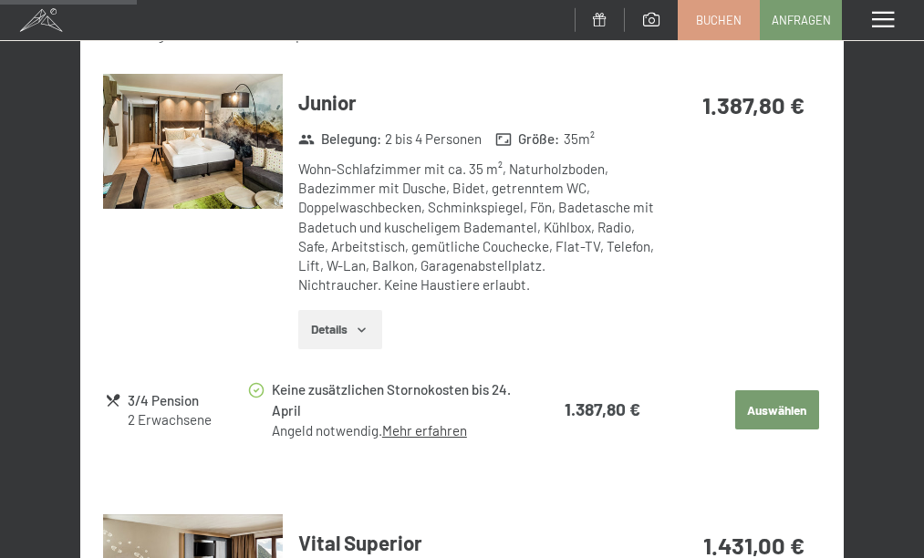
scroll to position [600, 0]
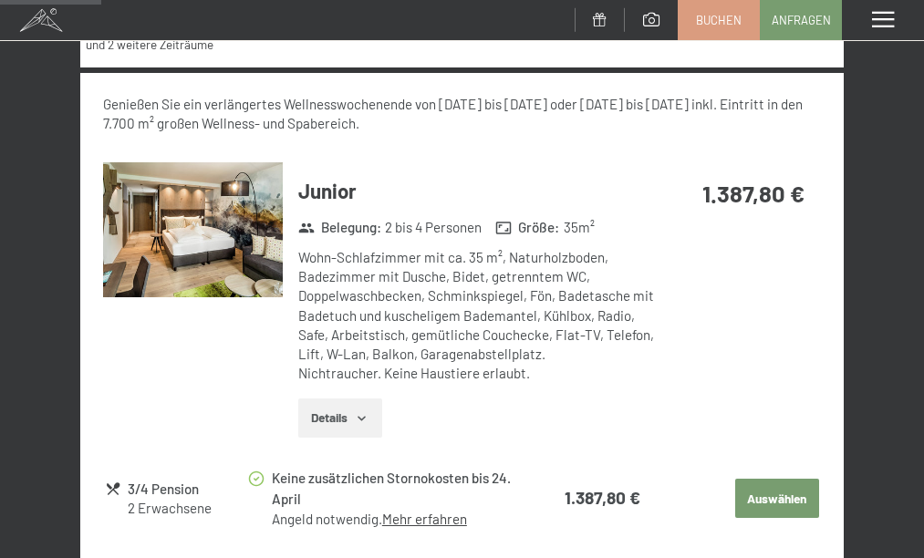
click at [42, 14] on span at bounding box center [41, 20] width 82 height 40
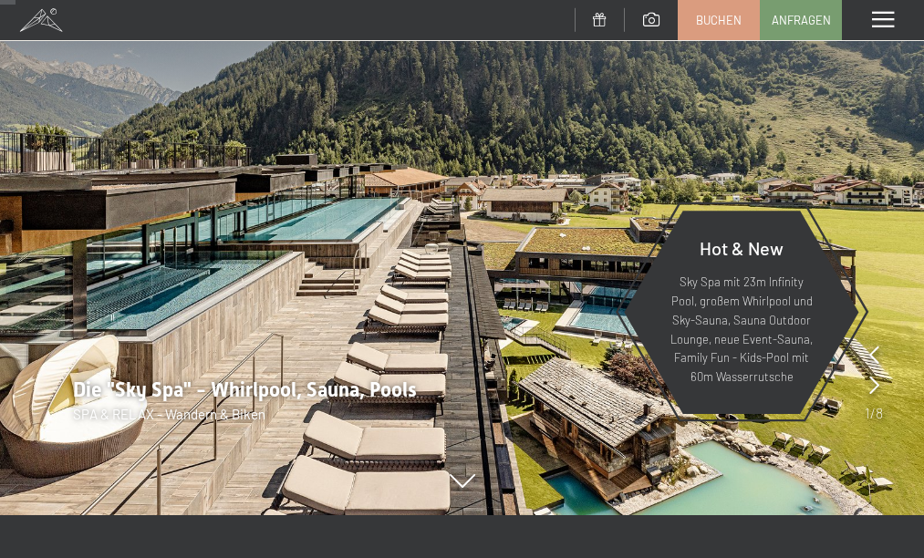
scroll to position [180, 0]
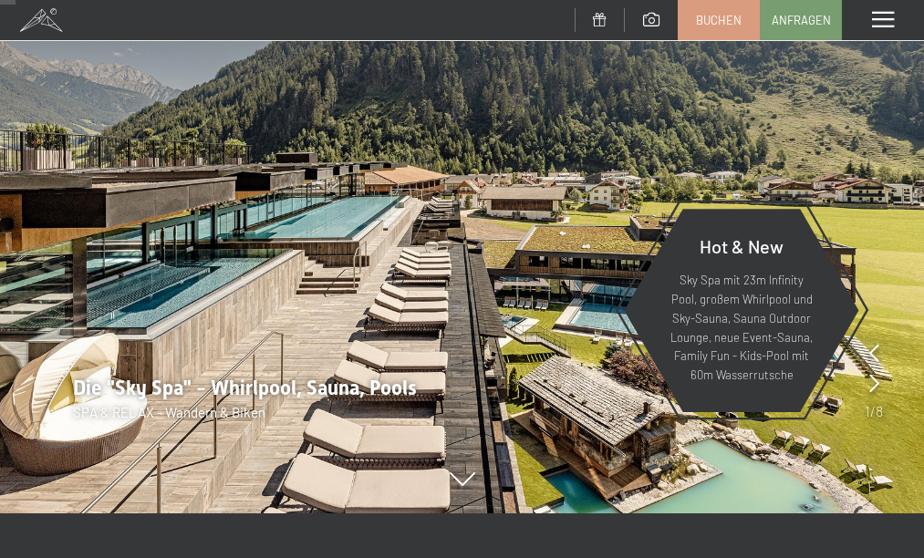
click at [235, 273] on img at bounding box center [462, 166] width 924 height 693
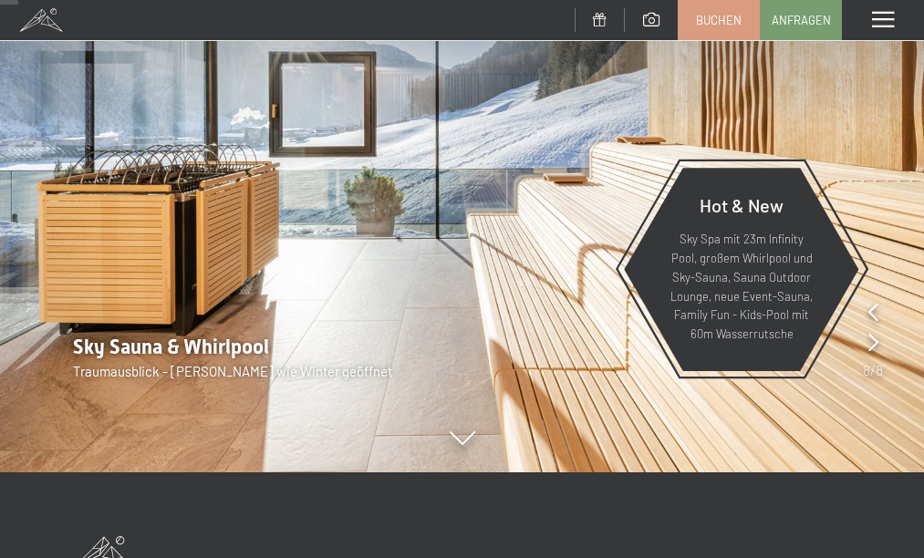
scroll to position [219, 0]
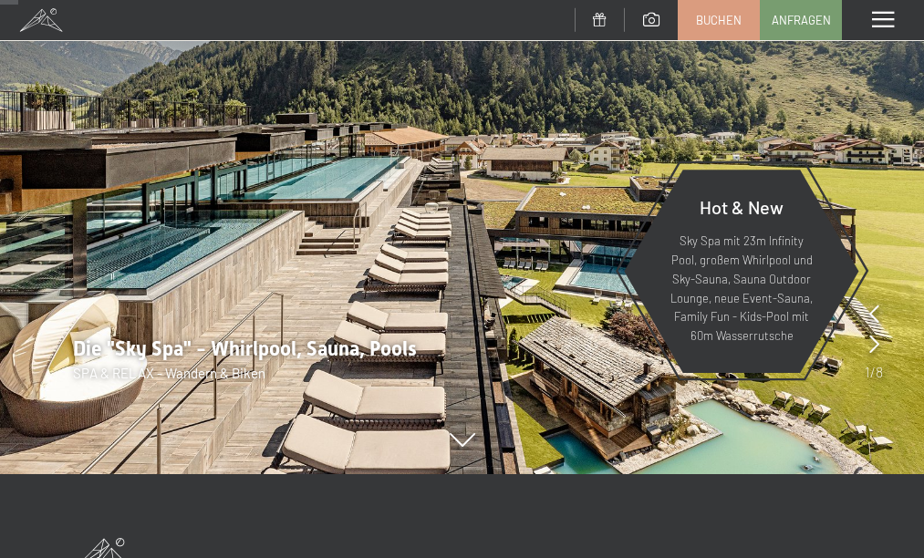
click at [394, 358] on span "Die "Sky Spa" - Whirlpool, Sauna, Pools" at bounding box center [245, 349] width 344 height 23
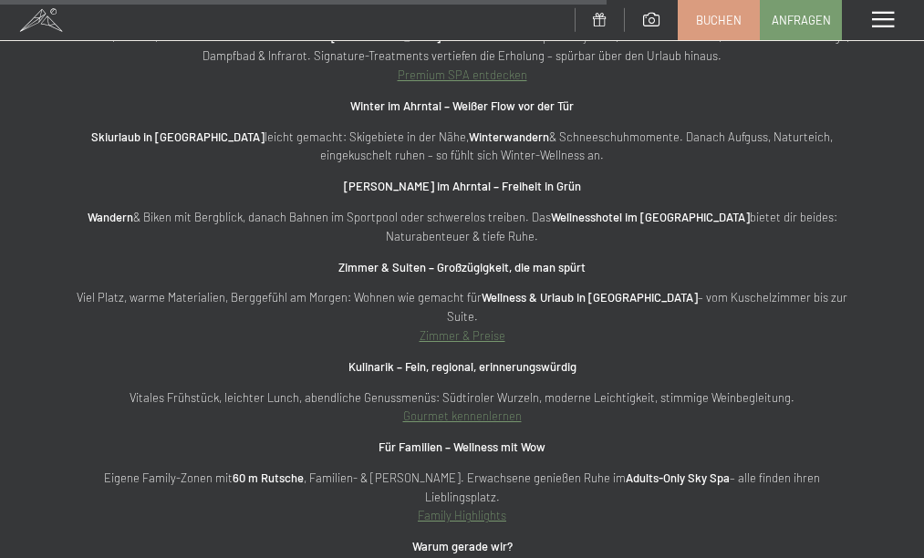
scroll to position [5612, 0]
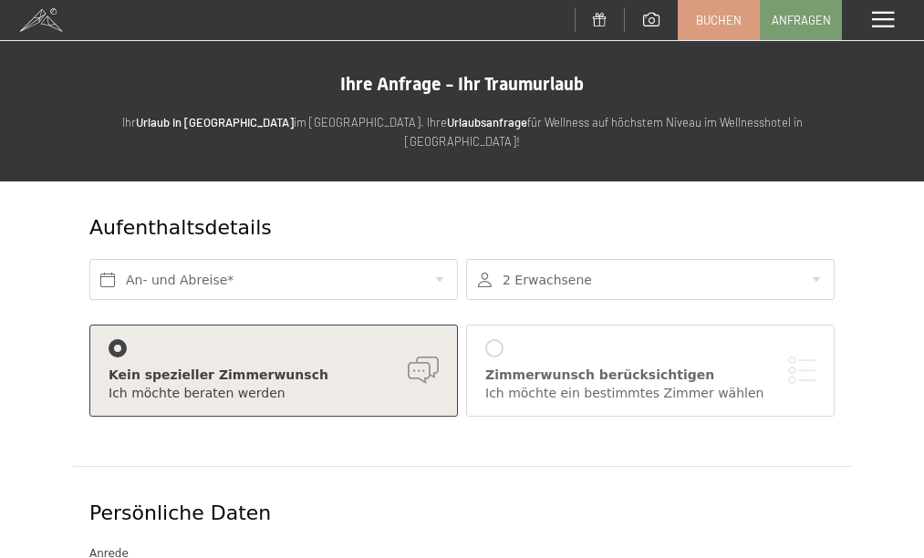
click at [884, 10] on div "Menü" at bounding box center [883, 20] width 82 height 40
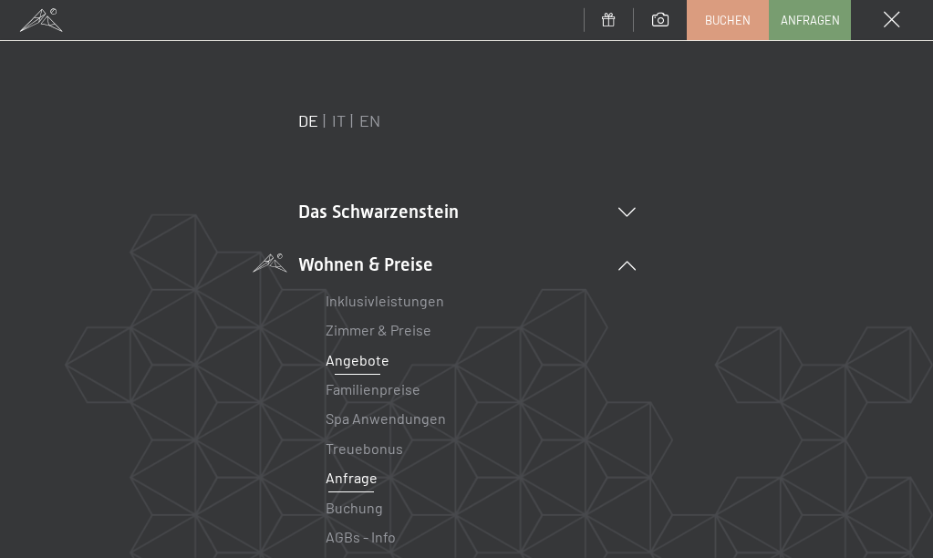
click at [370, 361] on link "Angebote" at bounding box center [358, 359] width 64 height 17
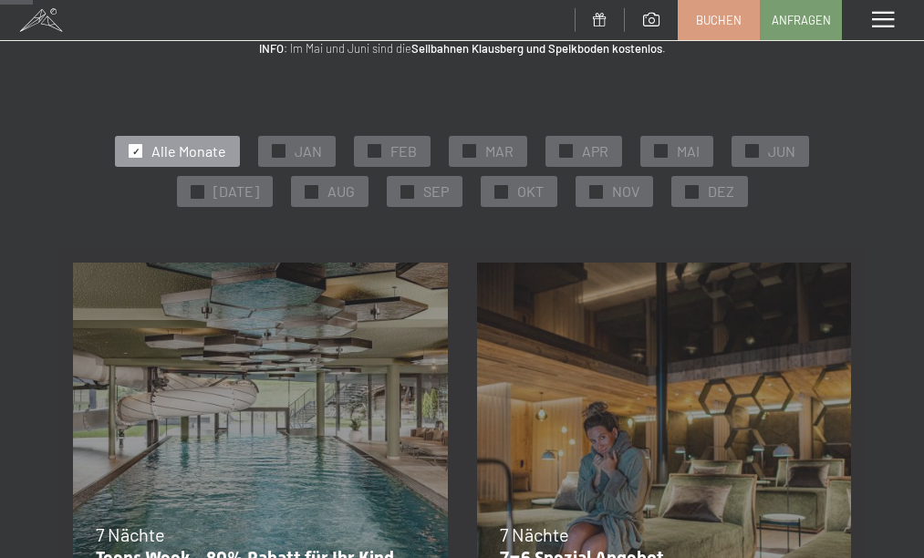
scroll to position [152, 0]
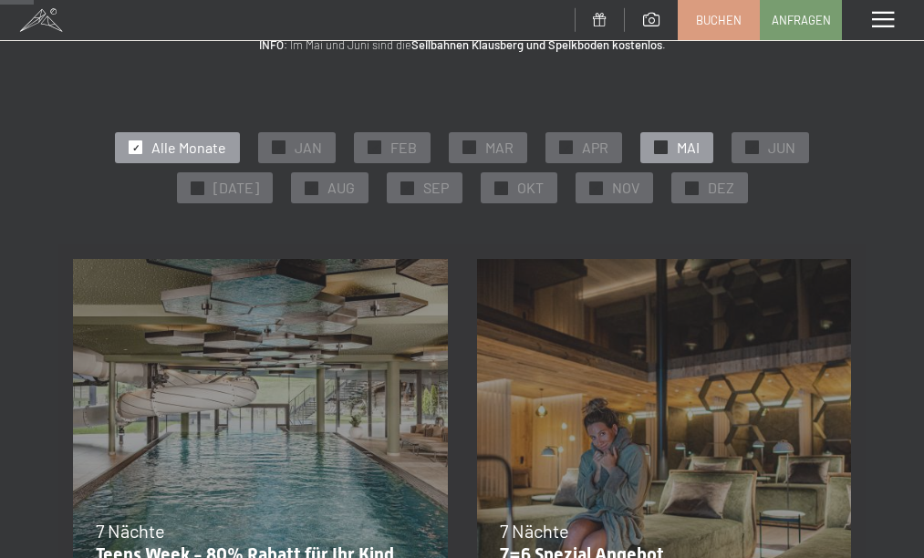
click at [672, 139] on div "✓ MAI" at bounding box center [677, 147] width 73 height 31
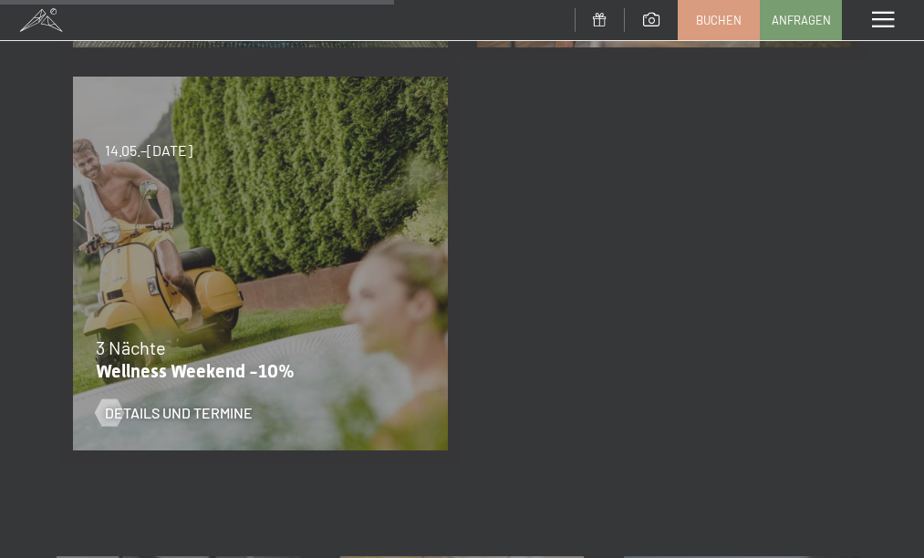
scroll to position [749, 0]
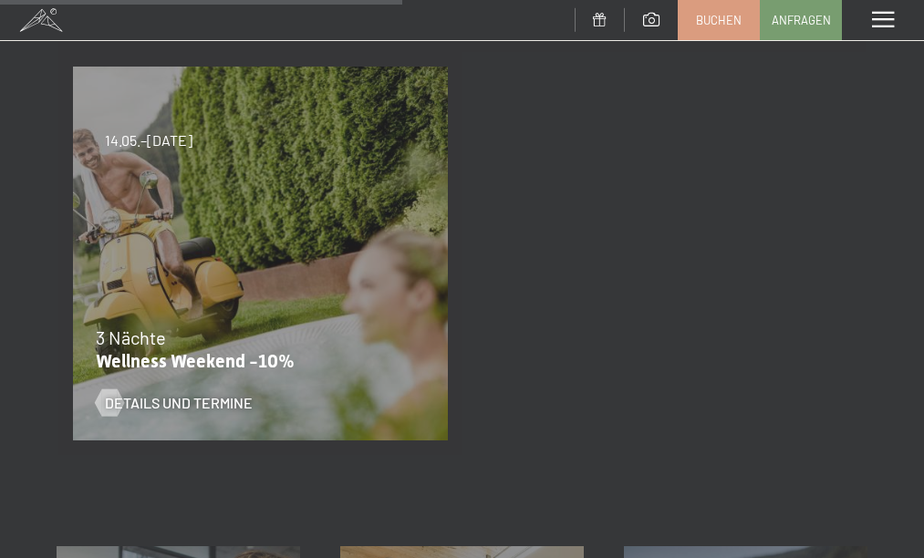
click at [312, 378] on div "Details und Termine" at bounding box center [249, 389] width 307 height 47
click at [247, 399] on span "Details und Termine" at bounding box center [197, 403] width 148 height 20
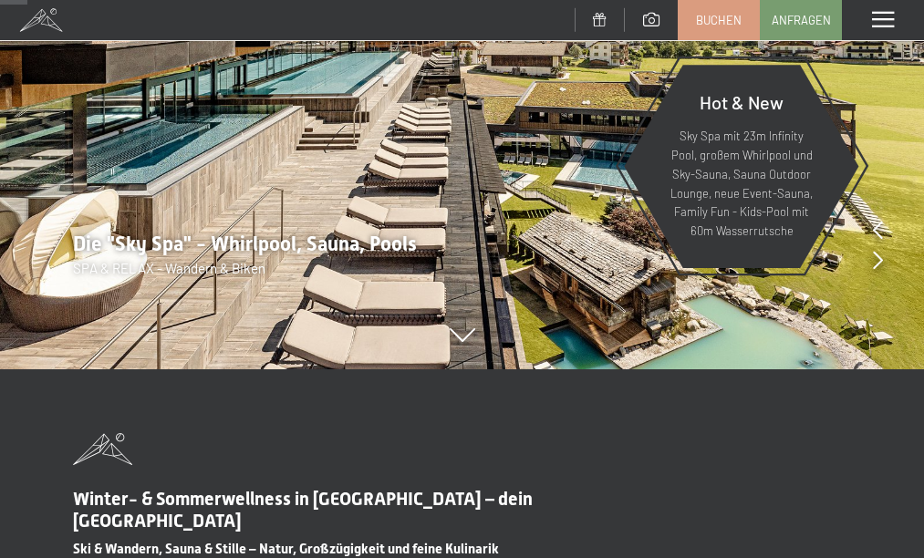
click at [882, 23] on span at bounding box center [883, 20] width 22 height 16
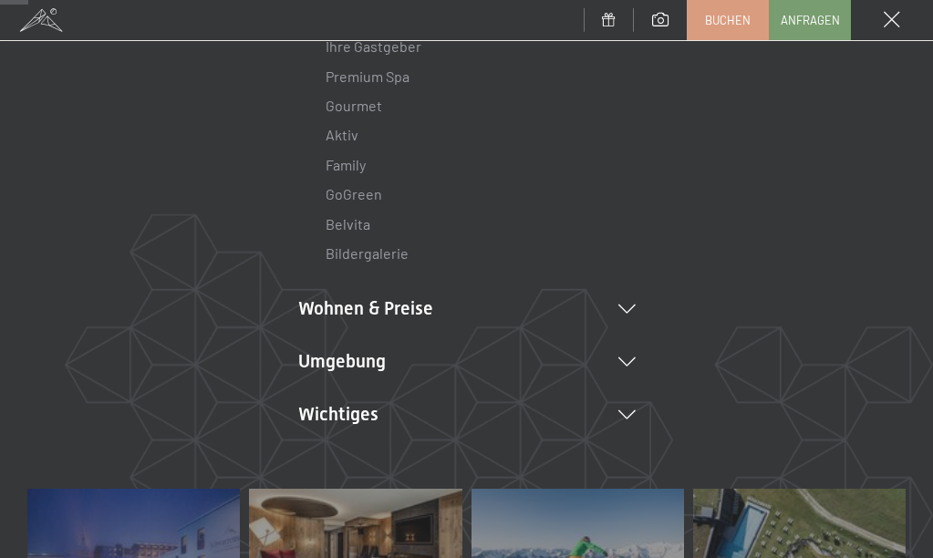
scroll to position [234, 0]
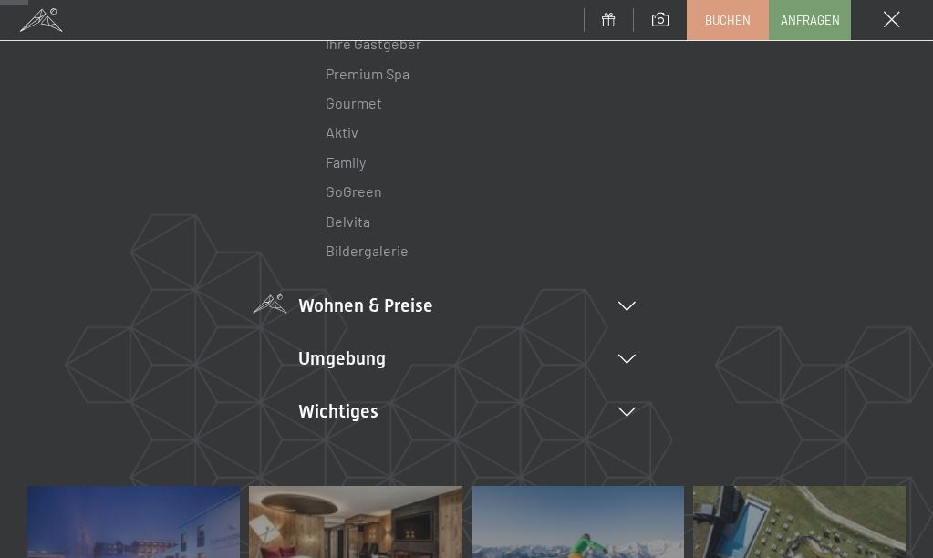
click at [374, 306] on li "Wohnen & Preise Inklusivleistungen [PERSON_NAME] & Preise Liste Angebote Liste …" at bounding box center [467, 306] width 338 height 26
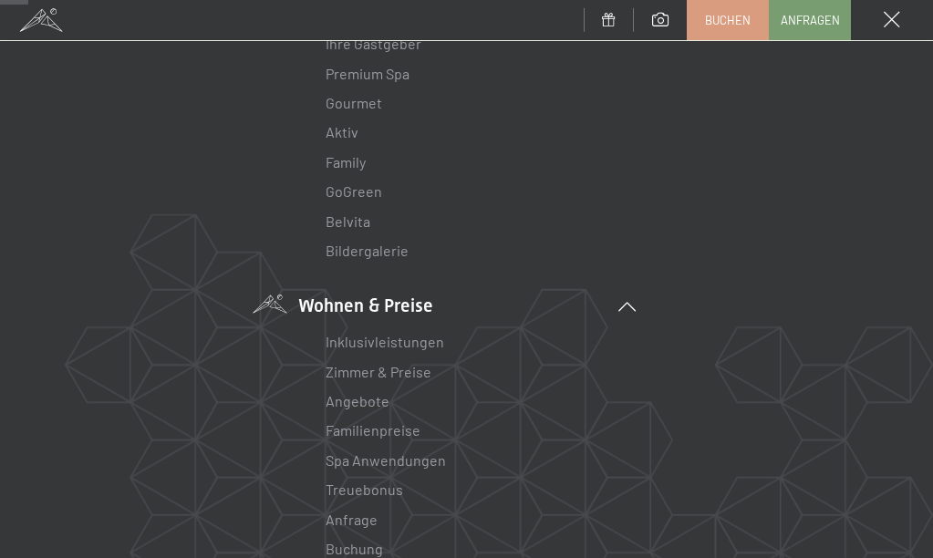
click at [343, 406] on li "Angebote Liste" at bounding box center [467, 401] width 283 height 29
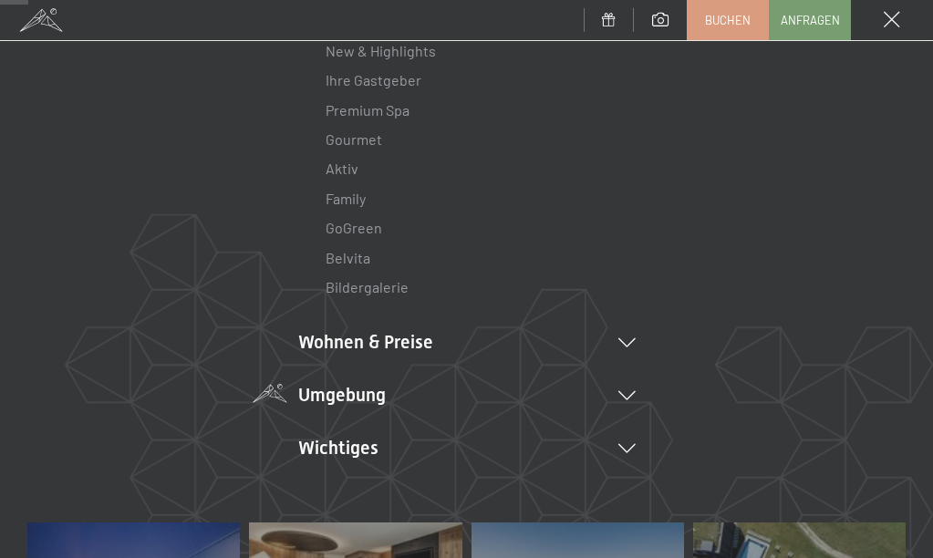
scroll to position [194, 0]
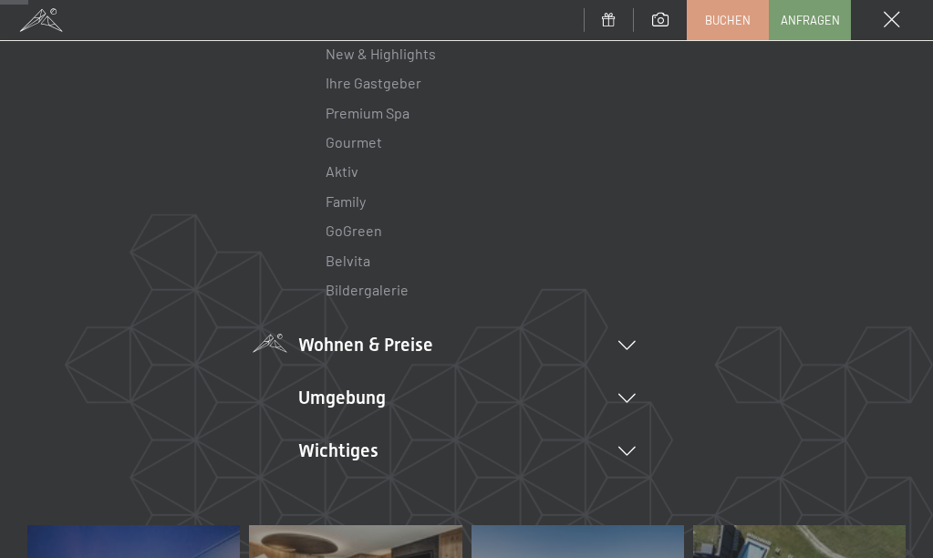
click at [554, 338] on li "Wohnen & Preise Inklusivleistungen Zimmer & Preise Liste Angebote Liste Familie…" at bounding box center [467, 345] width 338 height 26
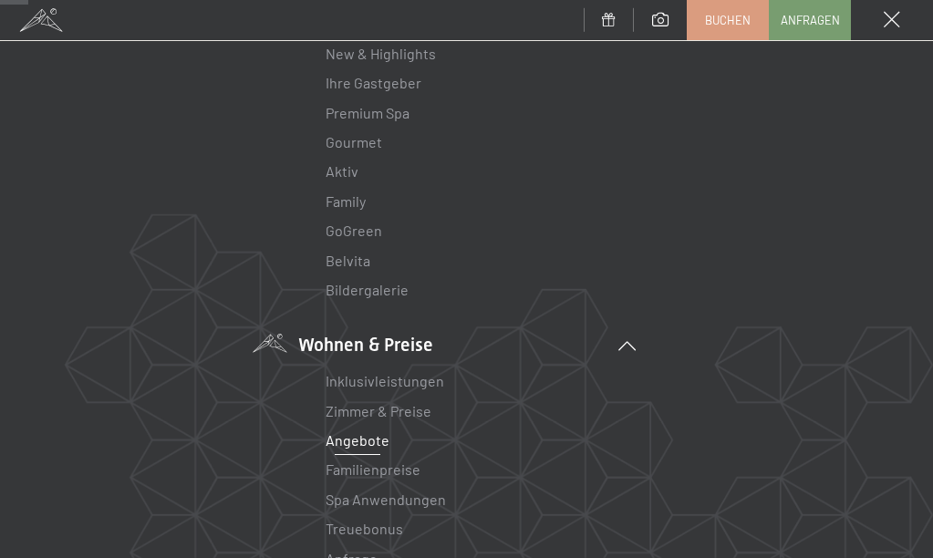
click at [370, 433] on link "Angebote" at bounding box center [358, 440] width 64 height 17
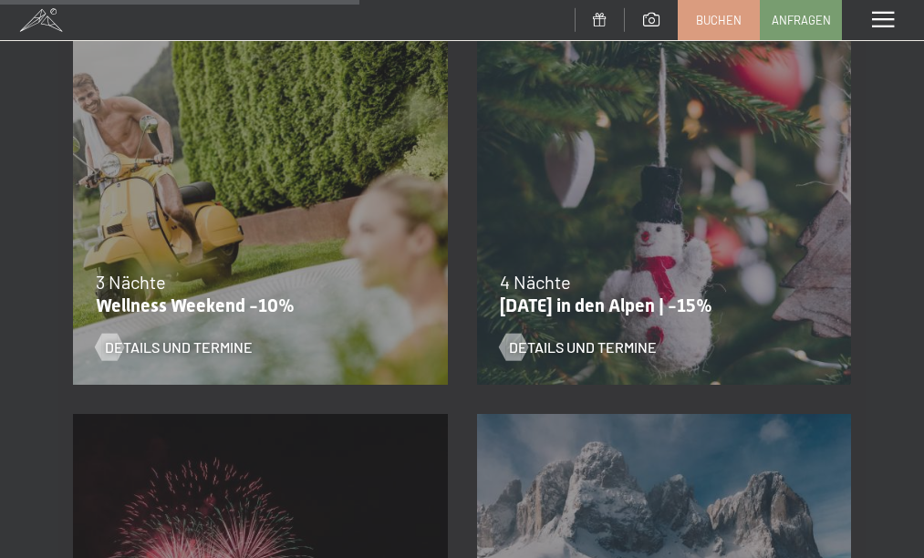
scroll to position [1613, 0]
click at [171, 339] on span "Details und Termine" at bounding box center [197, 347] width 148 height 20
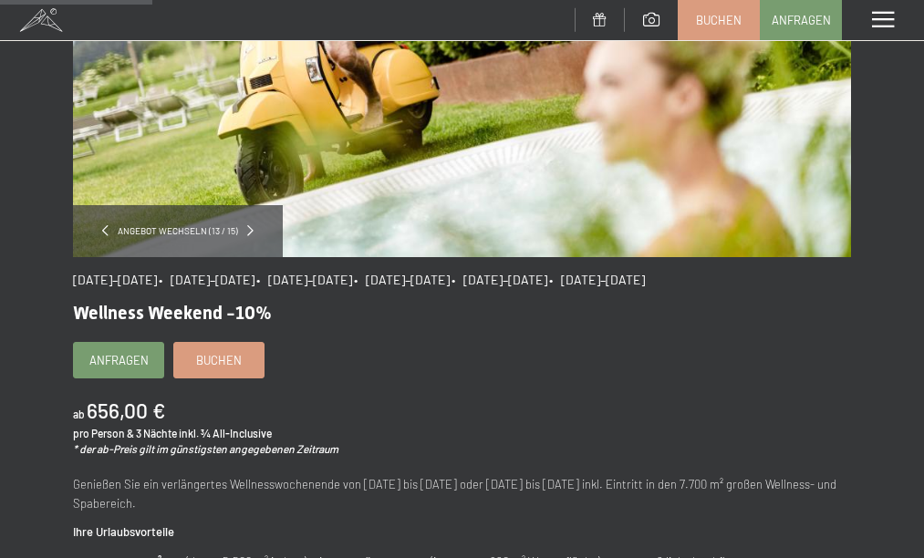
scroll to position [298, 0]
